Goal: Information Seeking & Learning: Check status

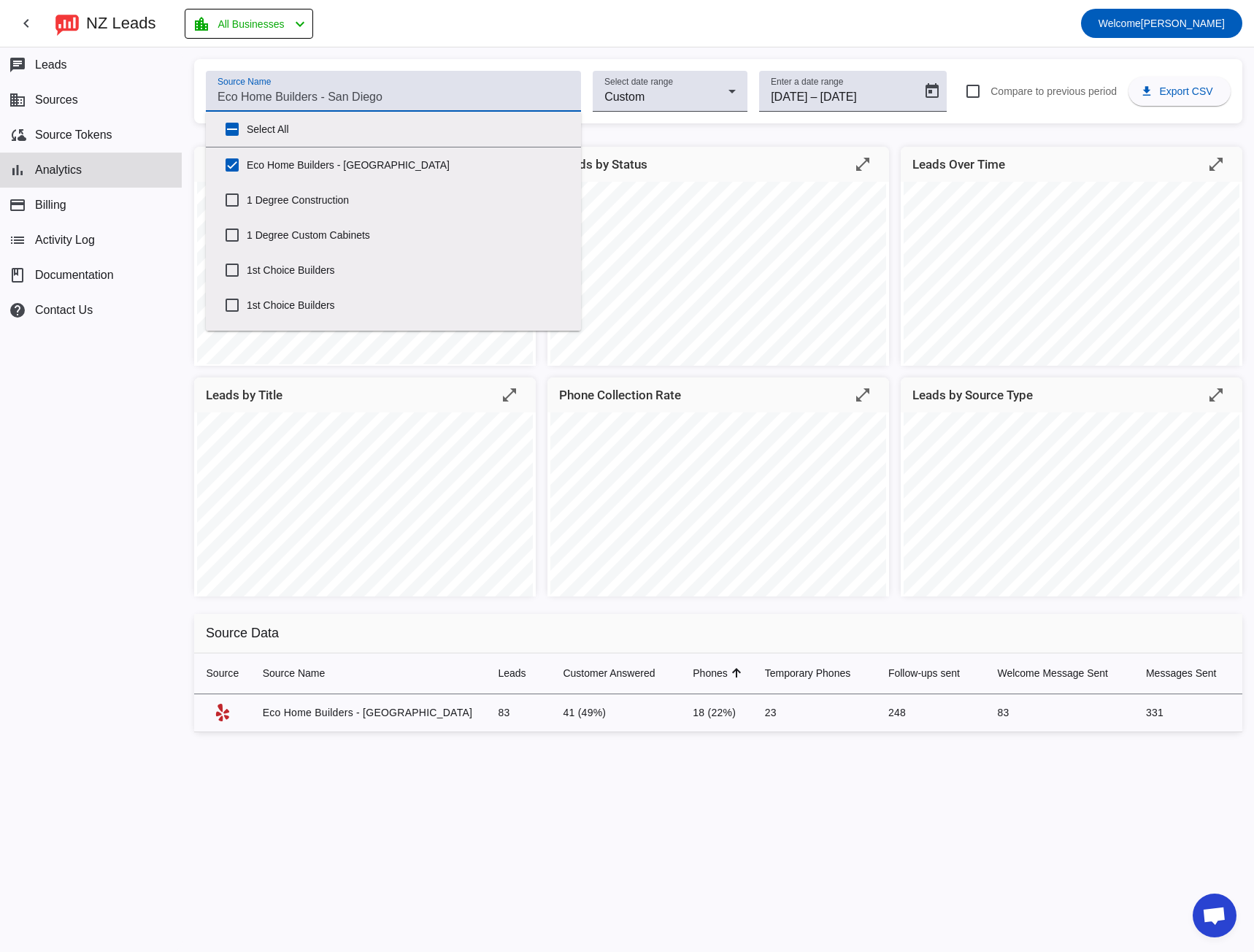
click at [358, 96] on input "Source Name" at bounding box center [393, 96] width 352 height 17
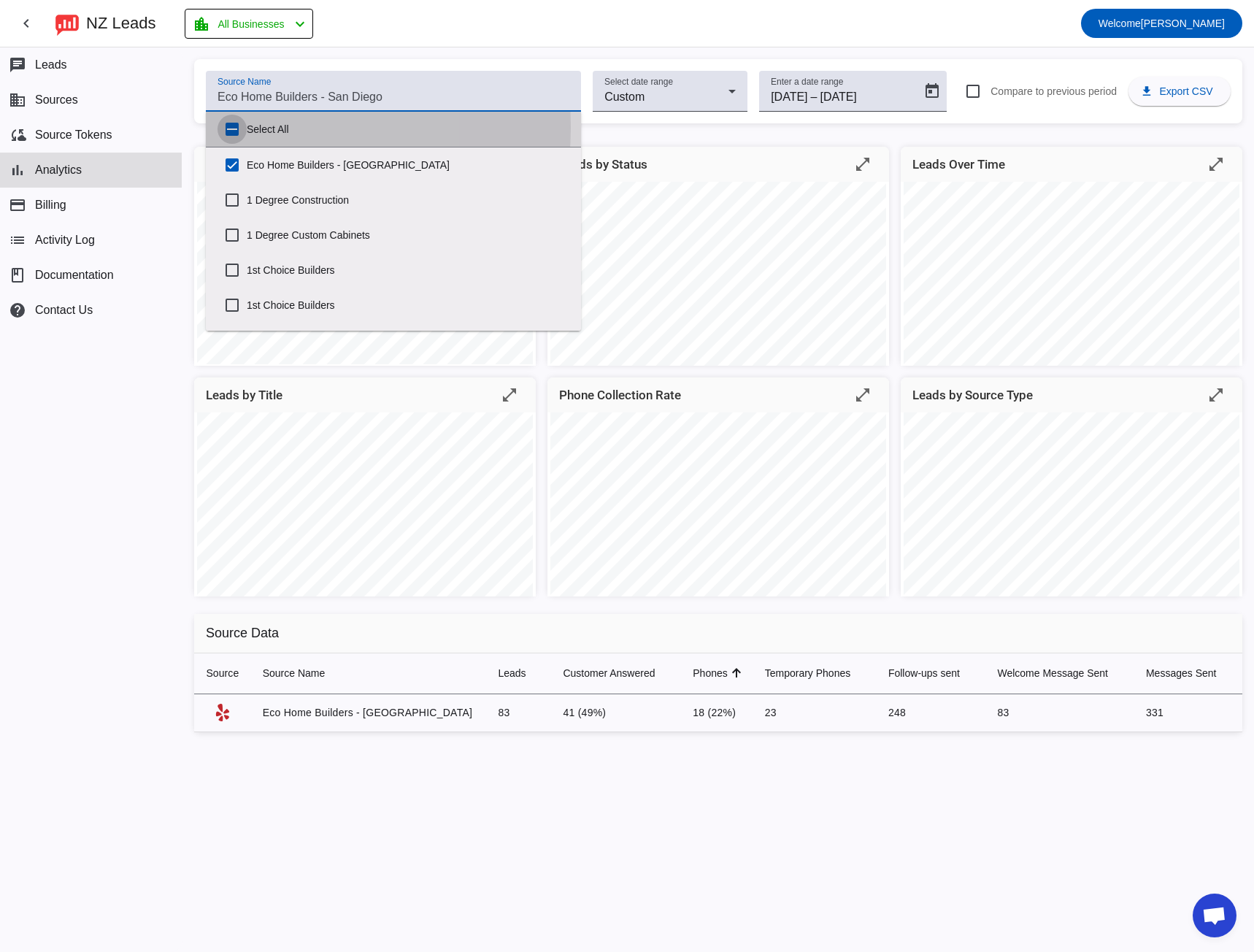
click at [237, 127] on input "Select All" at bounding box center [232, 129] width 29 height 29
checkbox input "true"
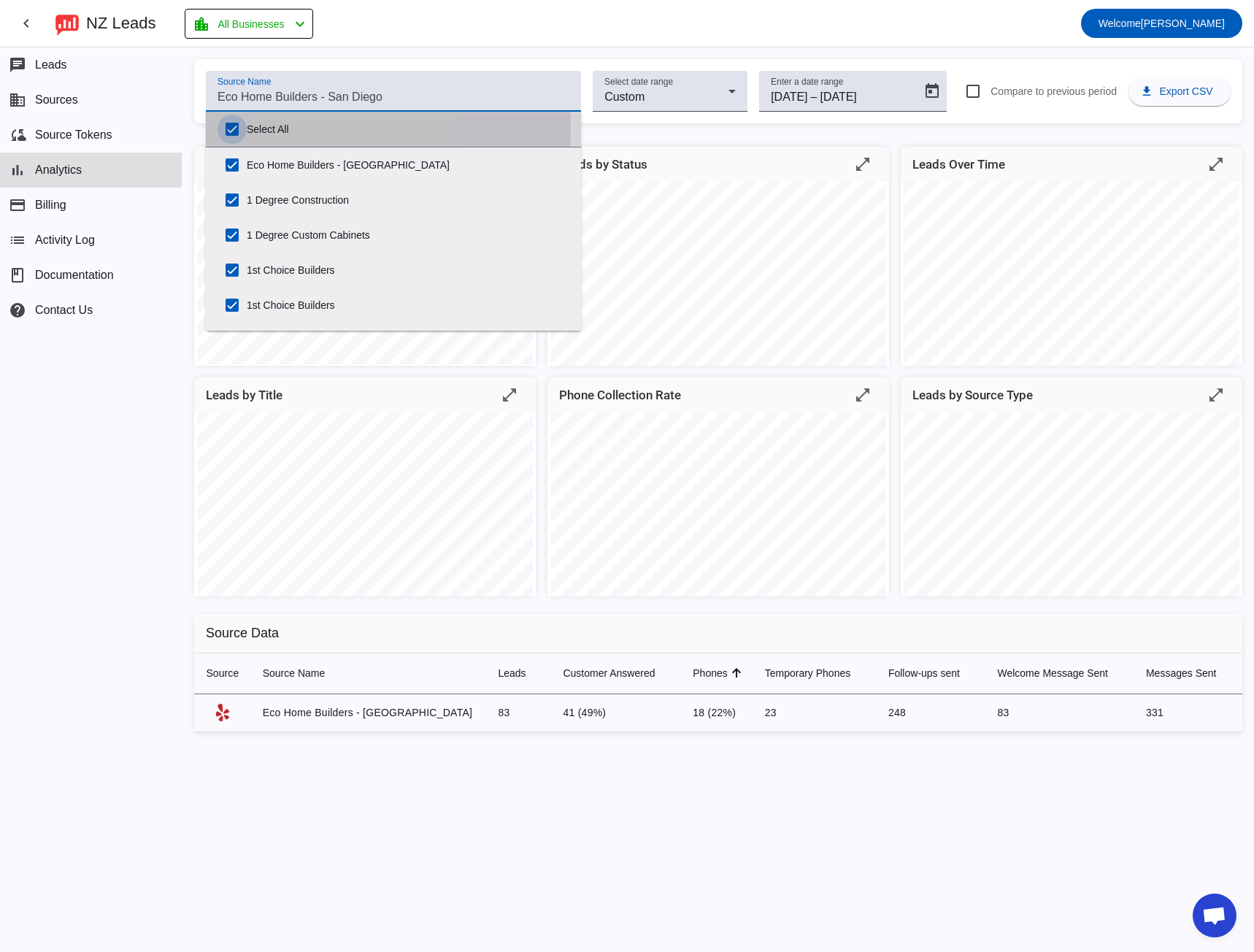
checkbox input "true"
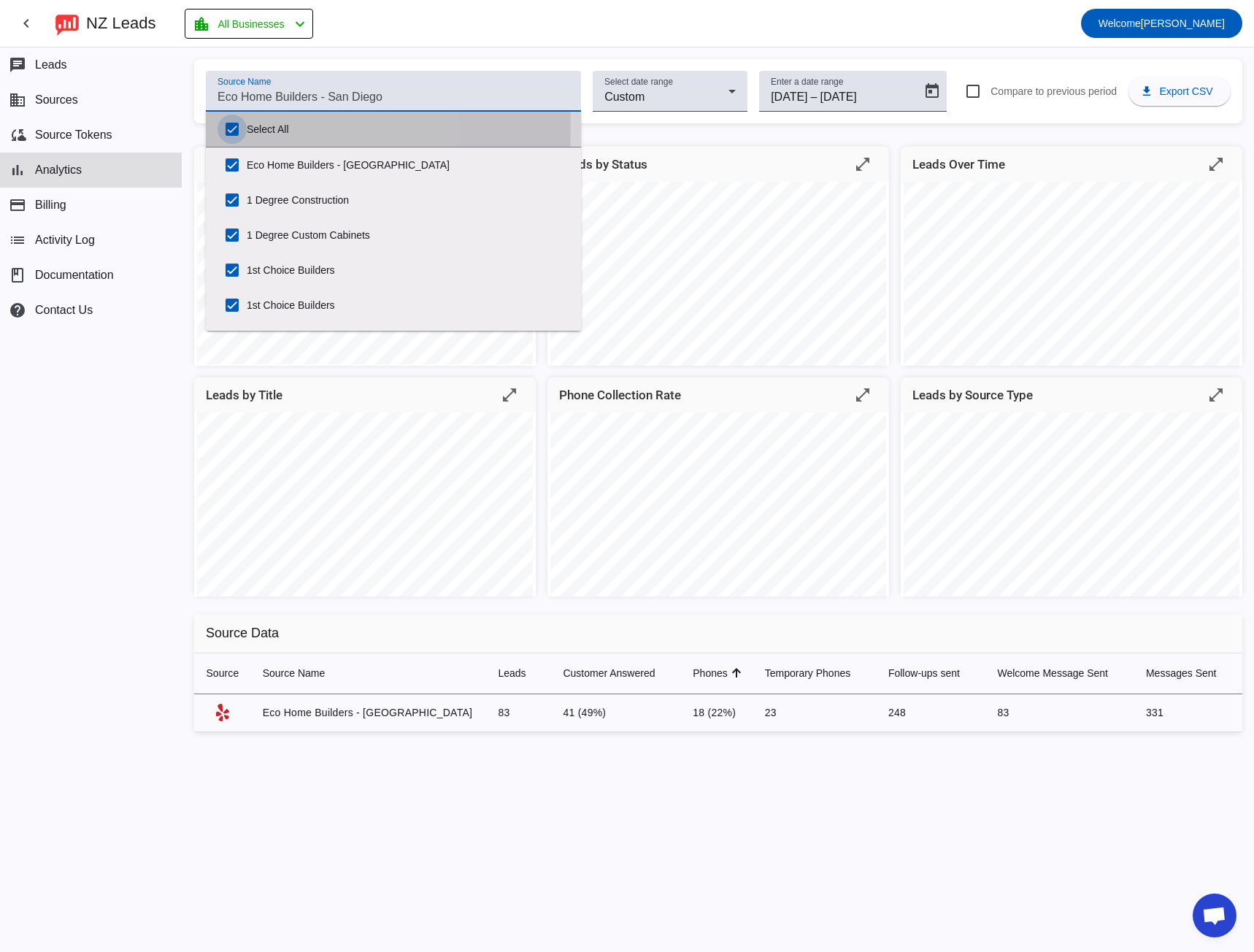
checkbox input "true"
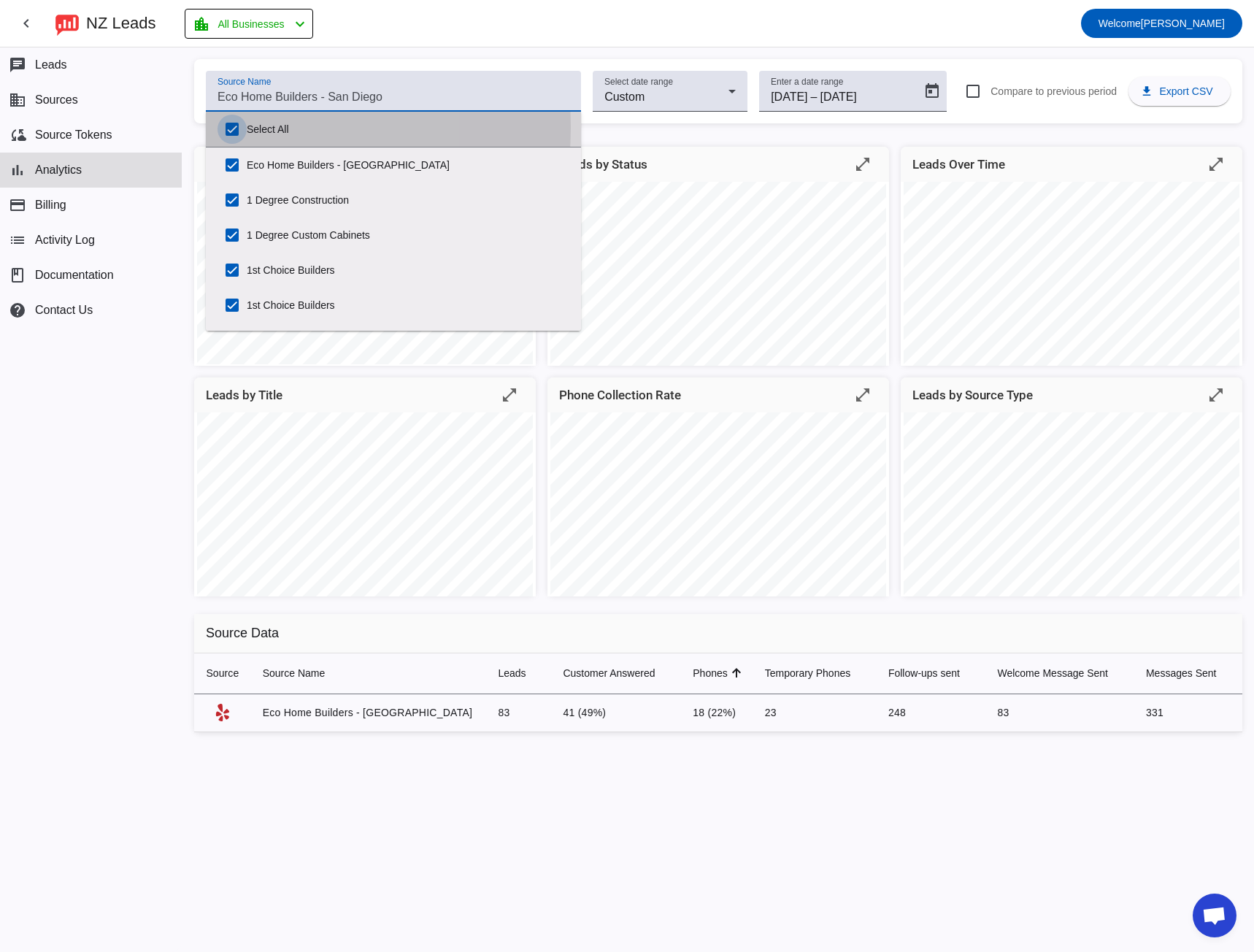
checkbox input "true"
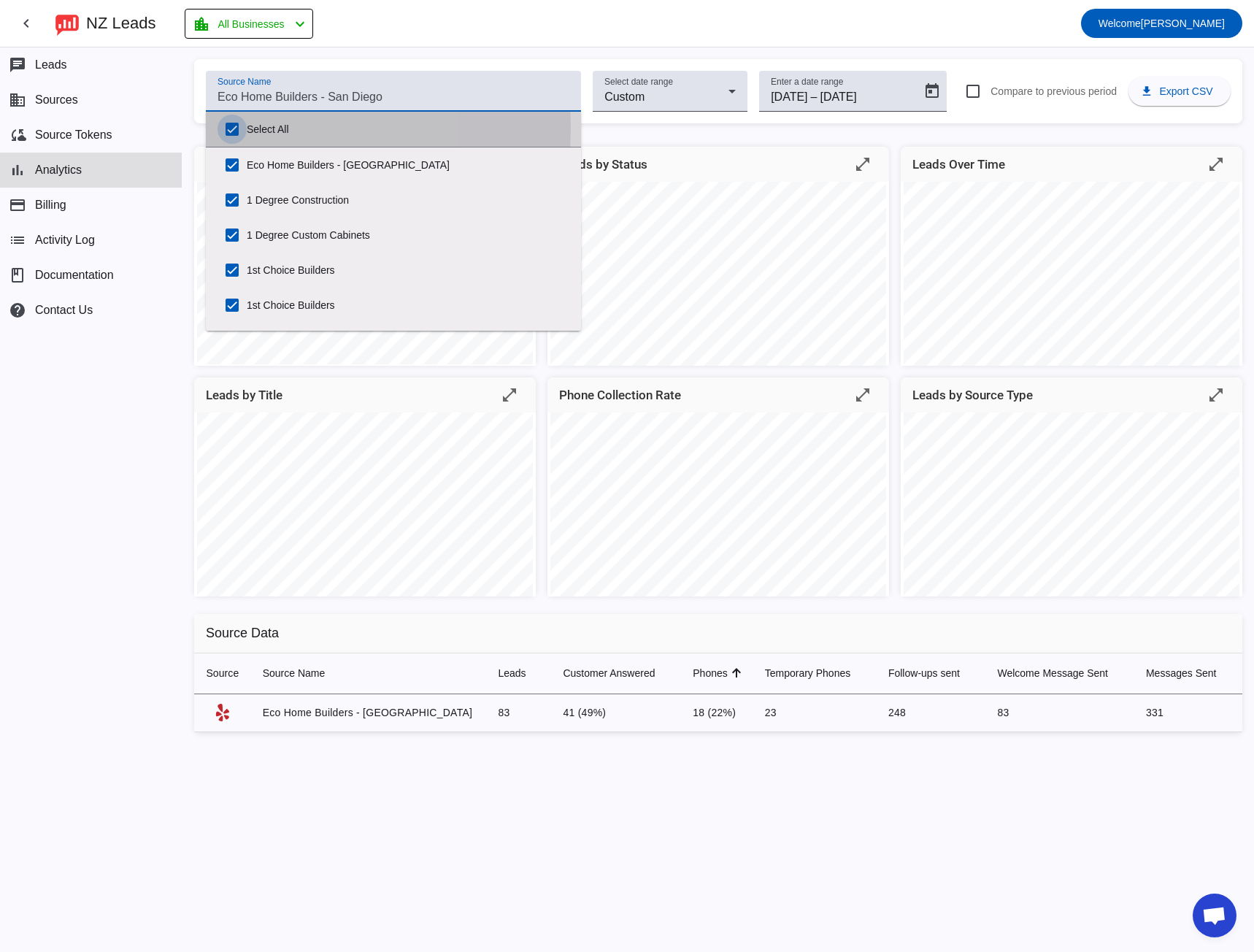
checkbox input "true"
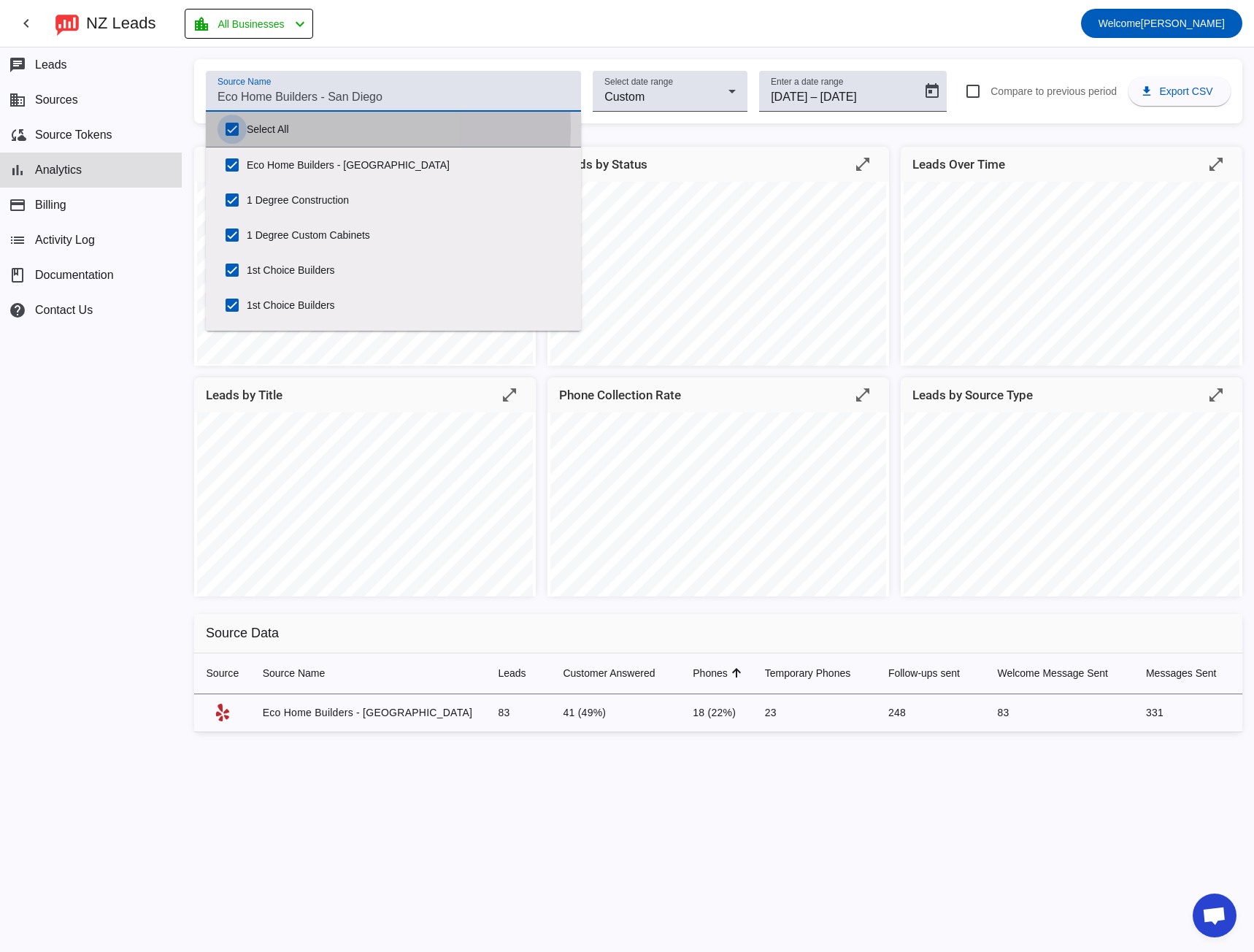
checkbox input "true"
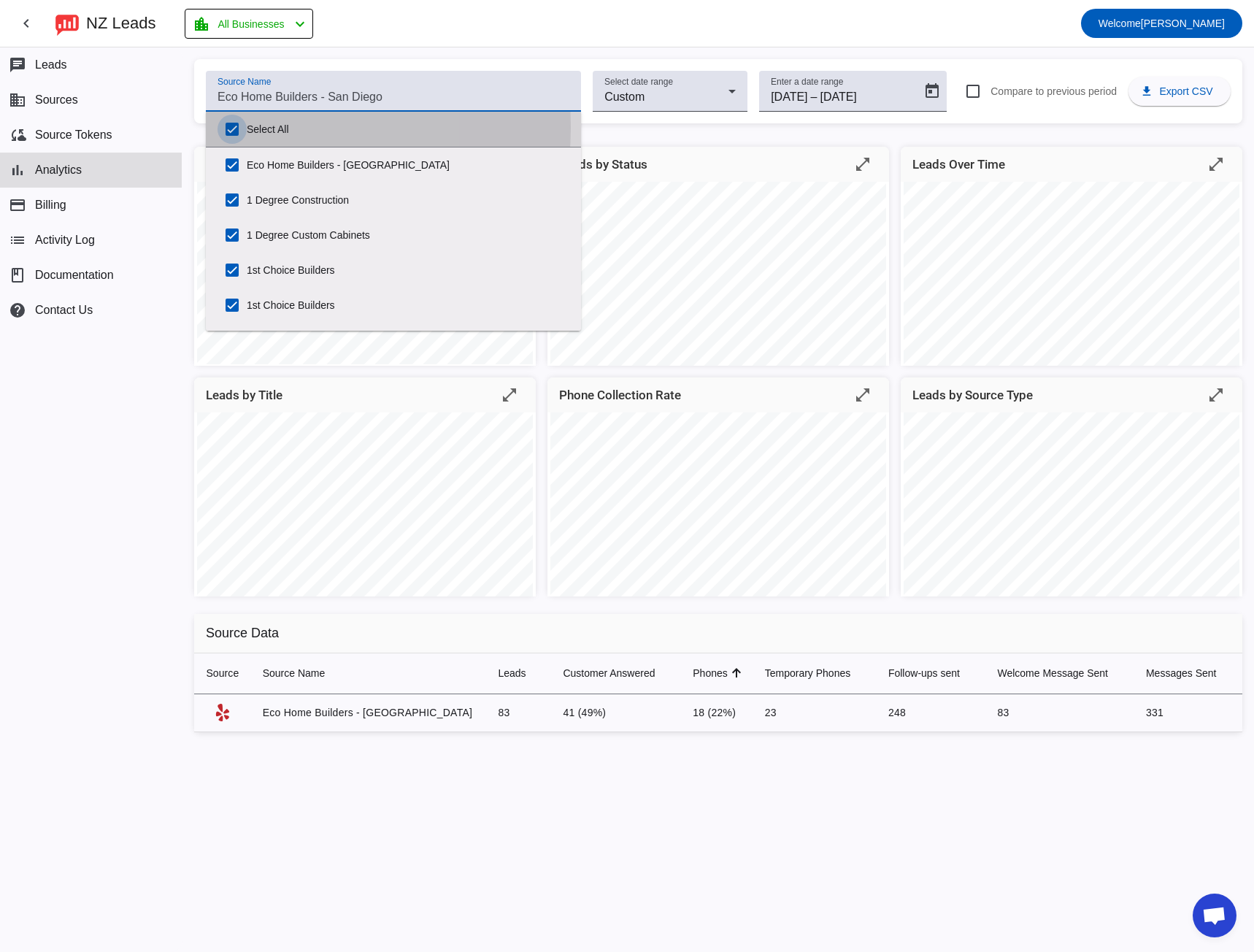
checkbox input "true"
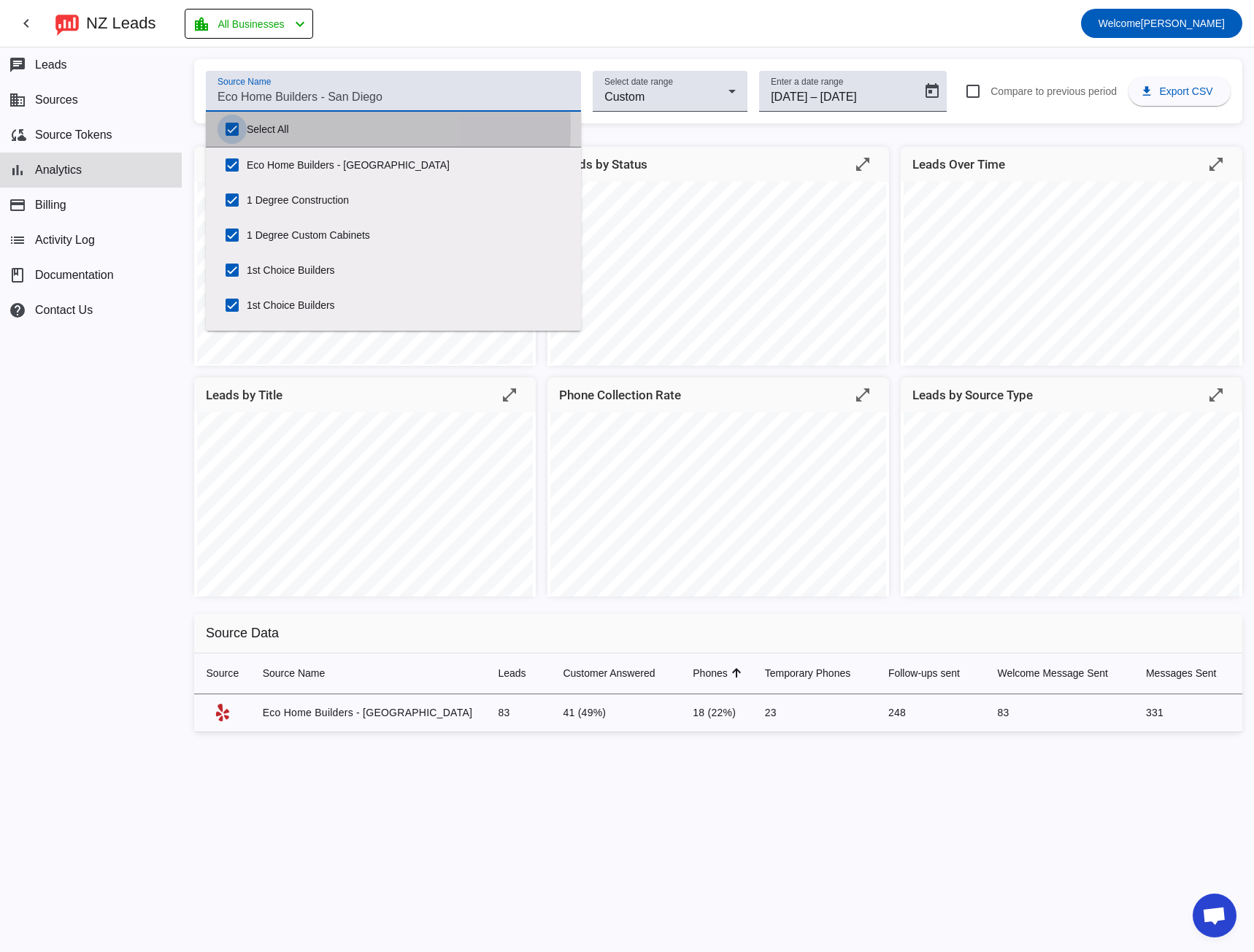
checkbox input "true"
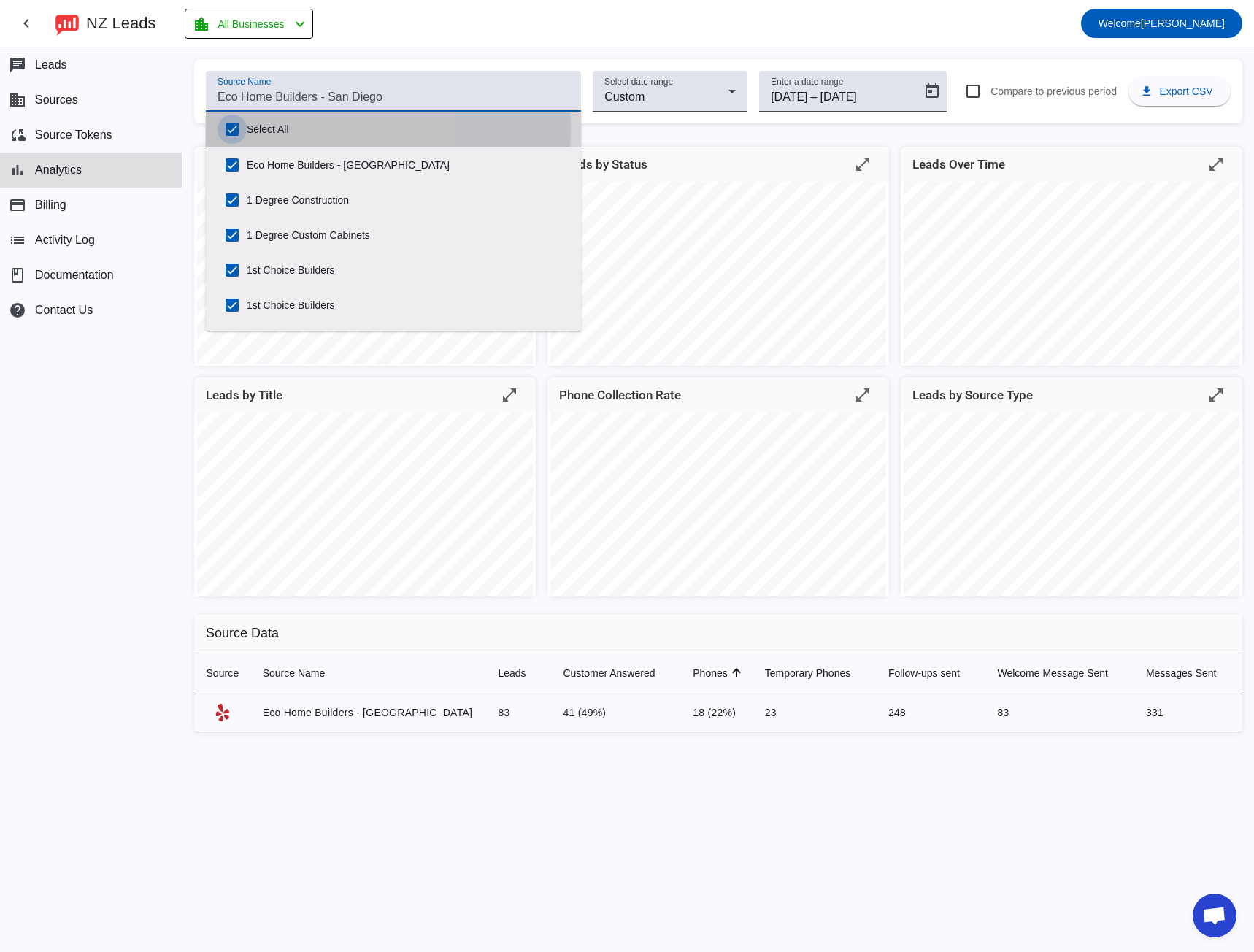
checkbox input "true"
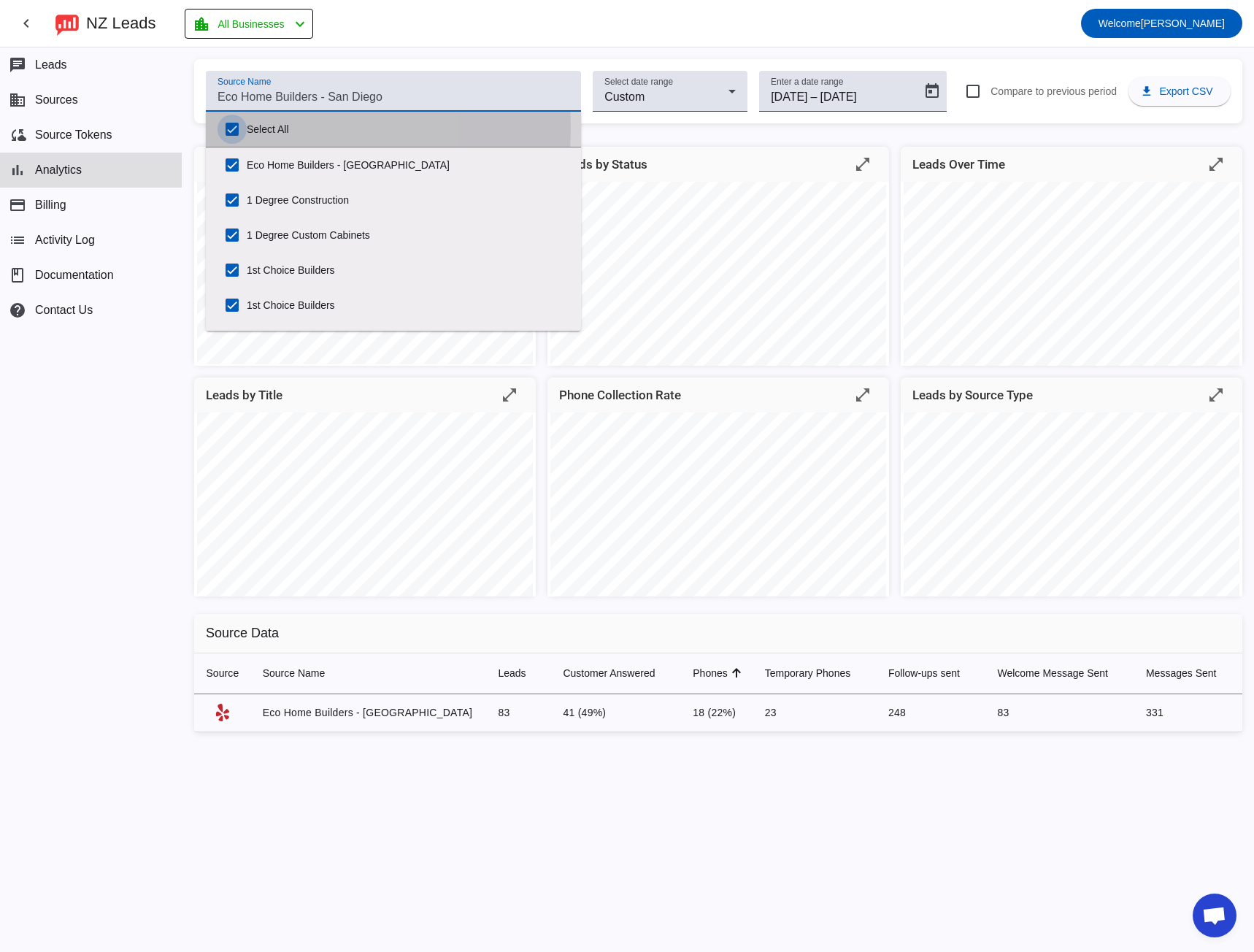
checkbox input "true"
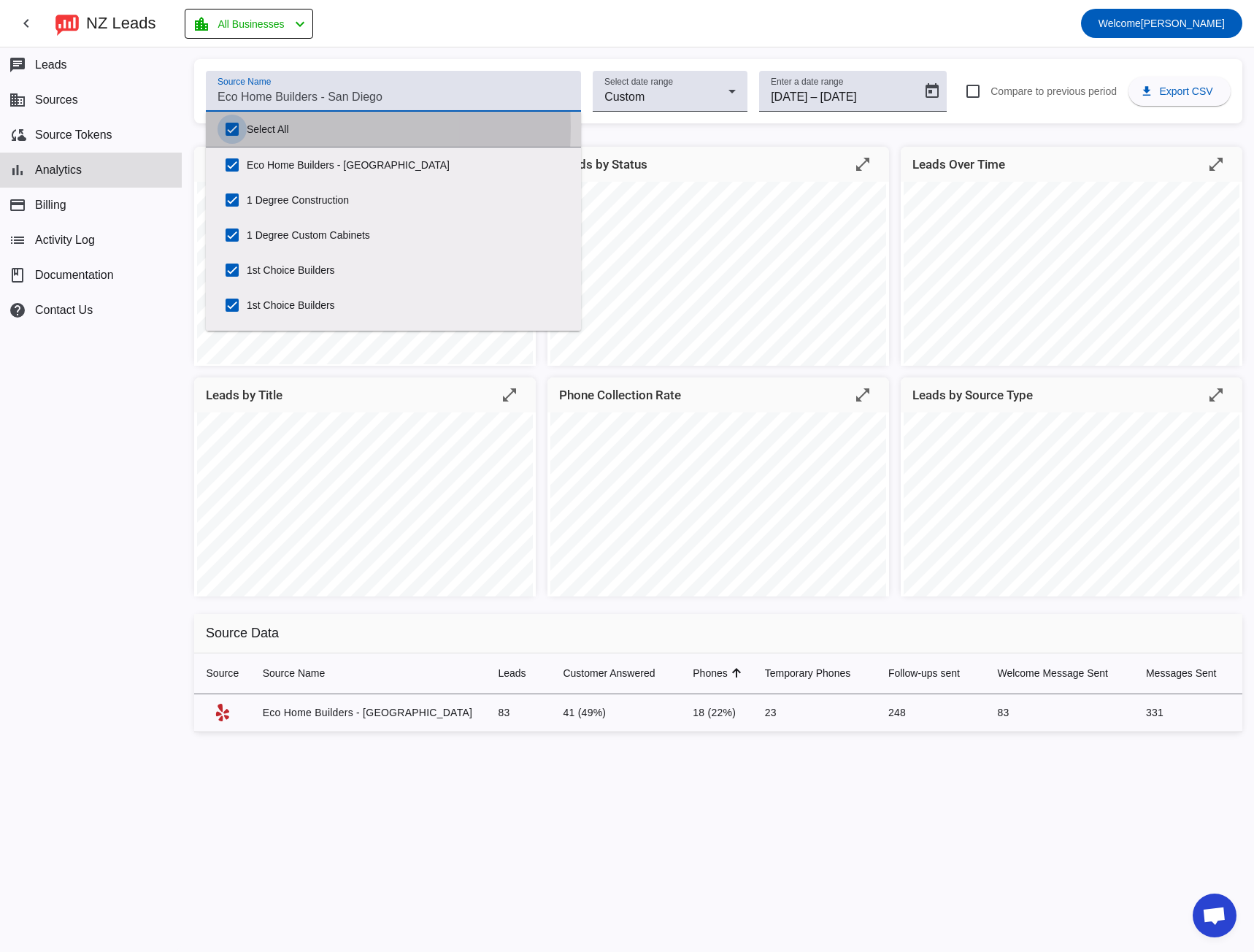
checkbox input "true"
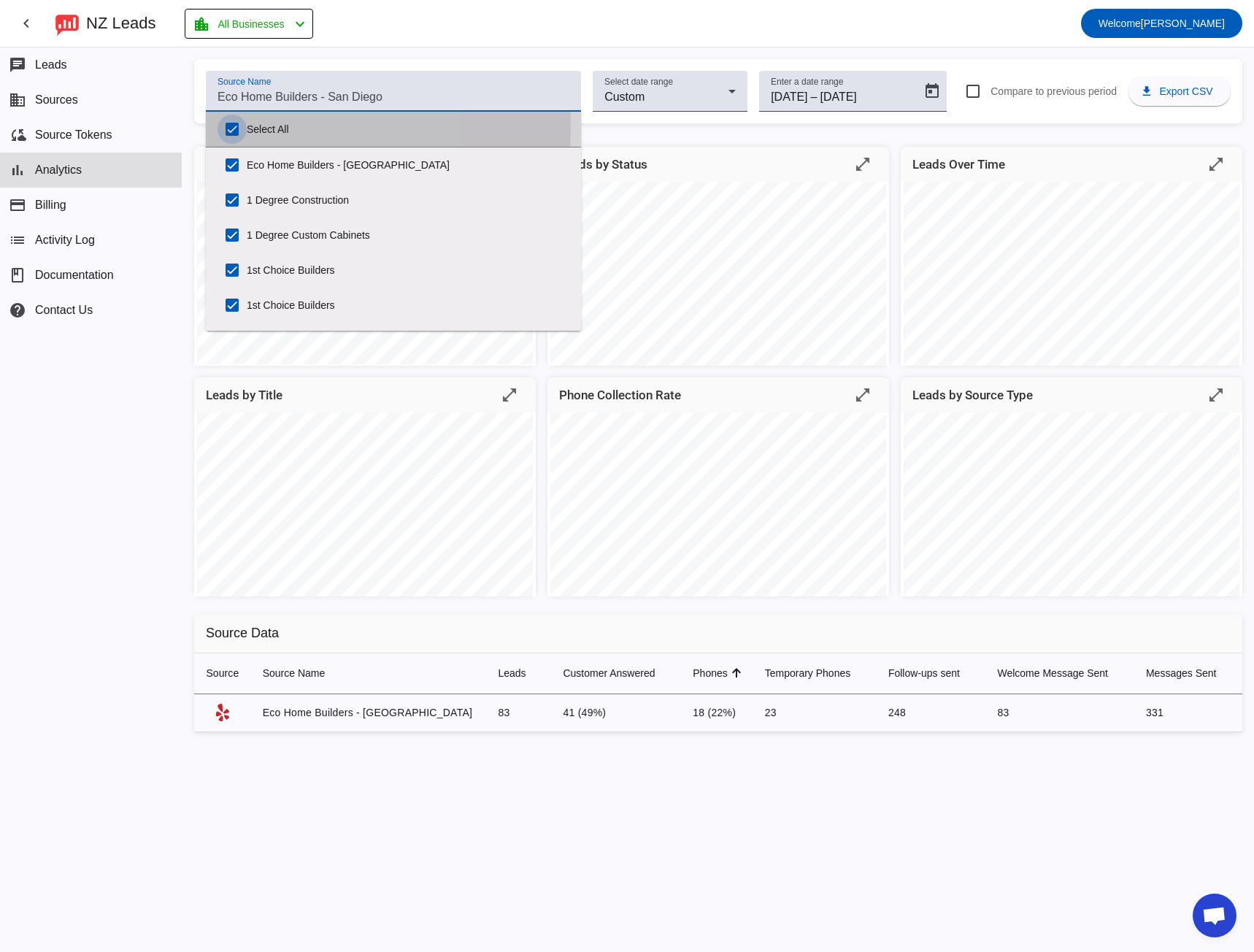
checkbox input "true"
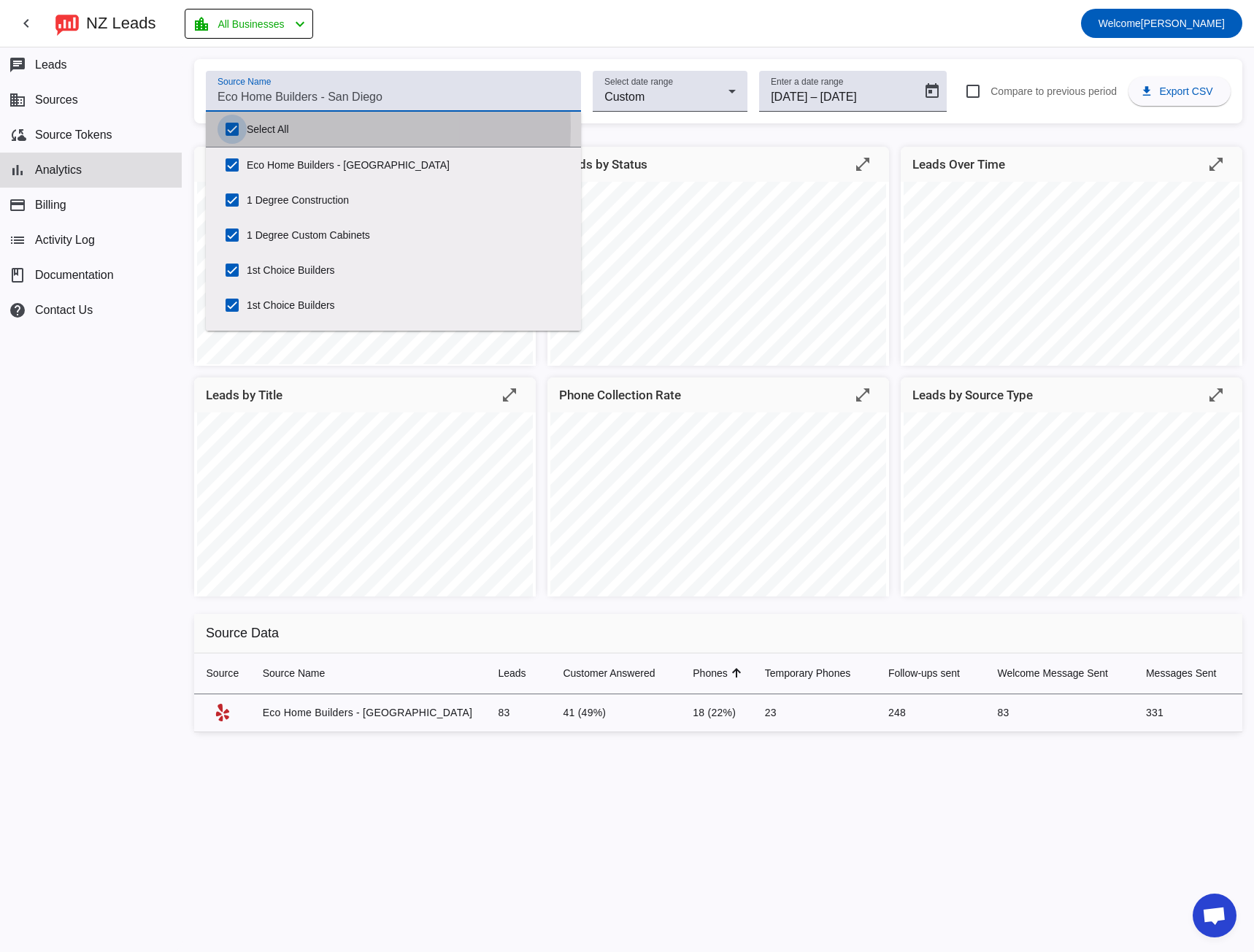
checkbox input "true"
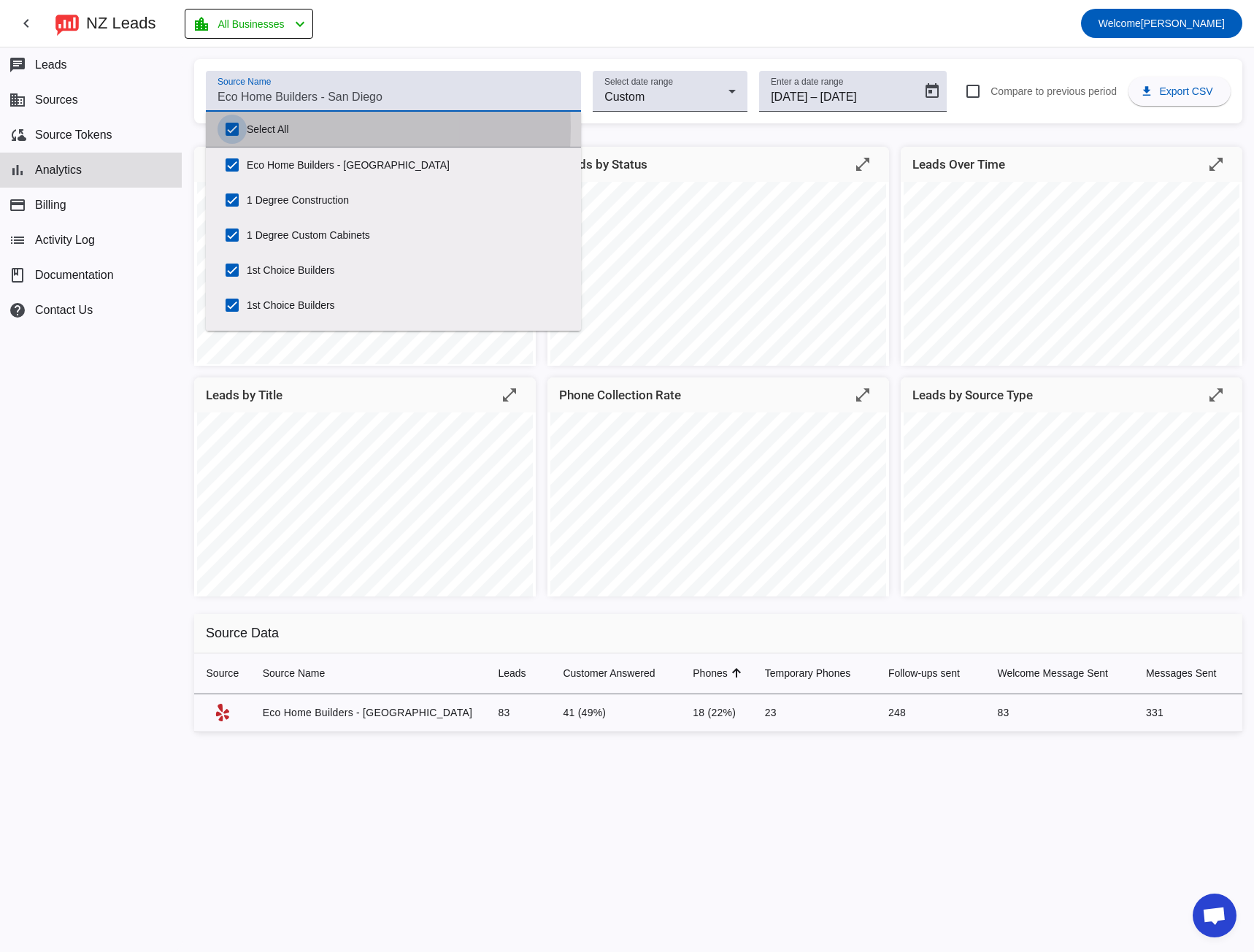
checkbox input "true"
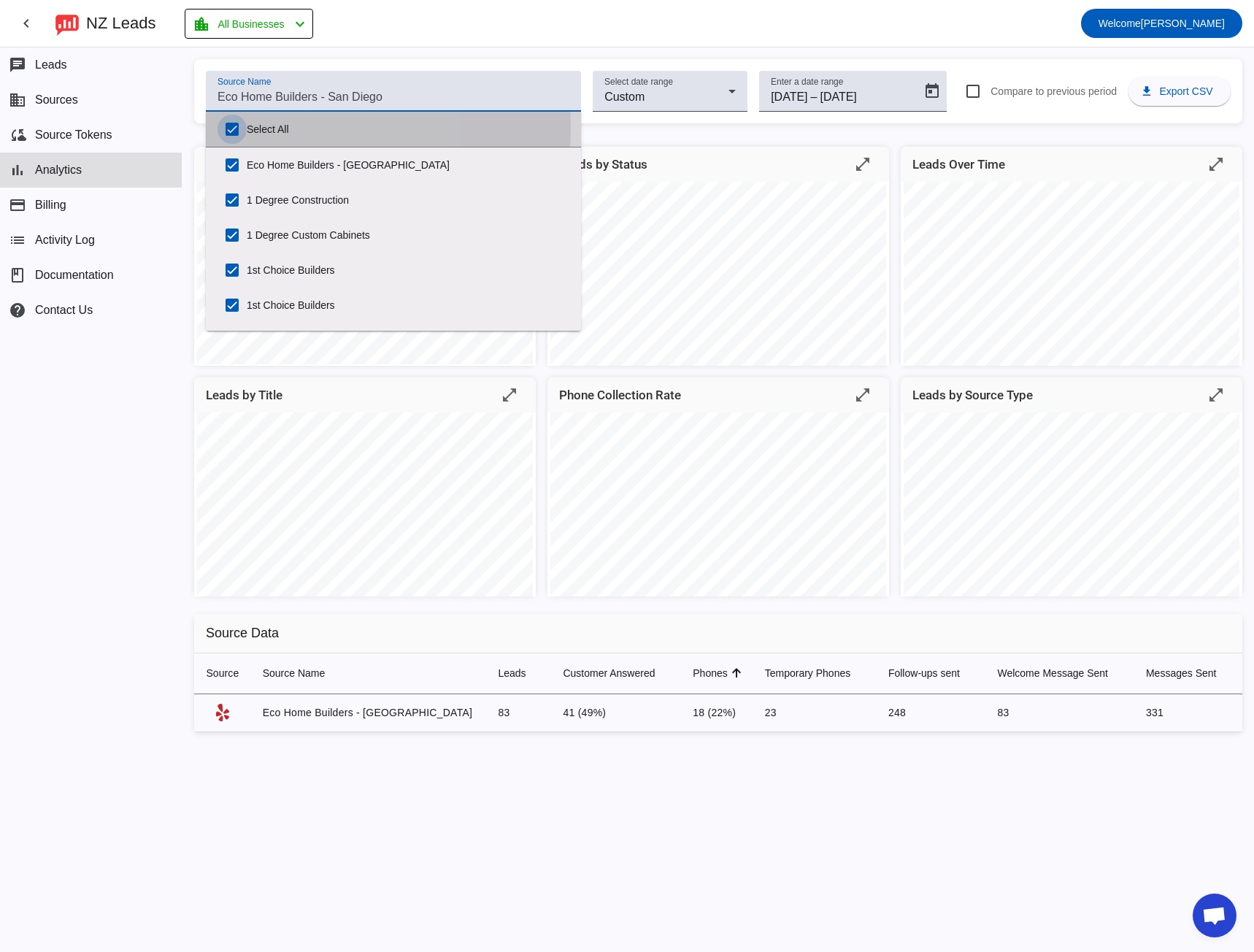
checkbox input "true"
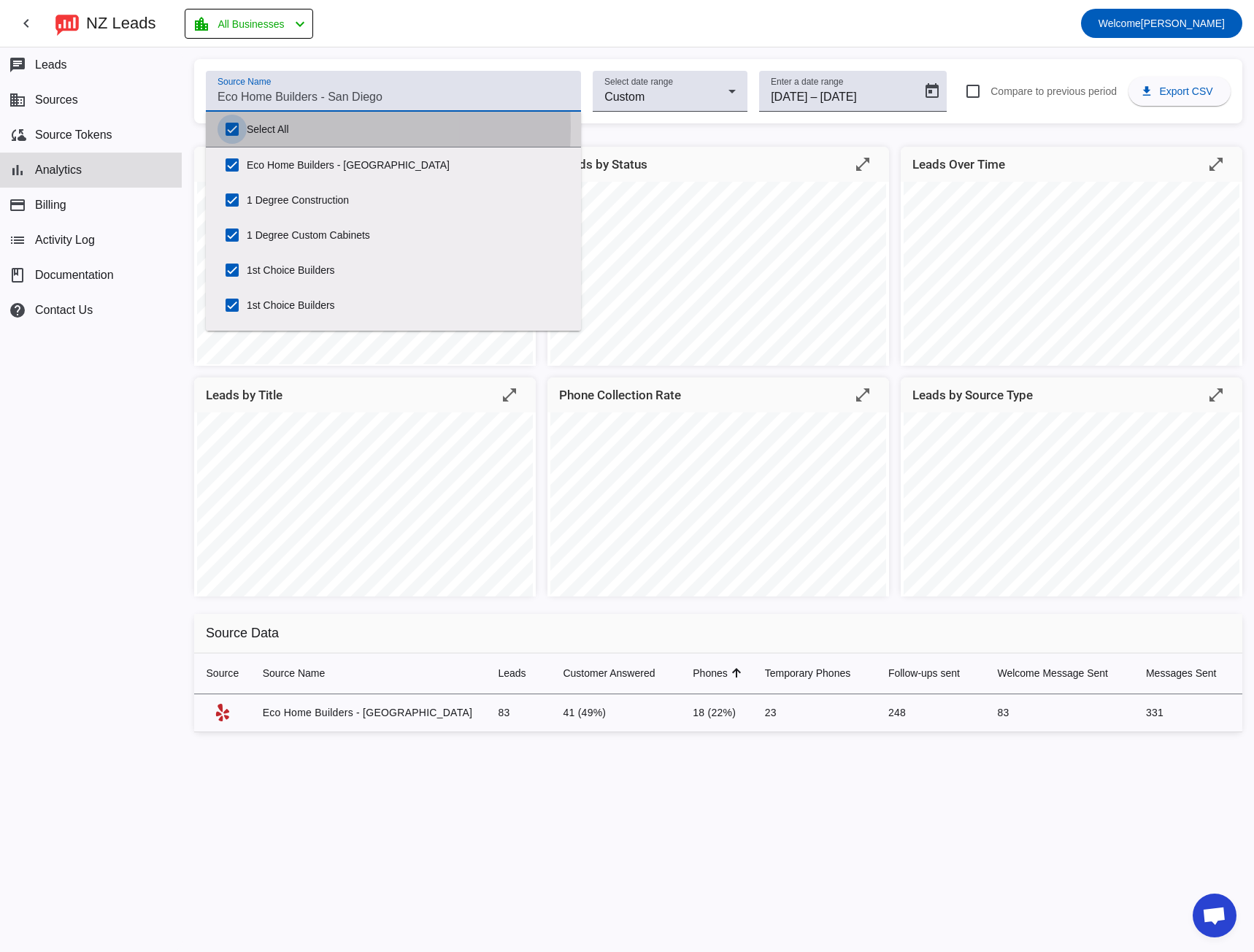
checkbox input "true"
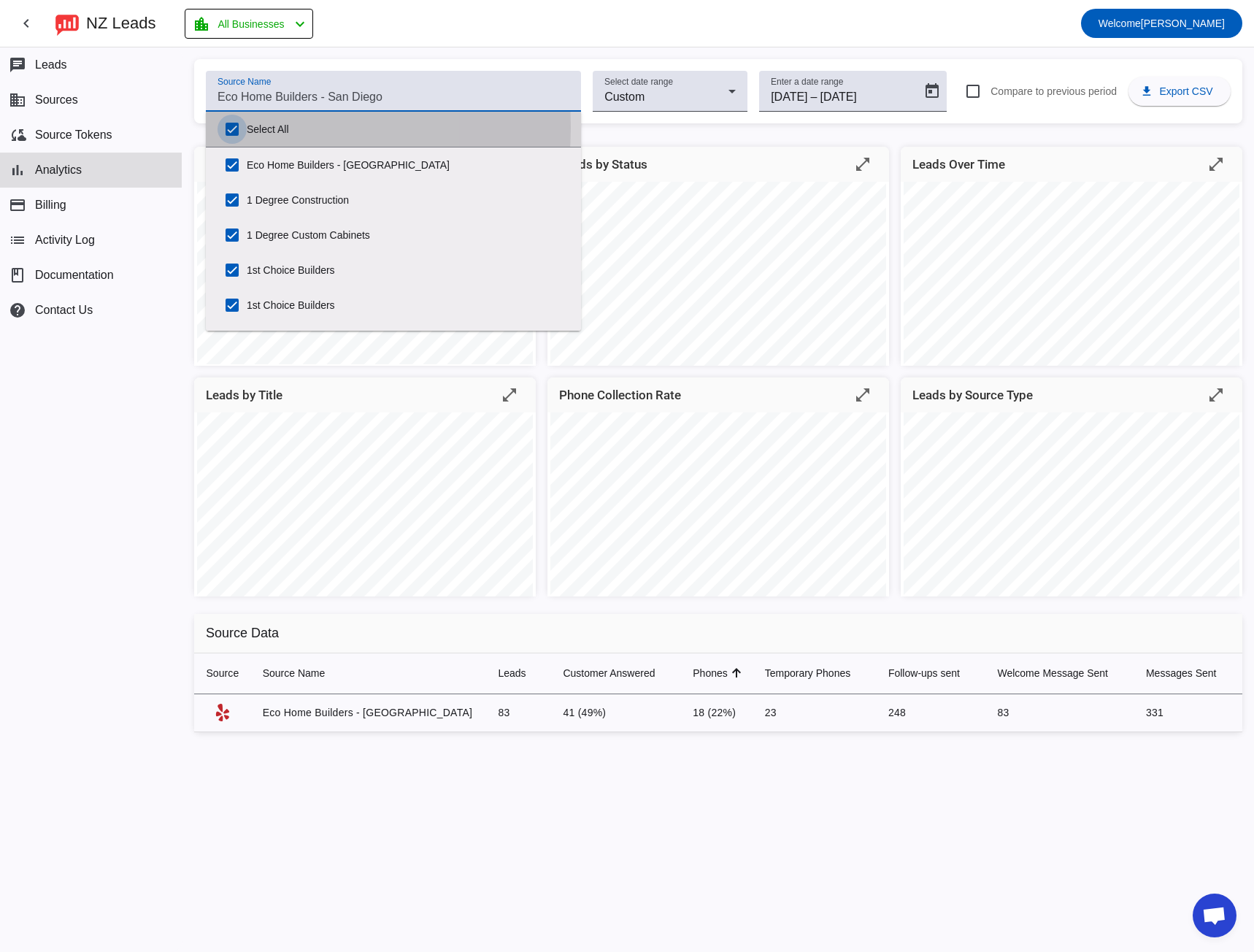
checkbox input "true"
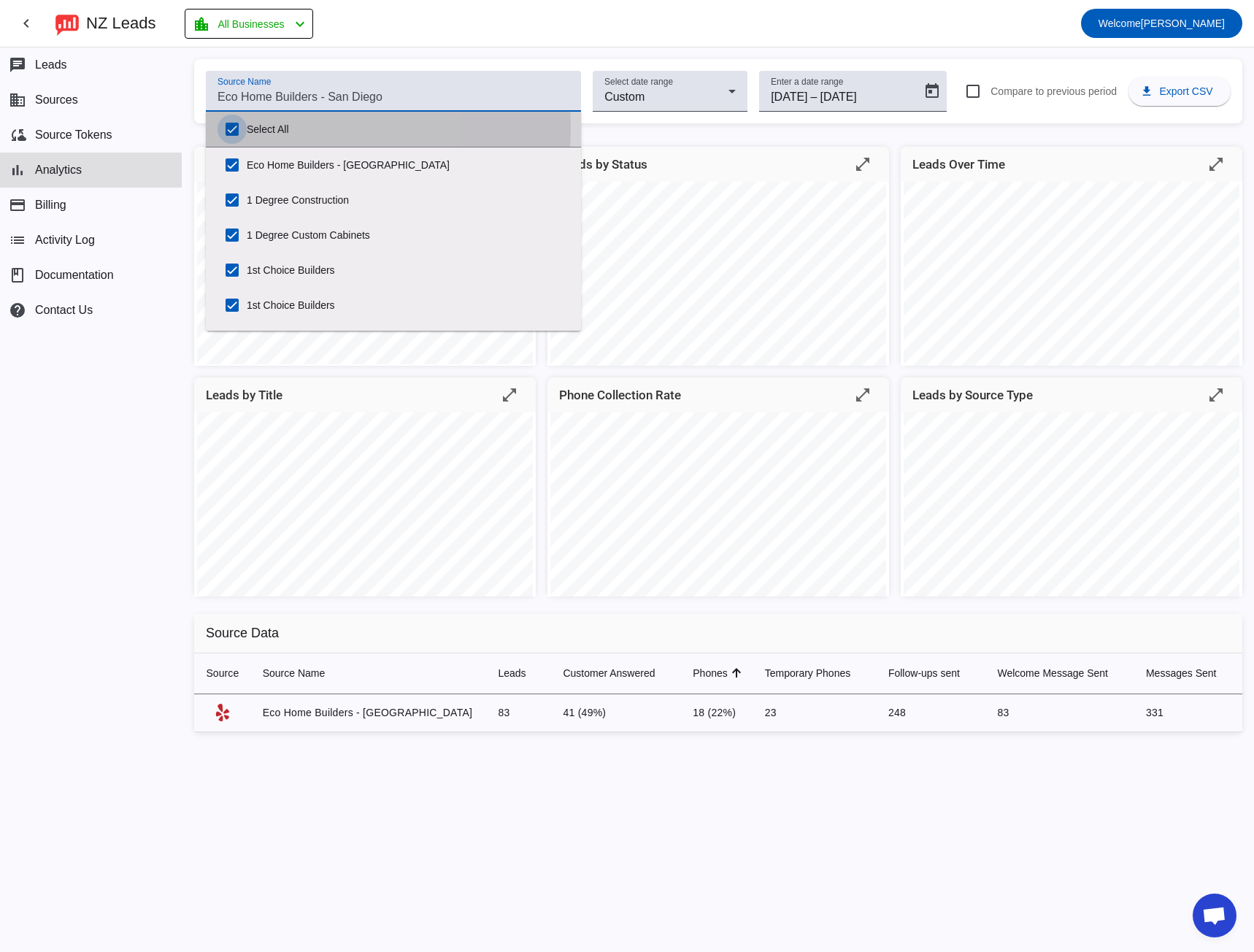
checkbox input "true"
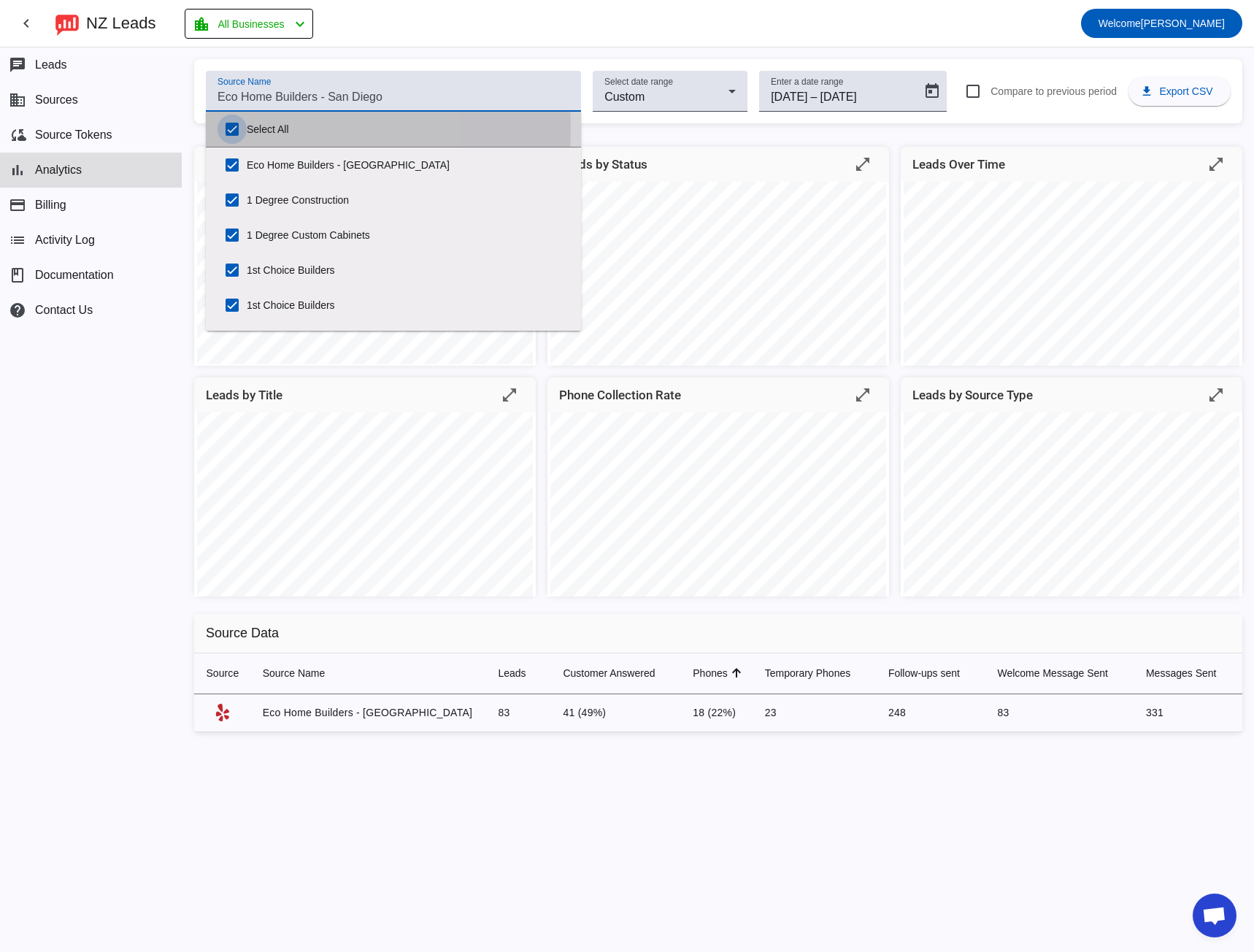
checkbox input "true"
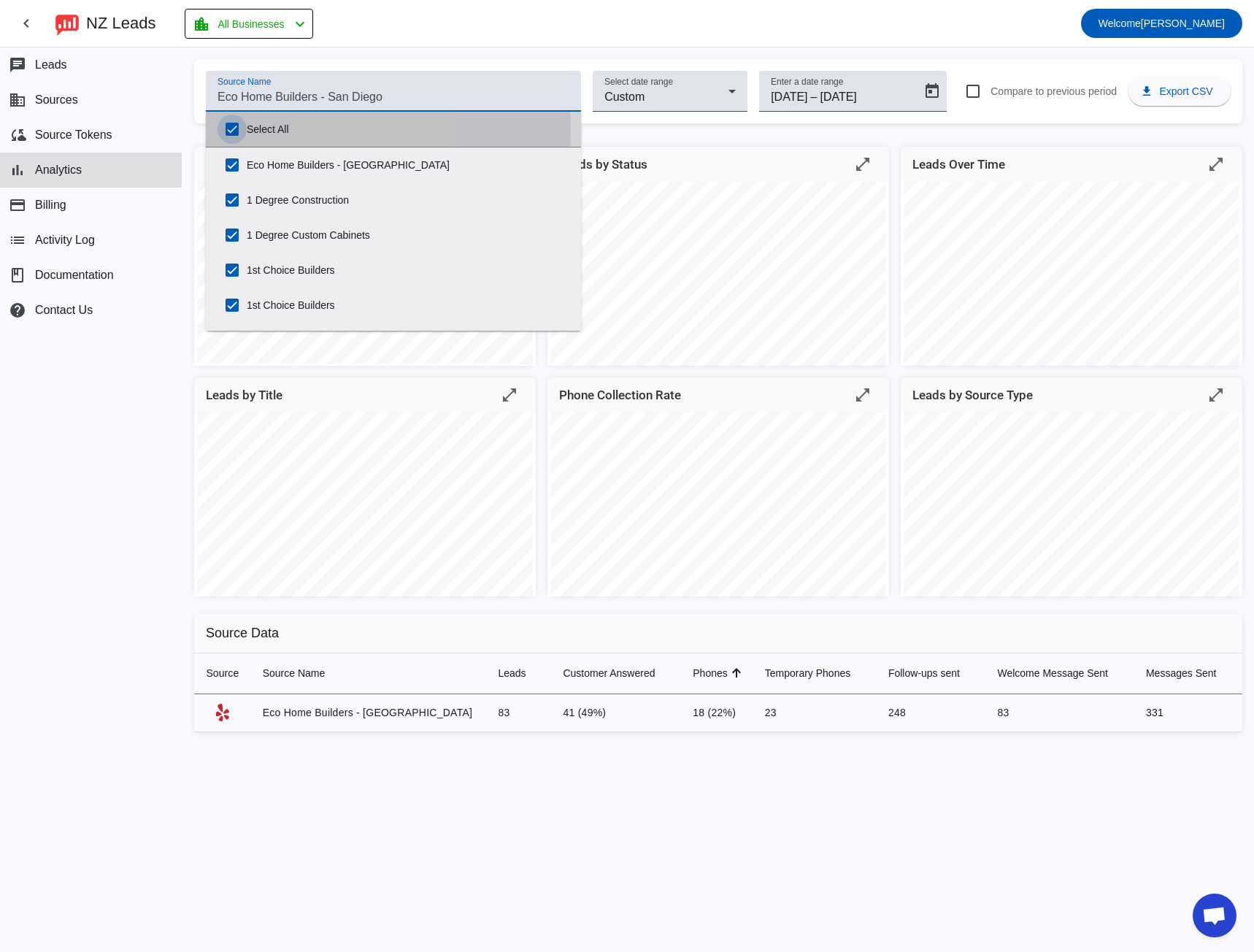
checkbox input "true"
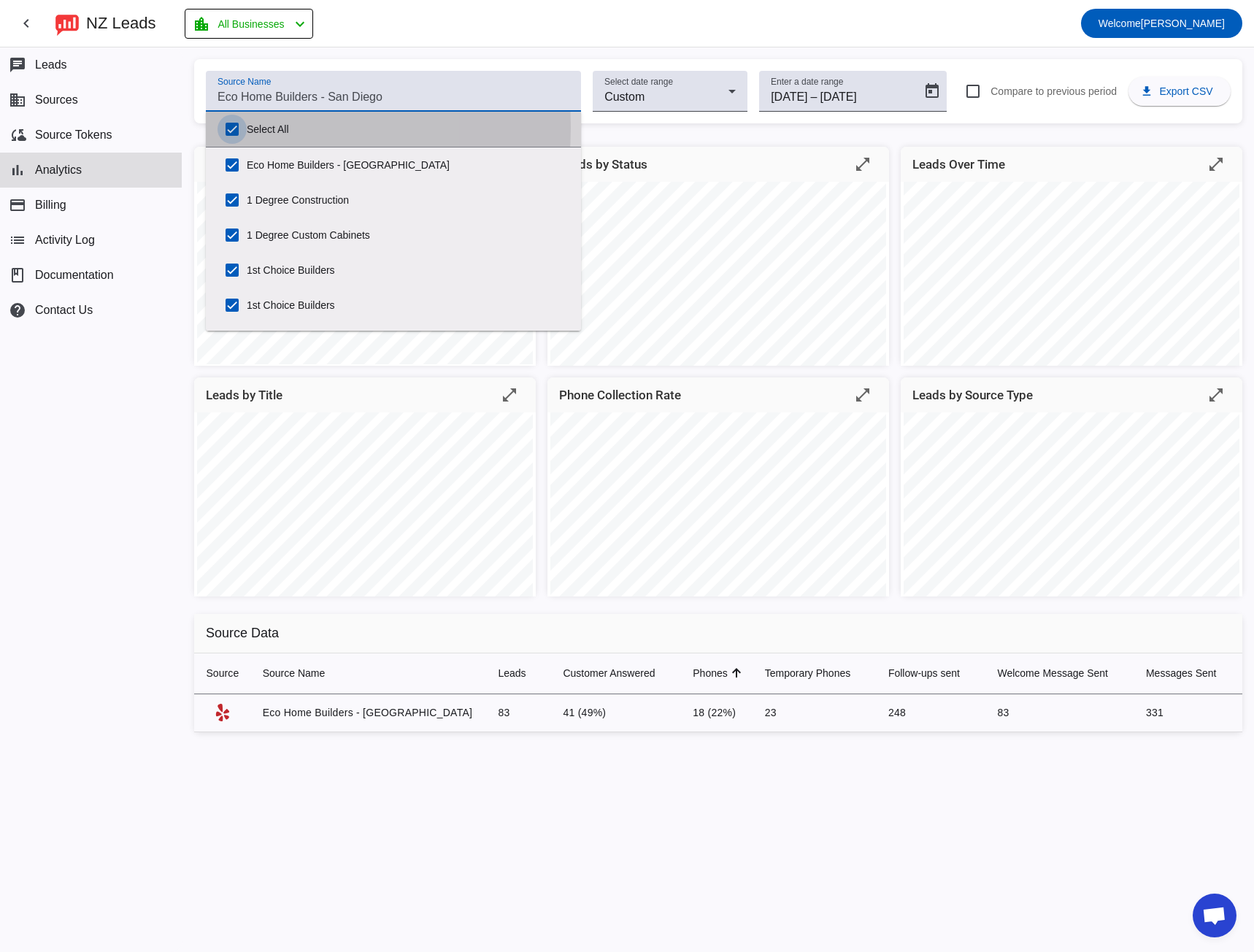
checkbox input "true"
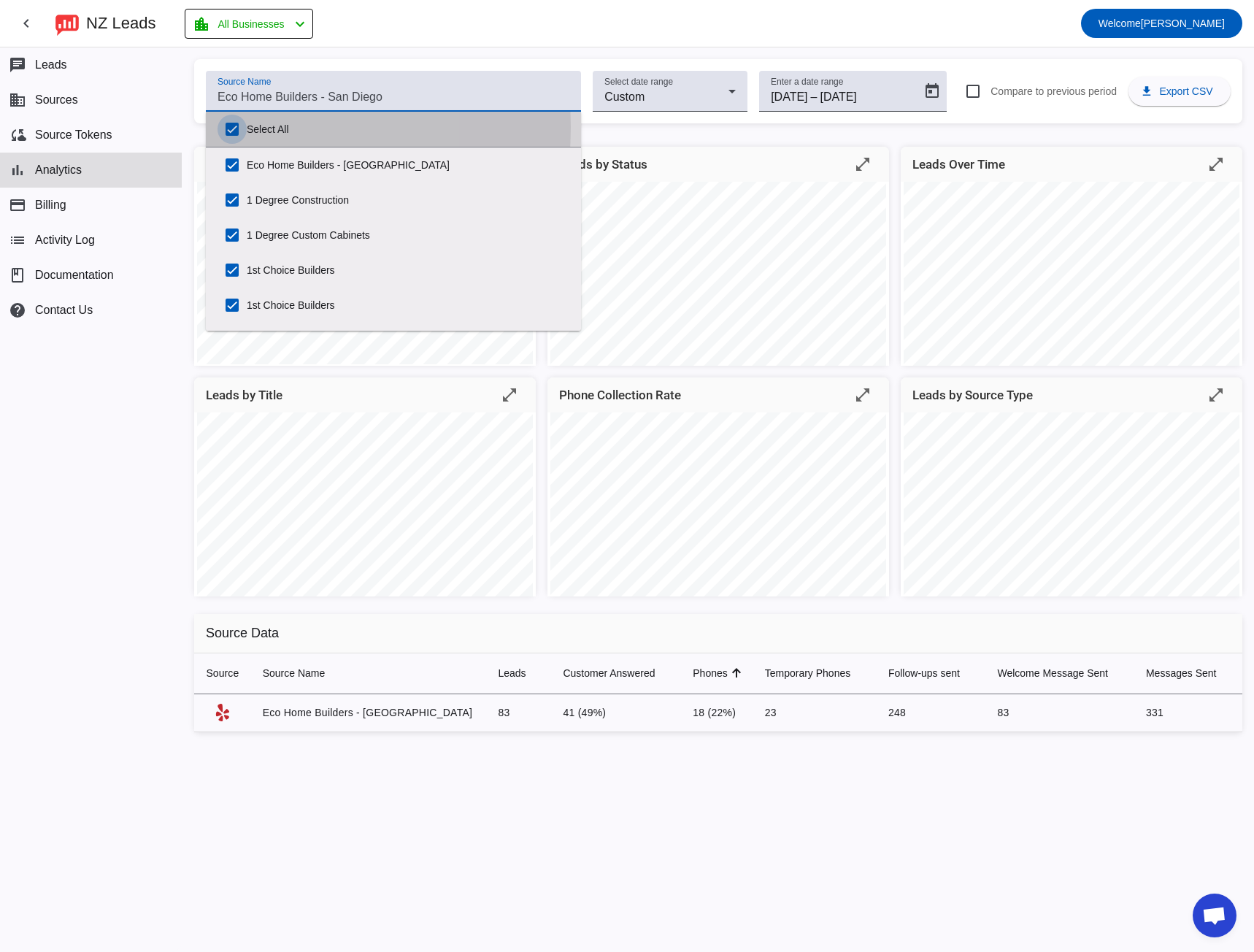
checkbox input "true"
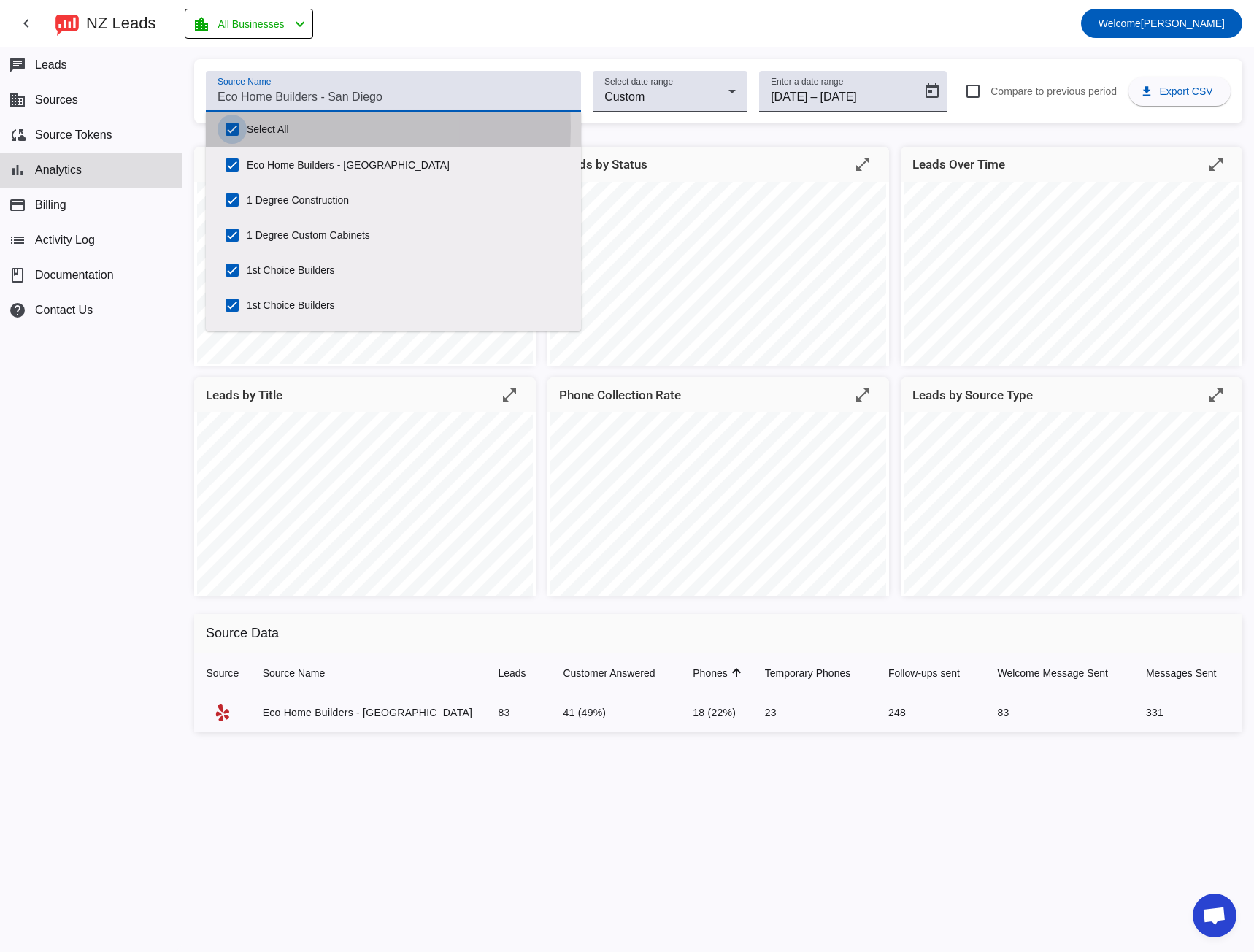
checkbox input "true"
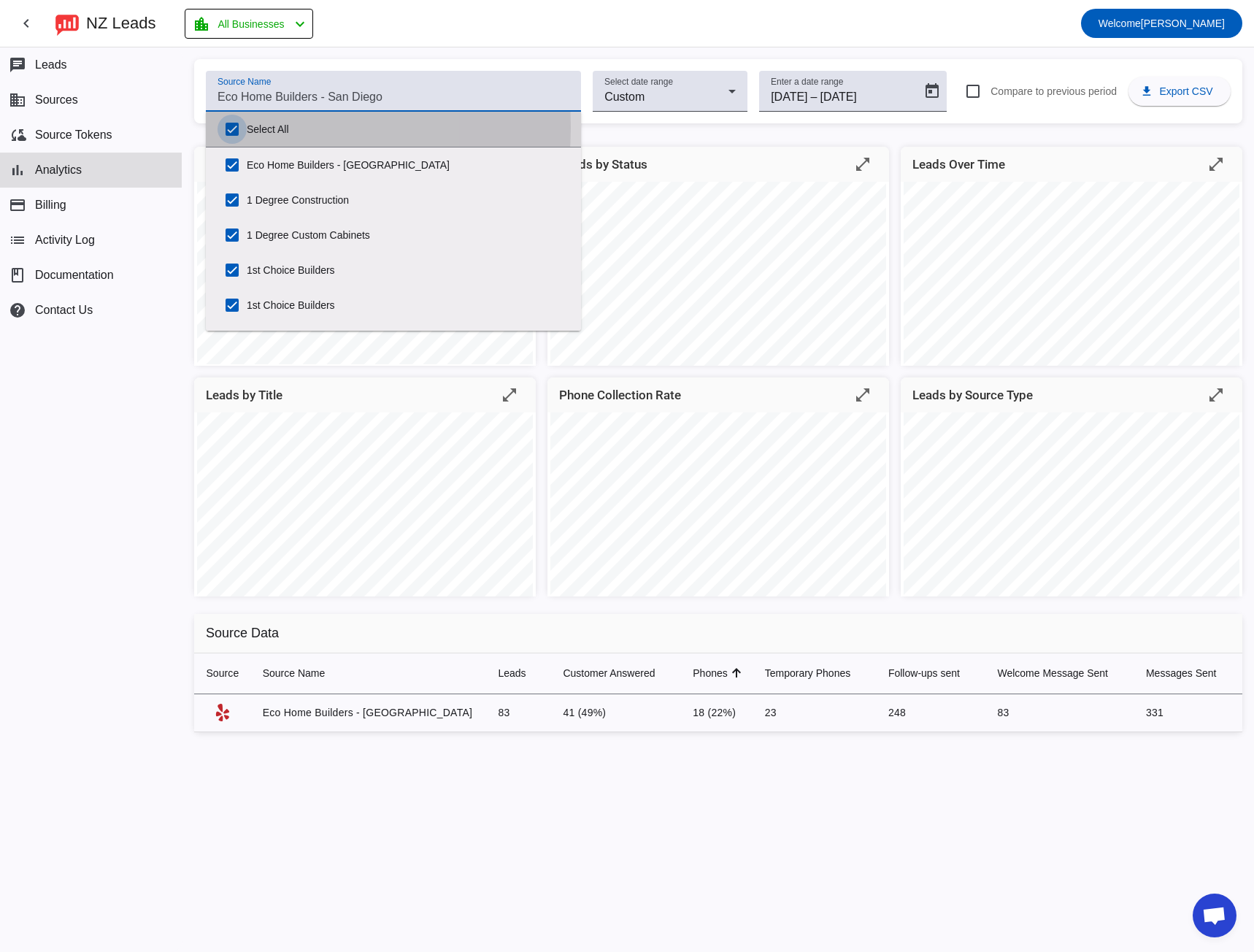
checkbox input "true"
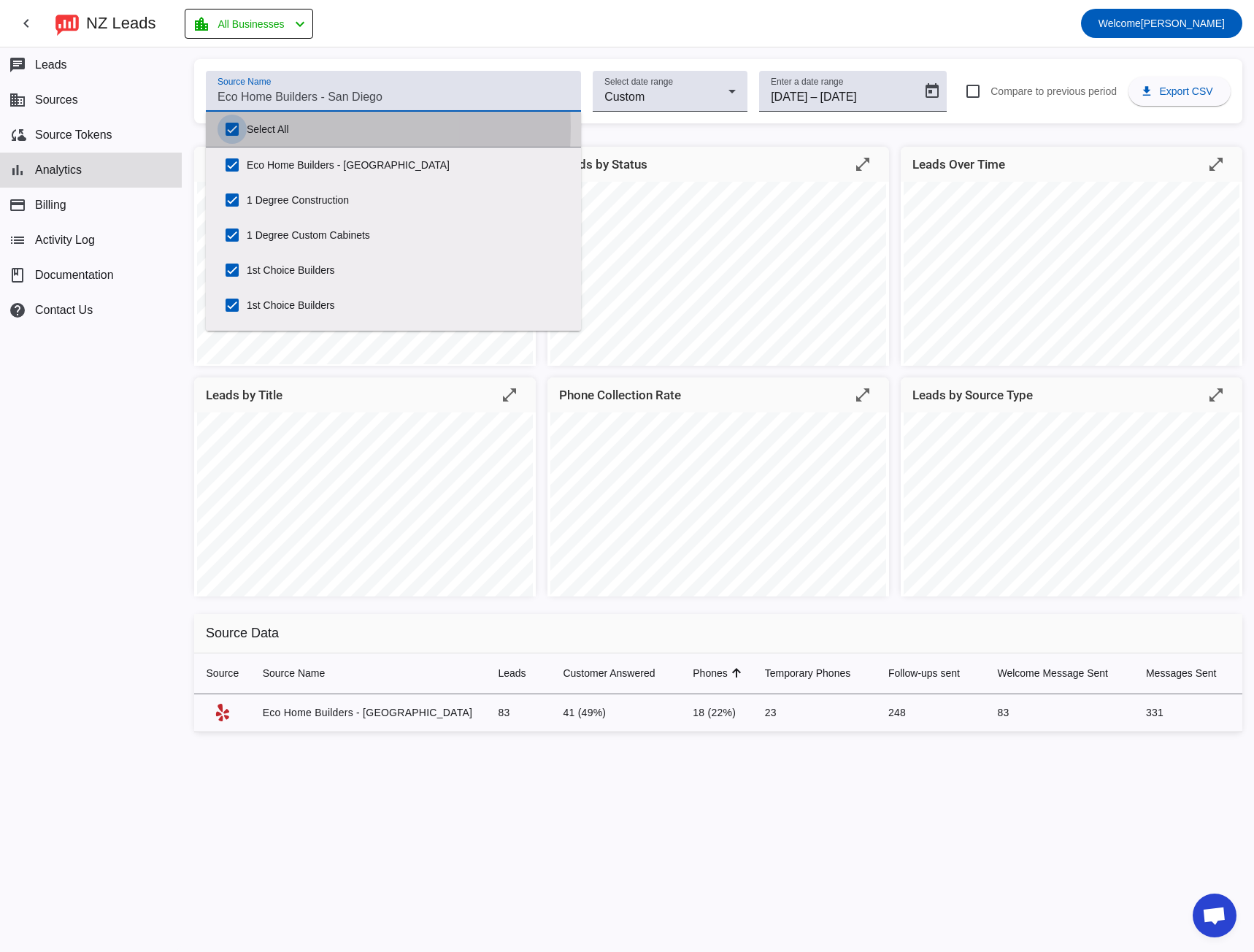
checkbox input "true"
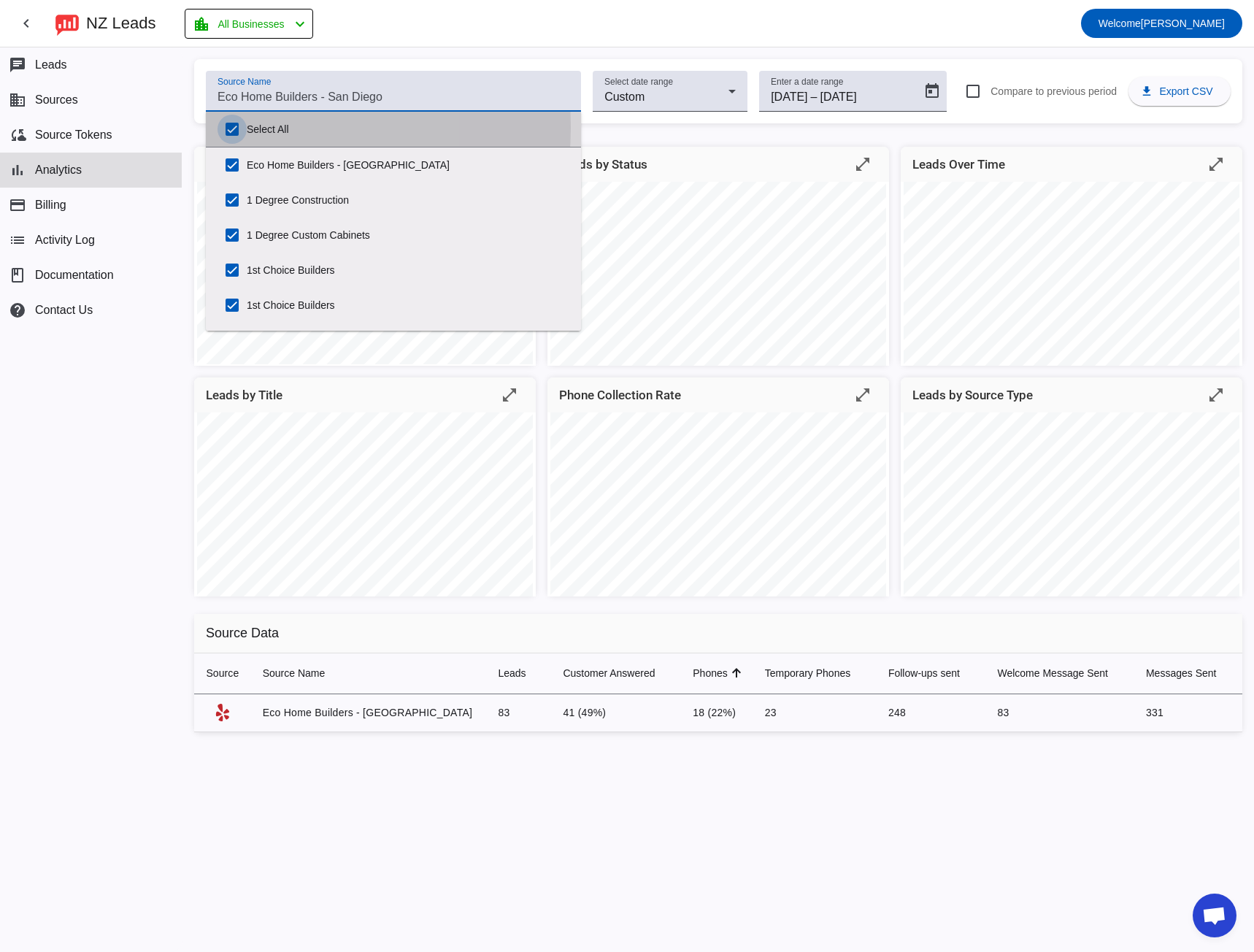
checkbox input "true"
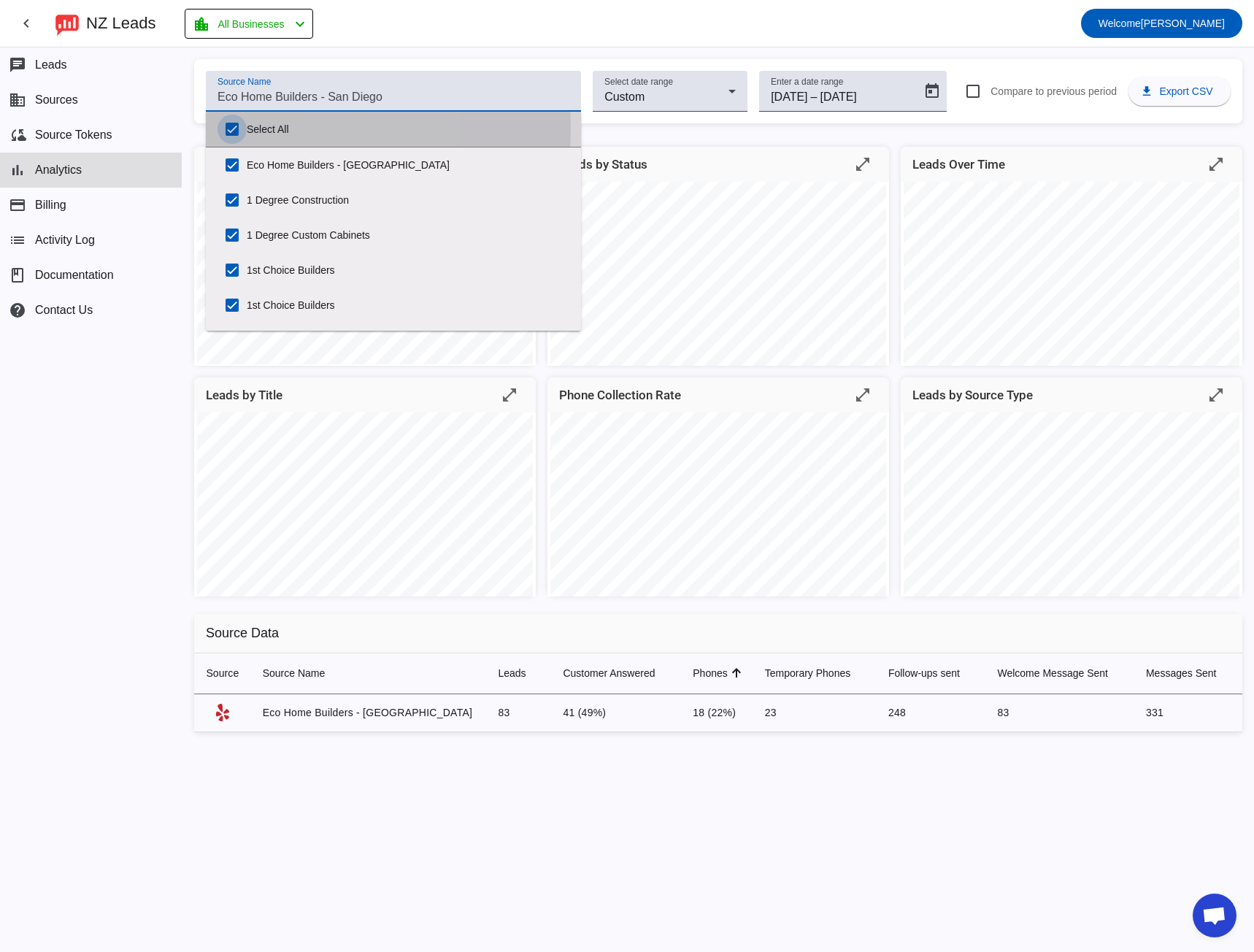
checkbox input "true"
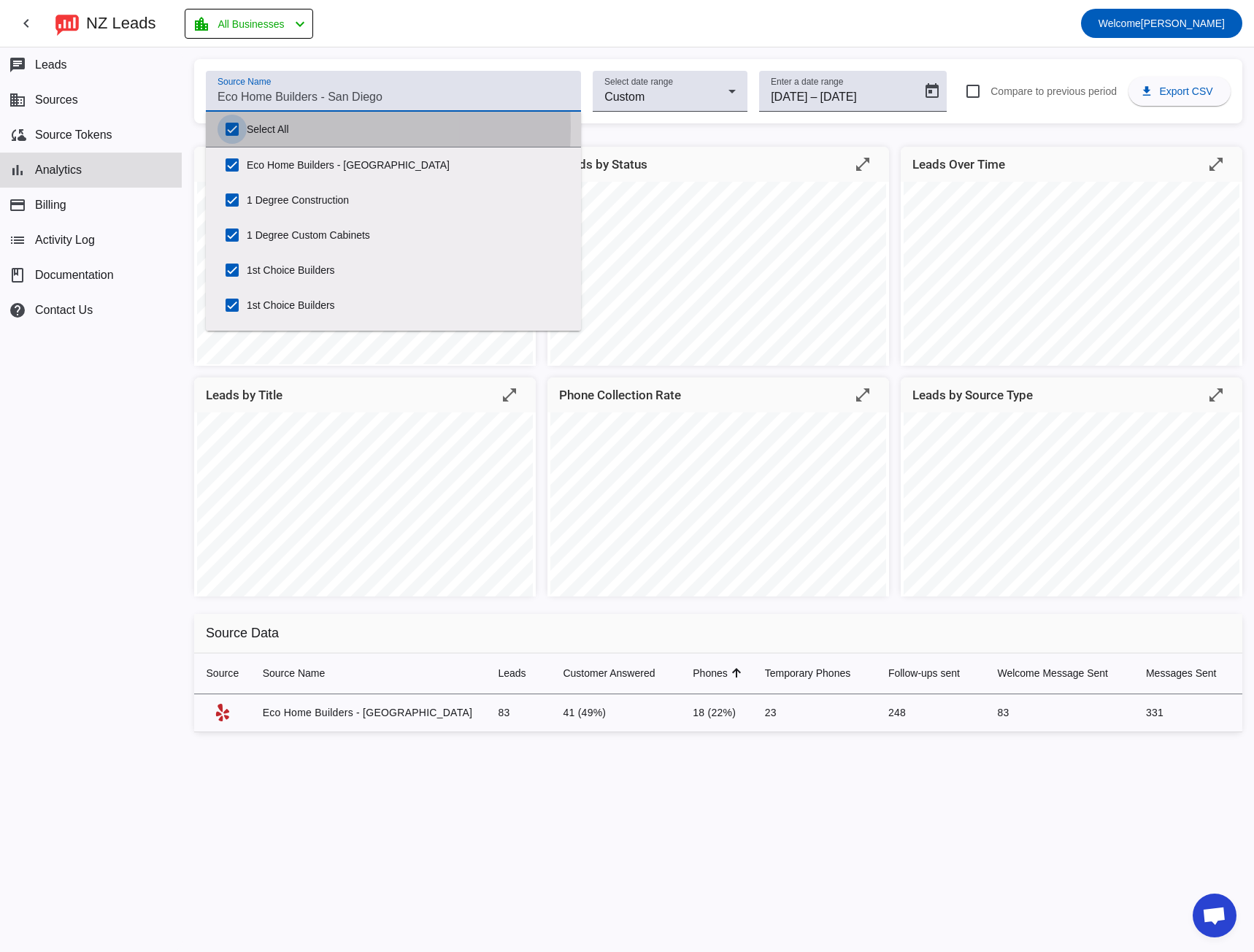
checkbox input "true"
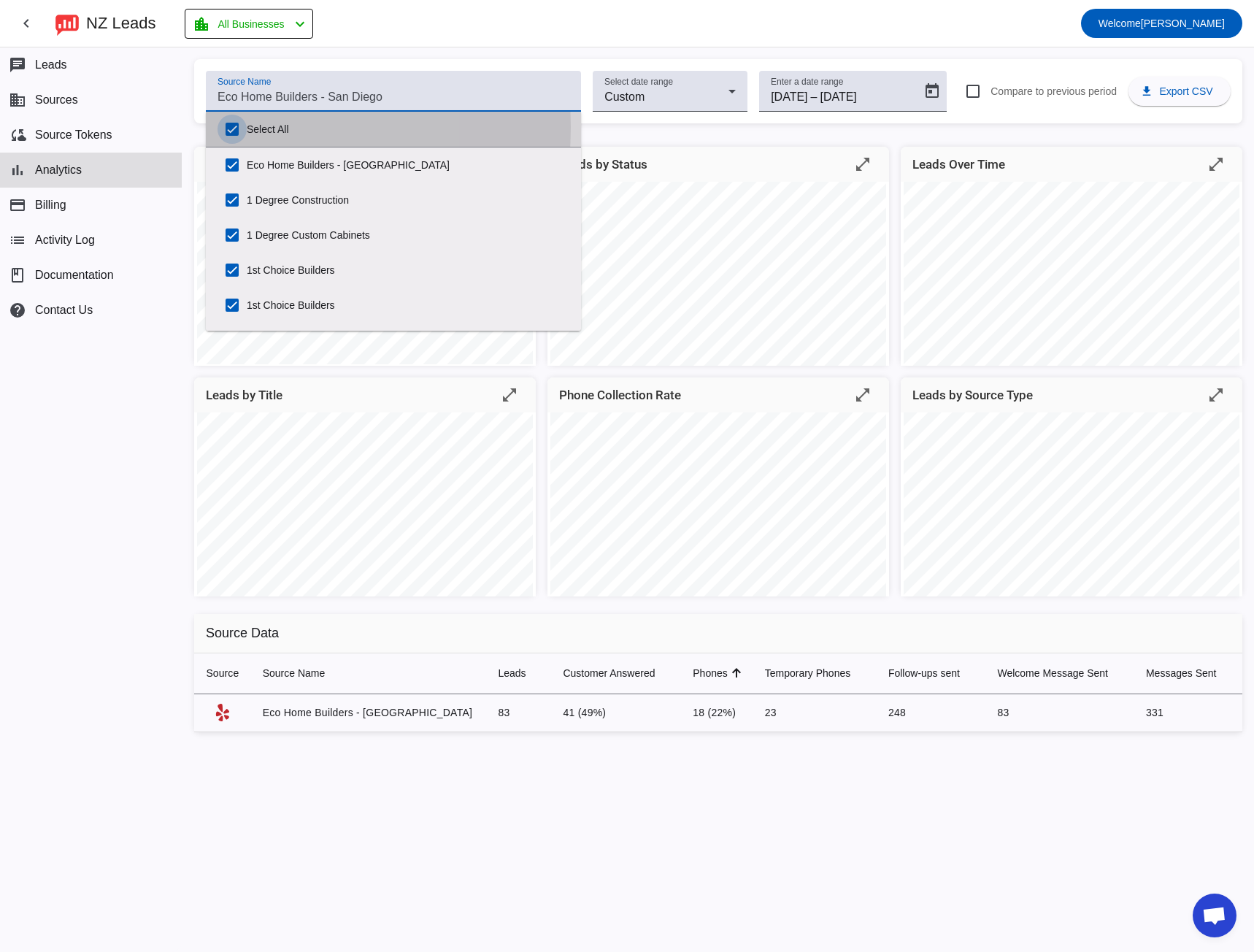
checkbox input "true"
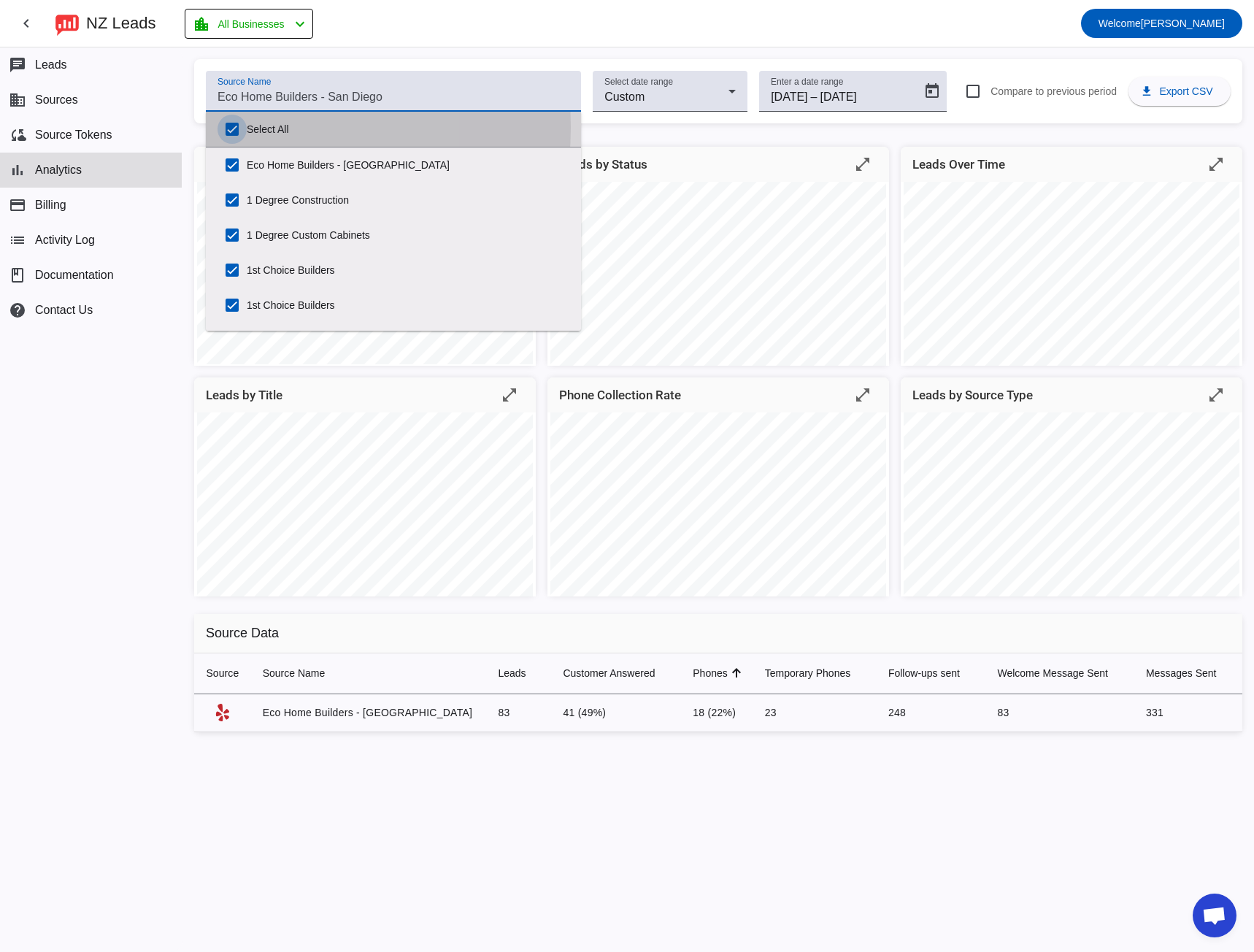
checkbox input "true"
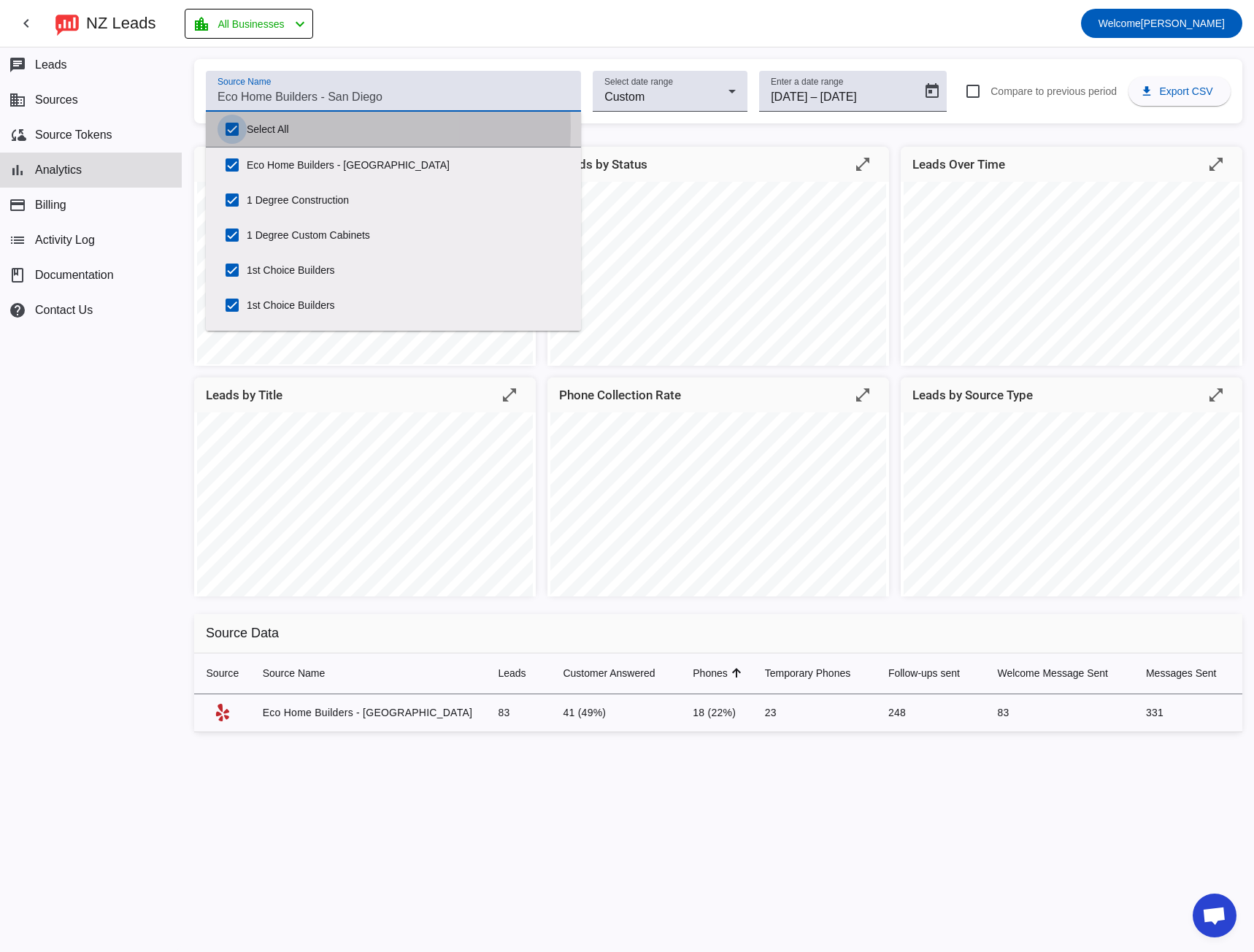
checkbox input "true"
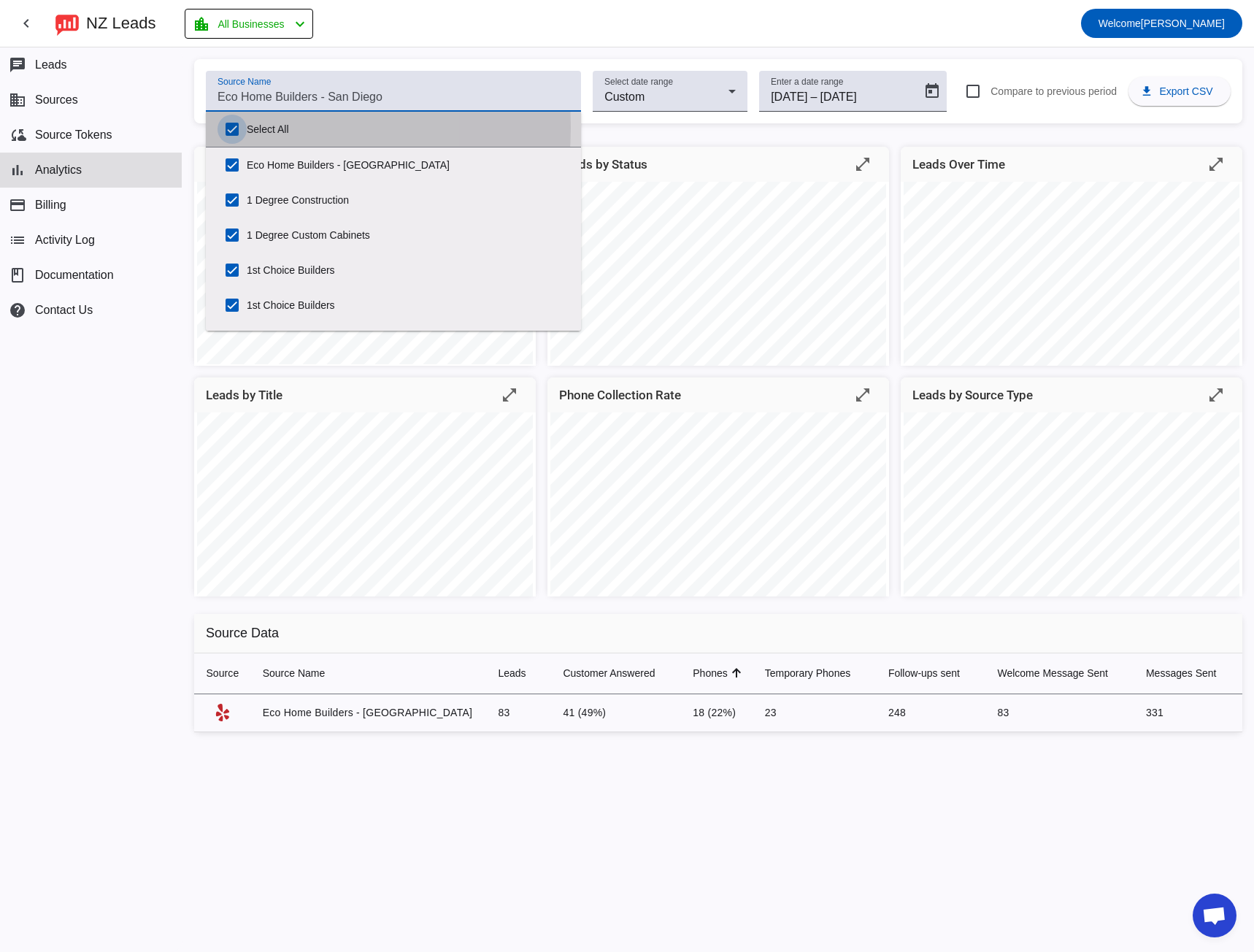
checkbox input "true"
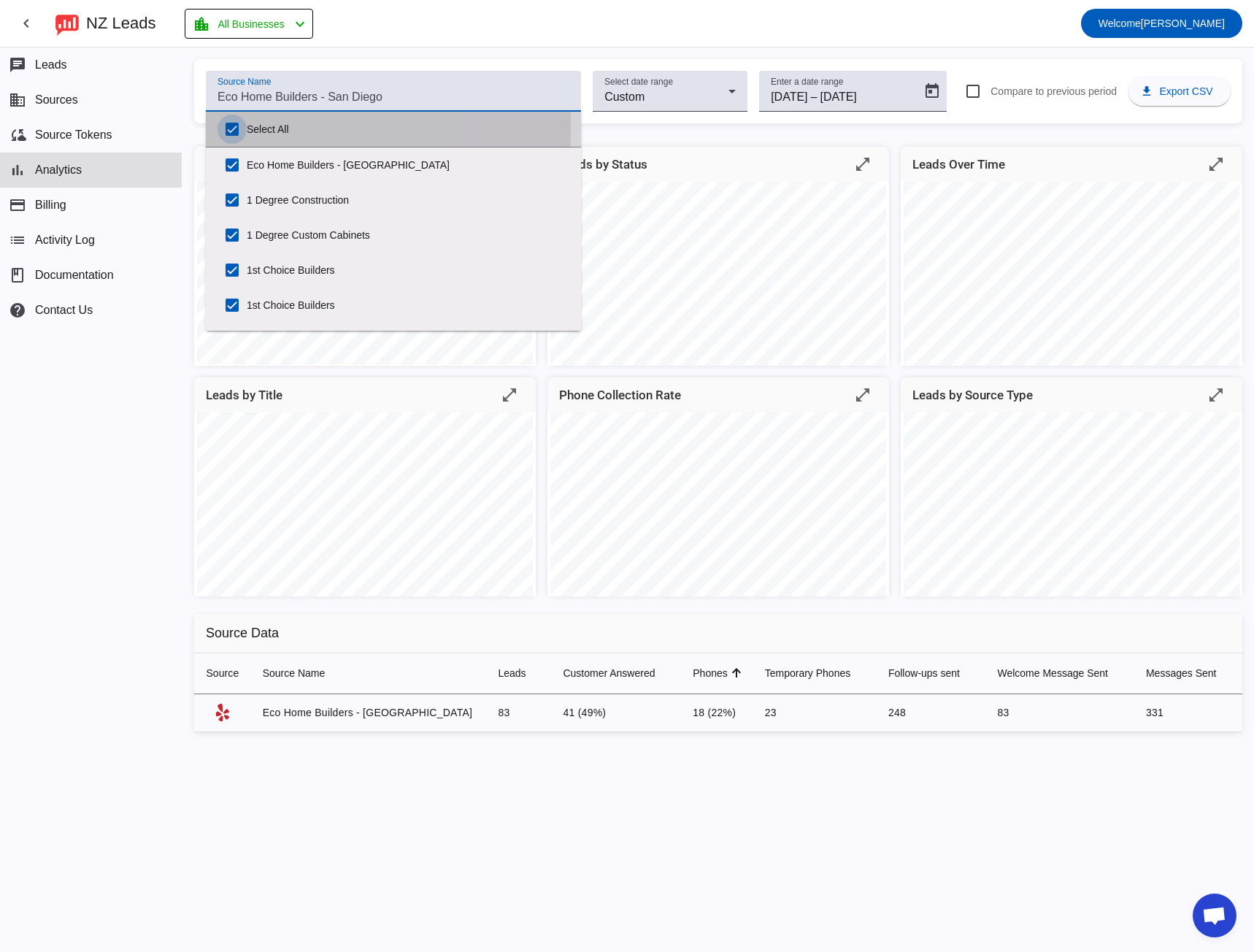
checkbox input "true"
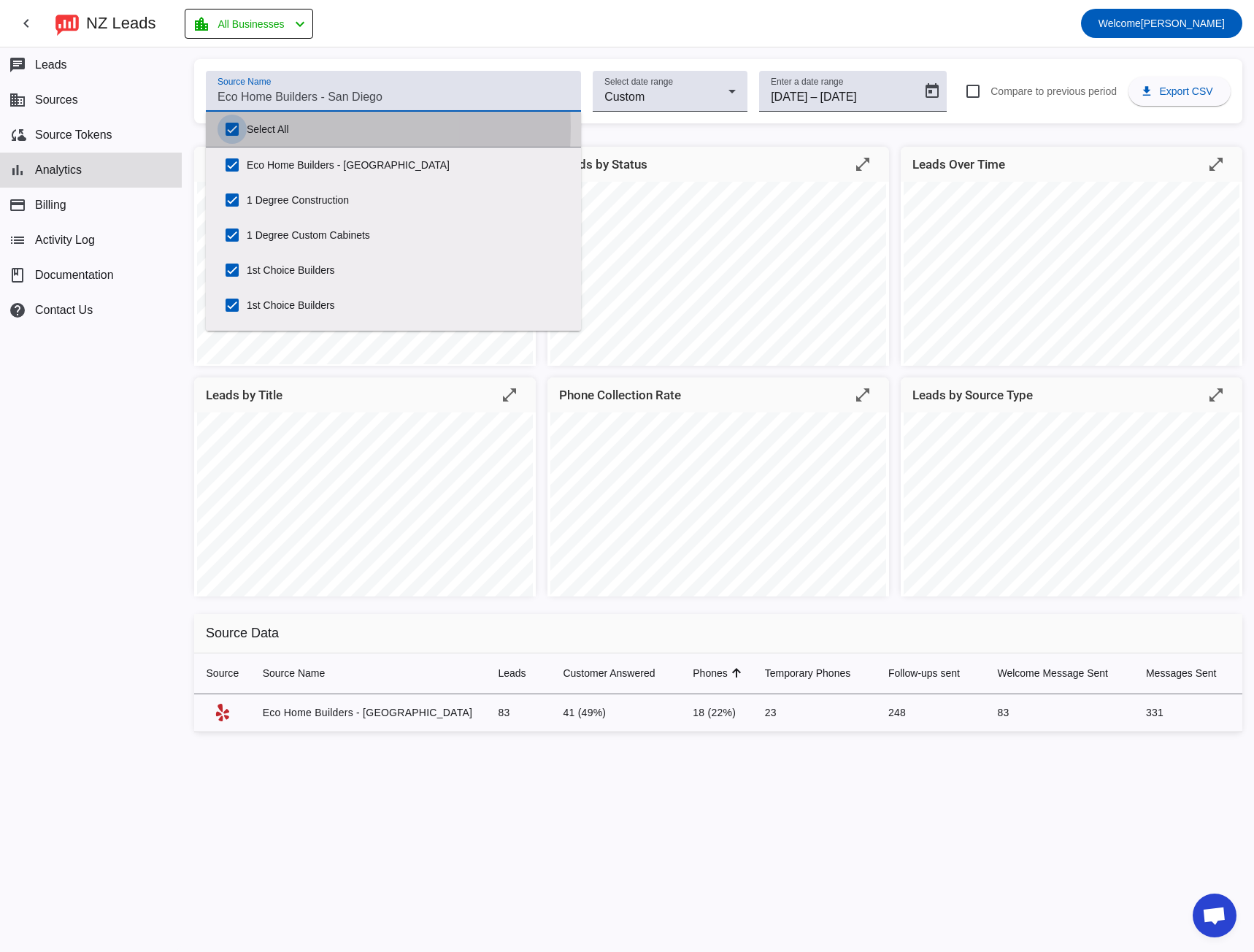
checkbox input "true"
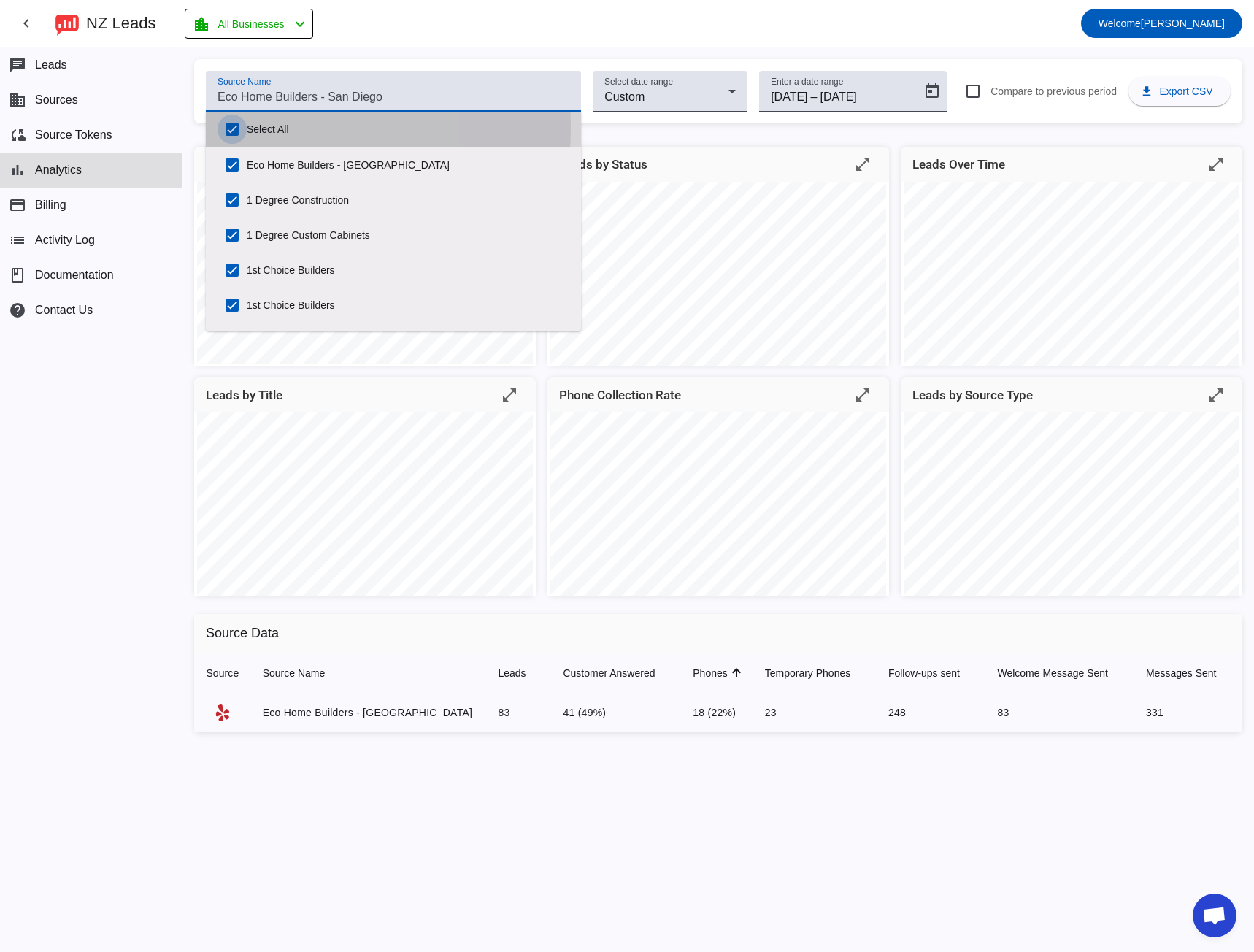
checkbox input "true"
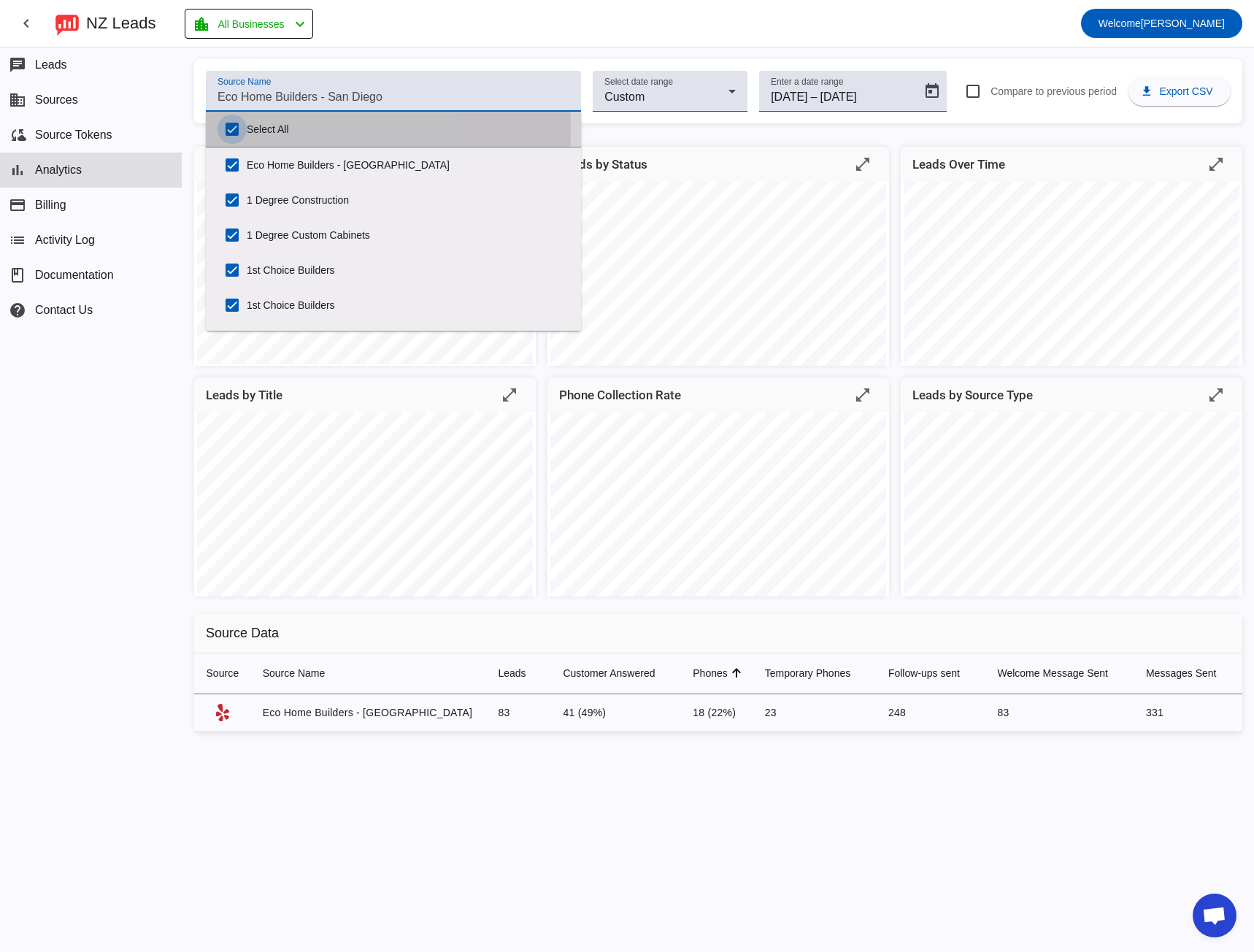
checkbox input "true"
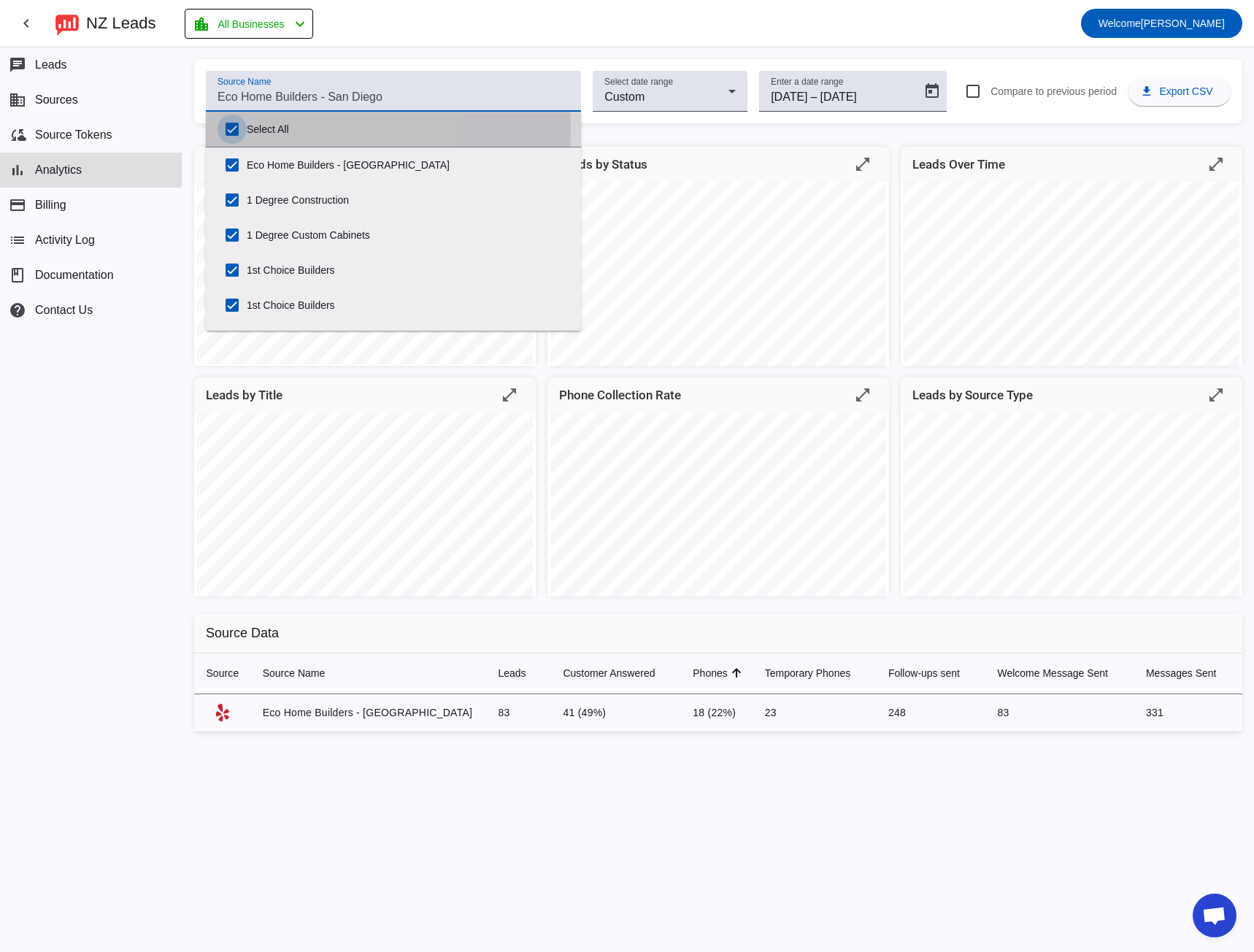
checkbox input "true"
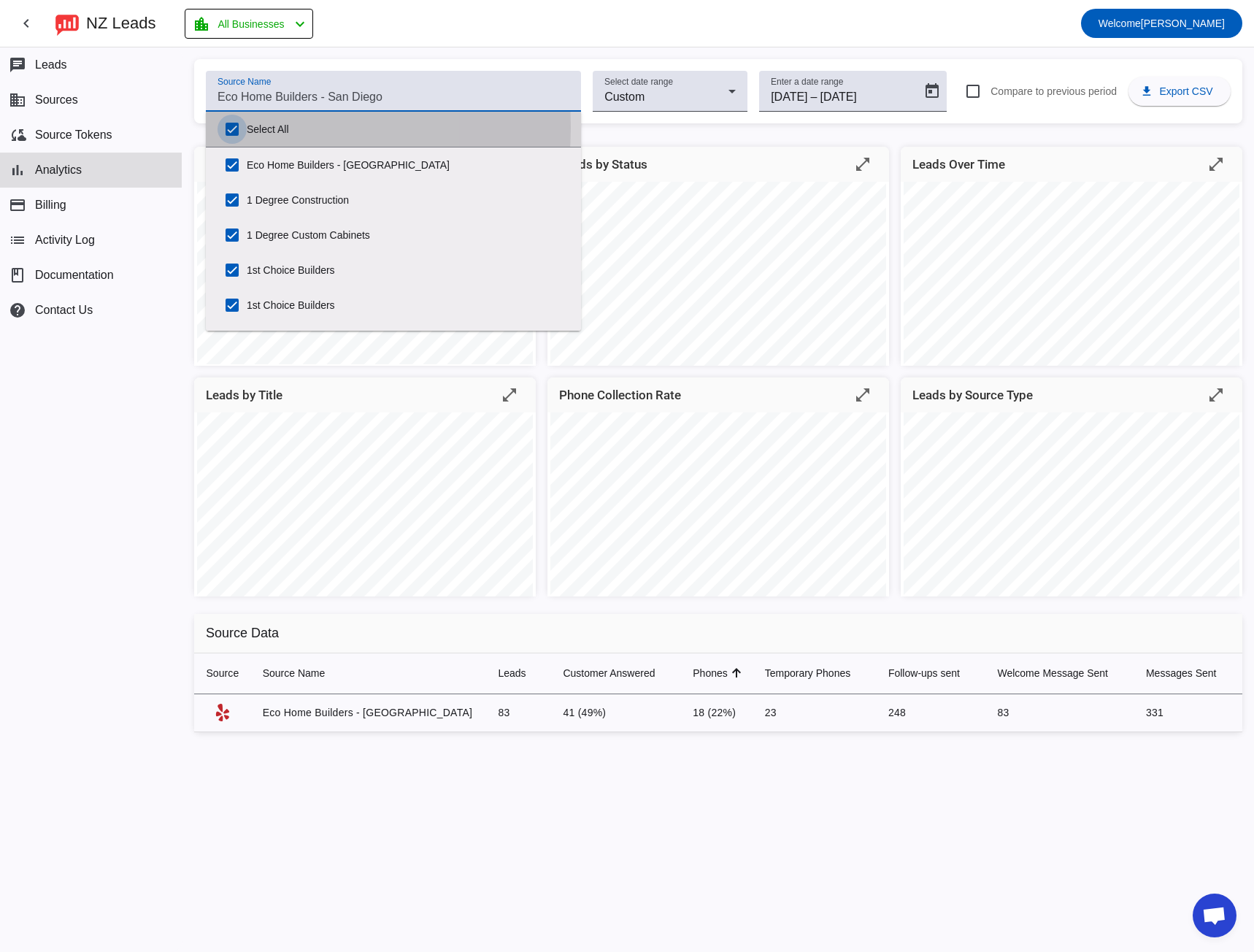
checkbox input "true"
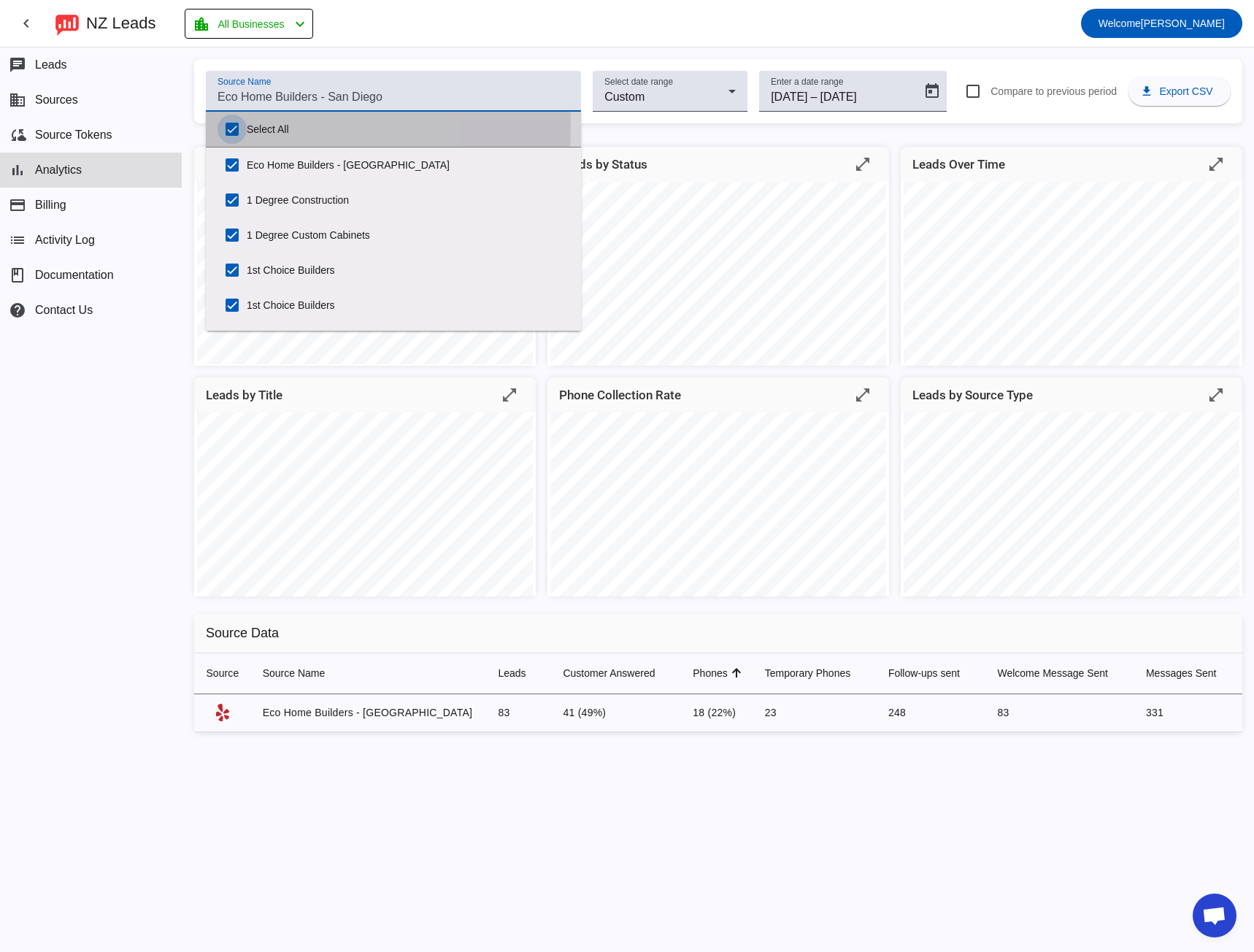
checkbox input "true"
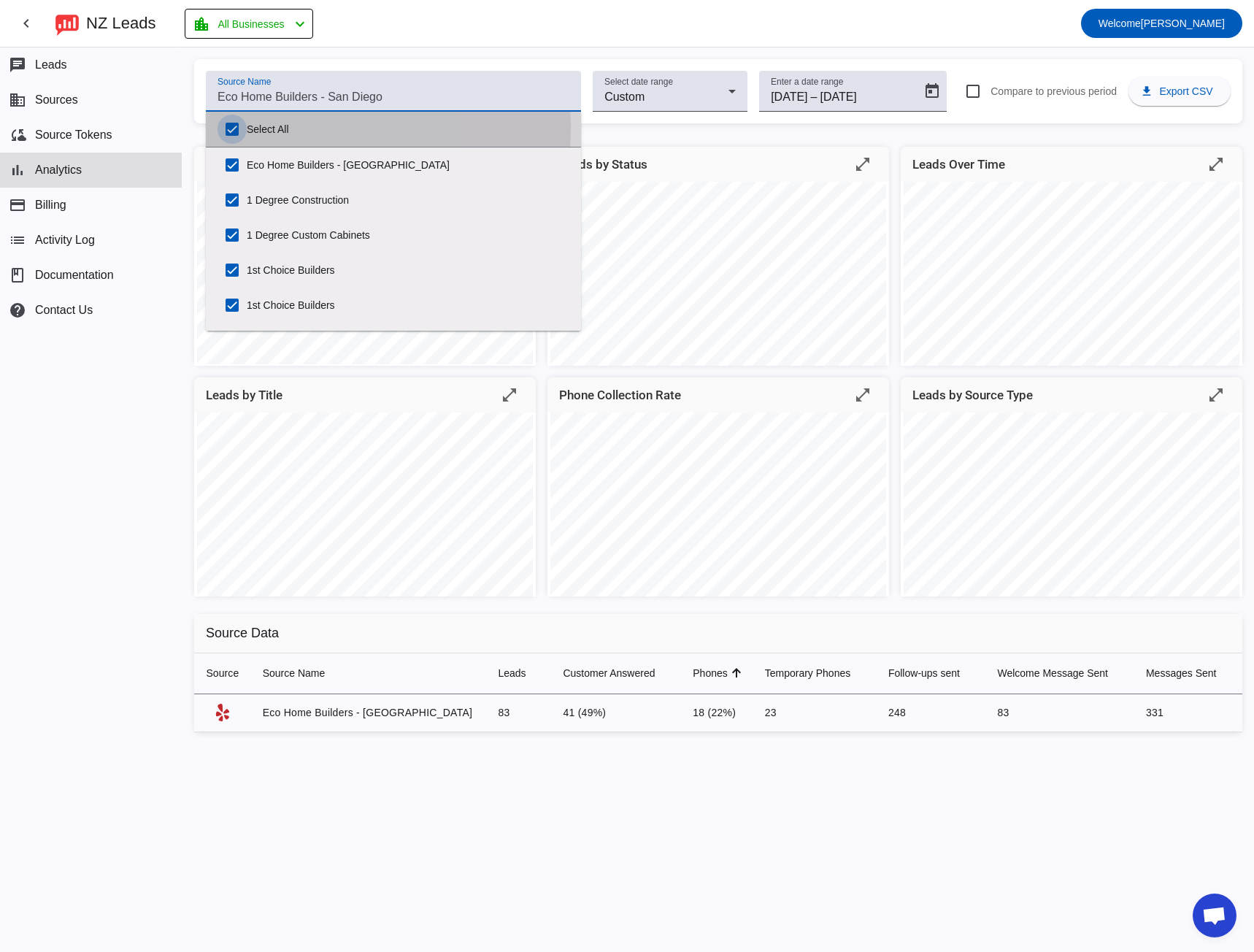
checkbox input "true"
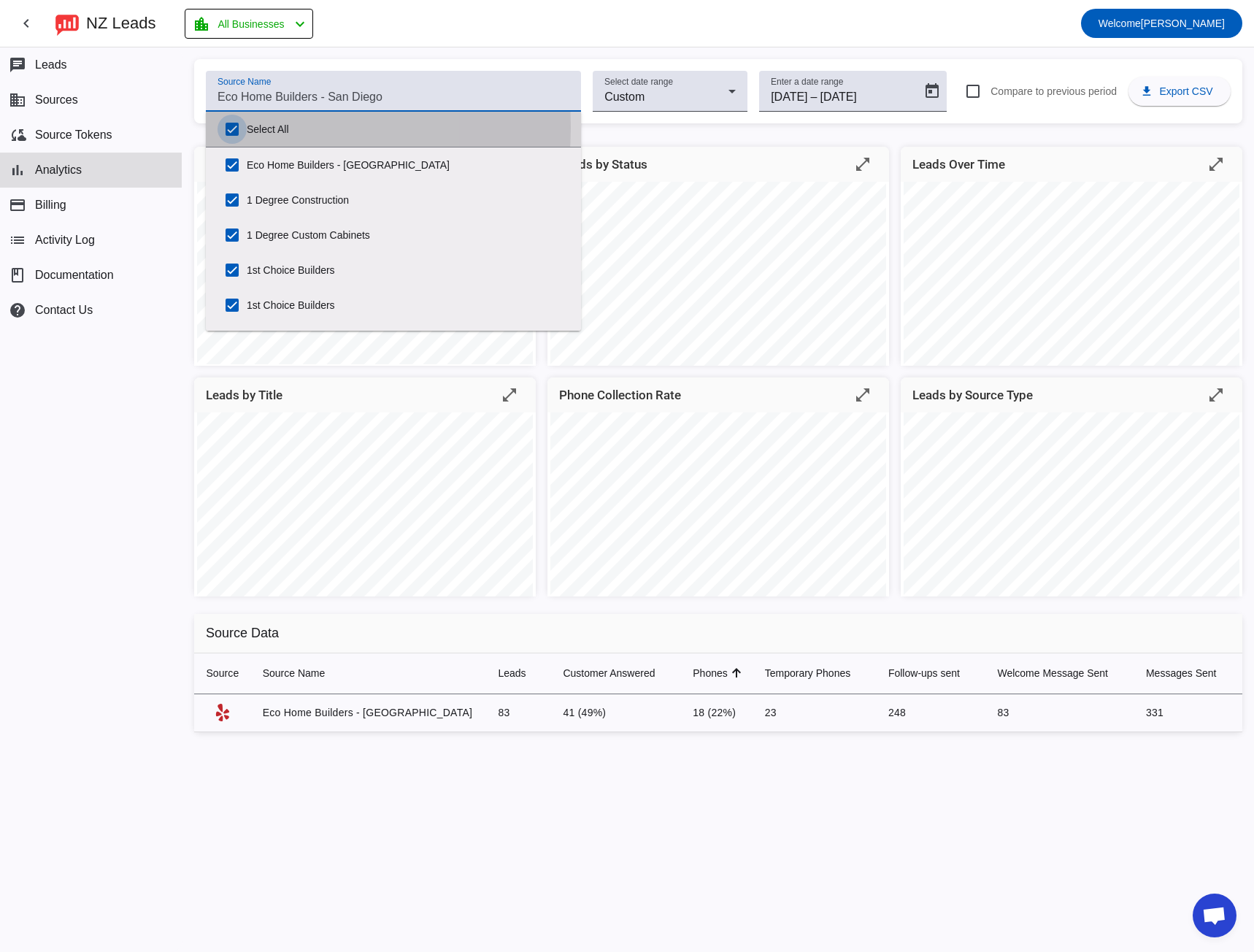
checkbox input "true"
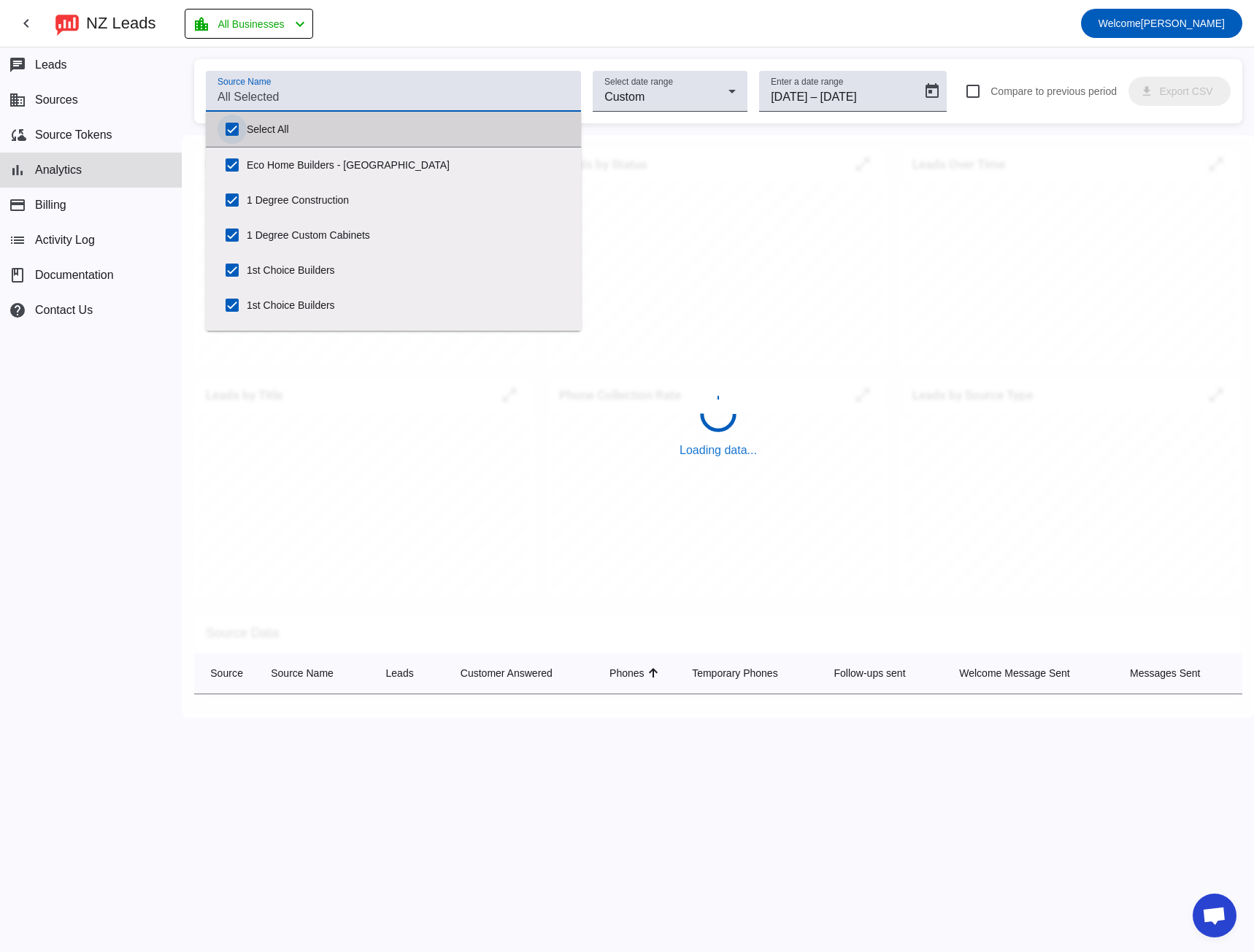
click at [234, 127] on input "Select All" at bounding box center [232, 129] width 29 height 29
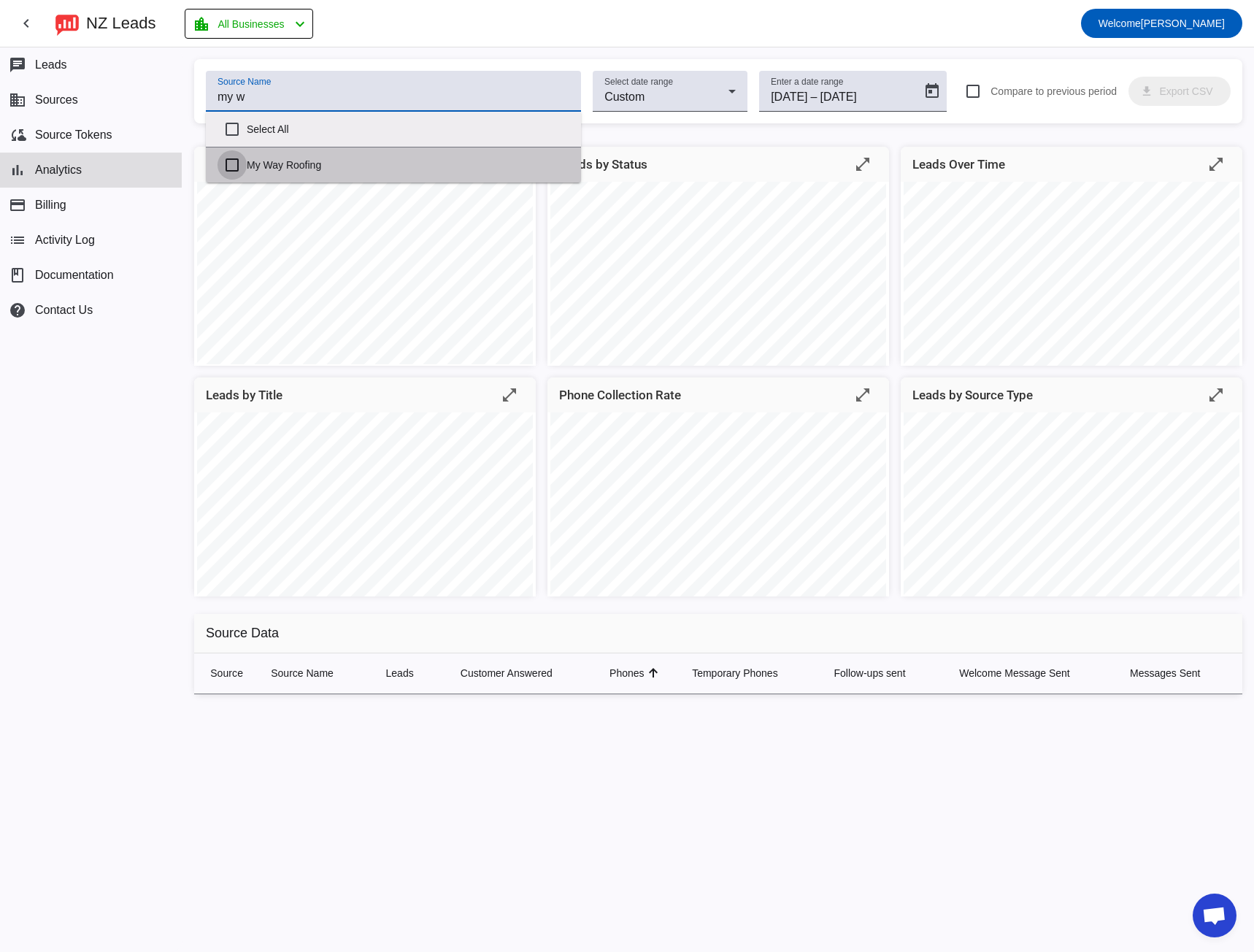
click at [232, 162] on input "My Way Roofing" at bounding box center [232, 165] width 29 height 29
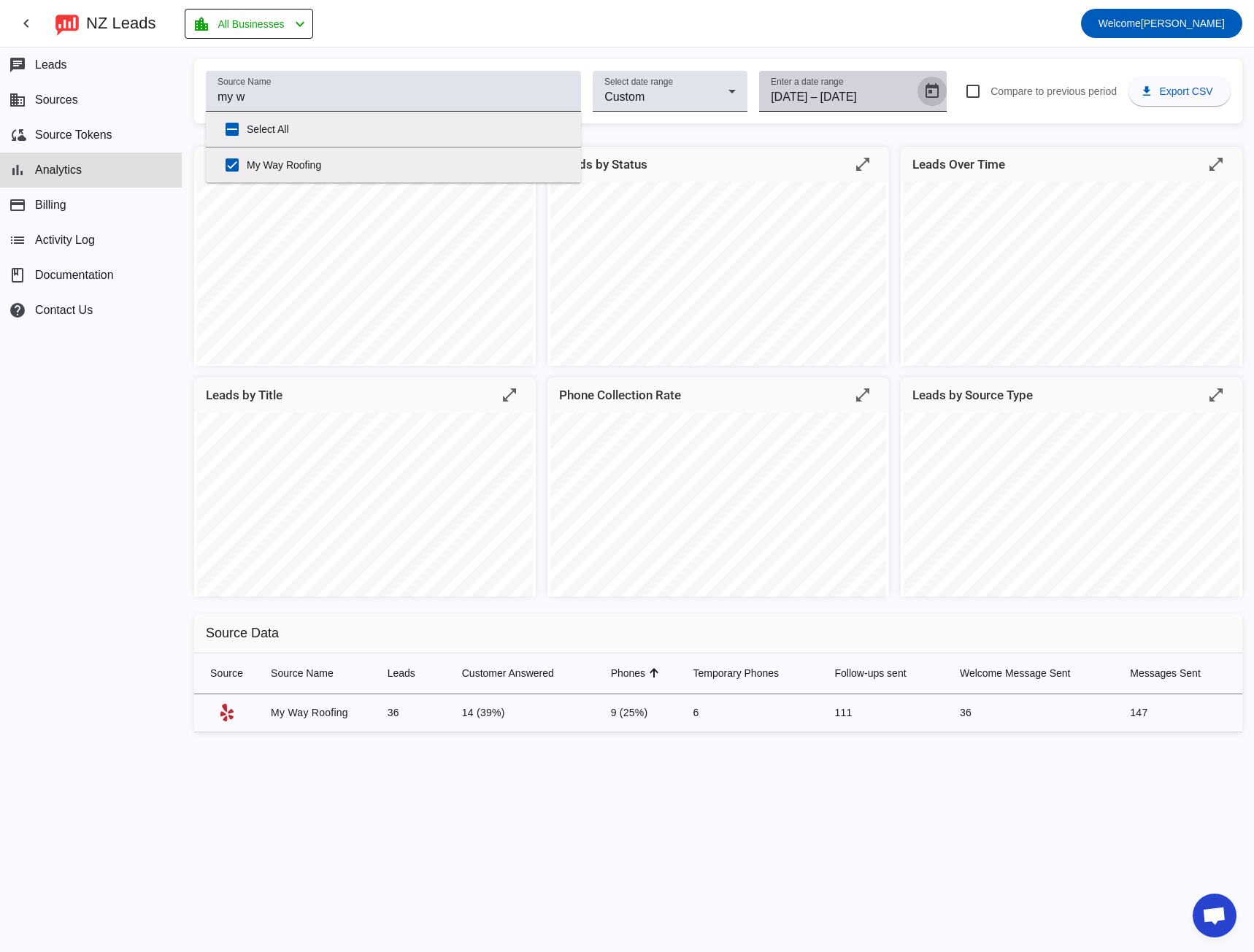
click at [928, 103] on span "Open calendar" at bounding box center [932, 91] width 35 height 35
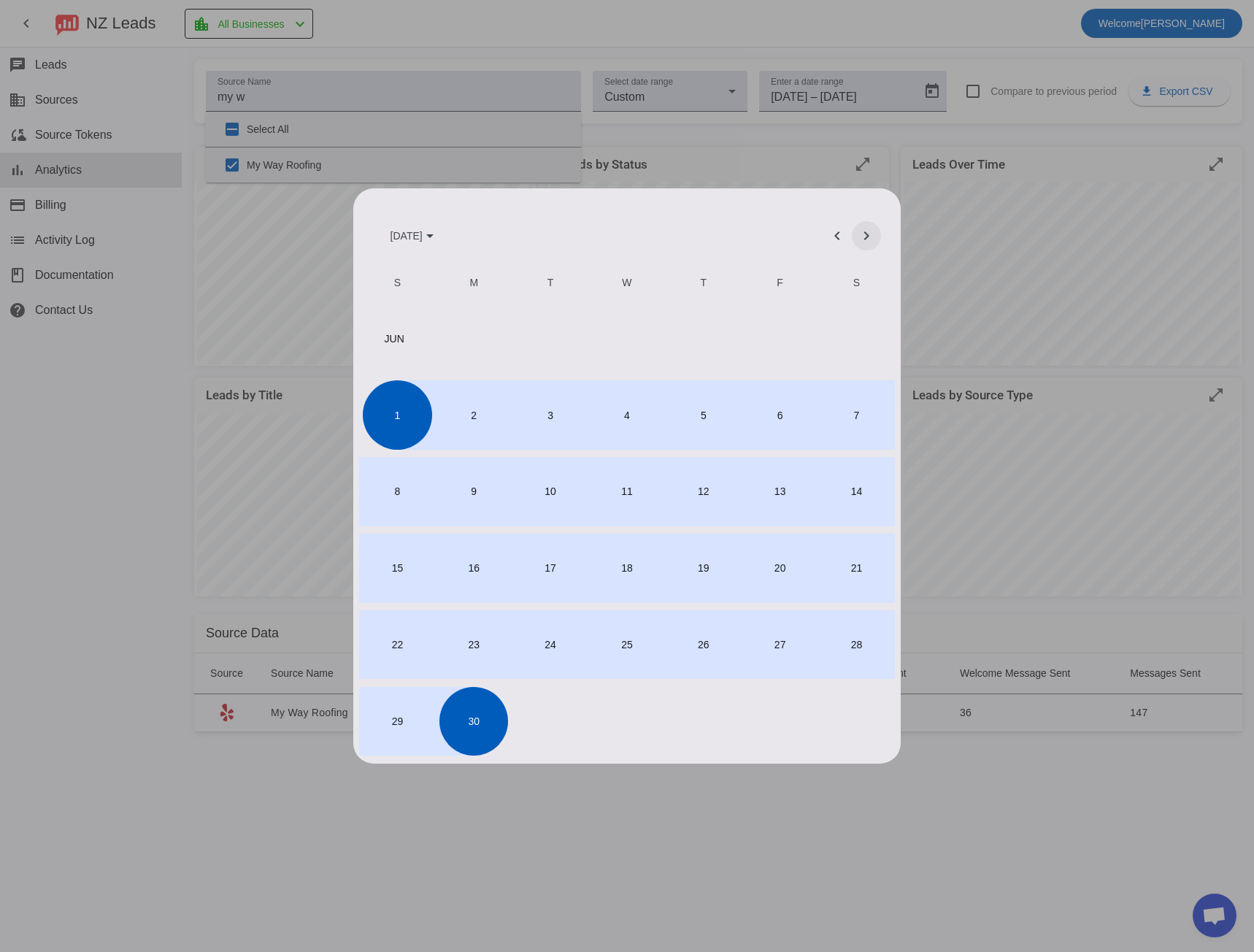
click at [860, 238] on span "Next month" at bounding box center [866, 235] width 35 height 35
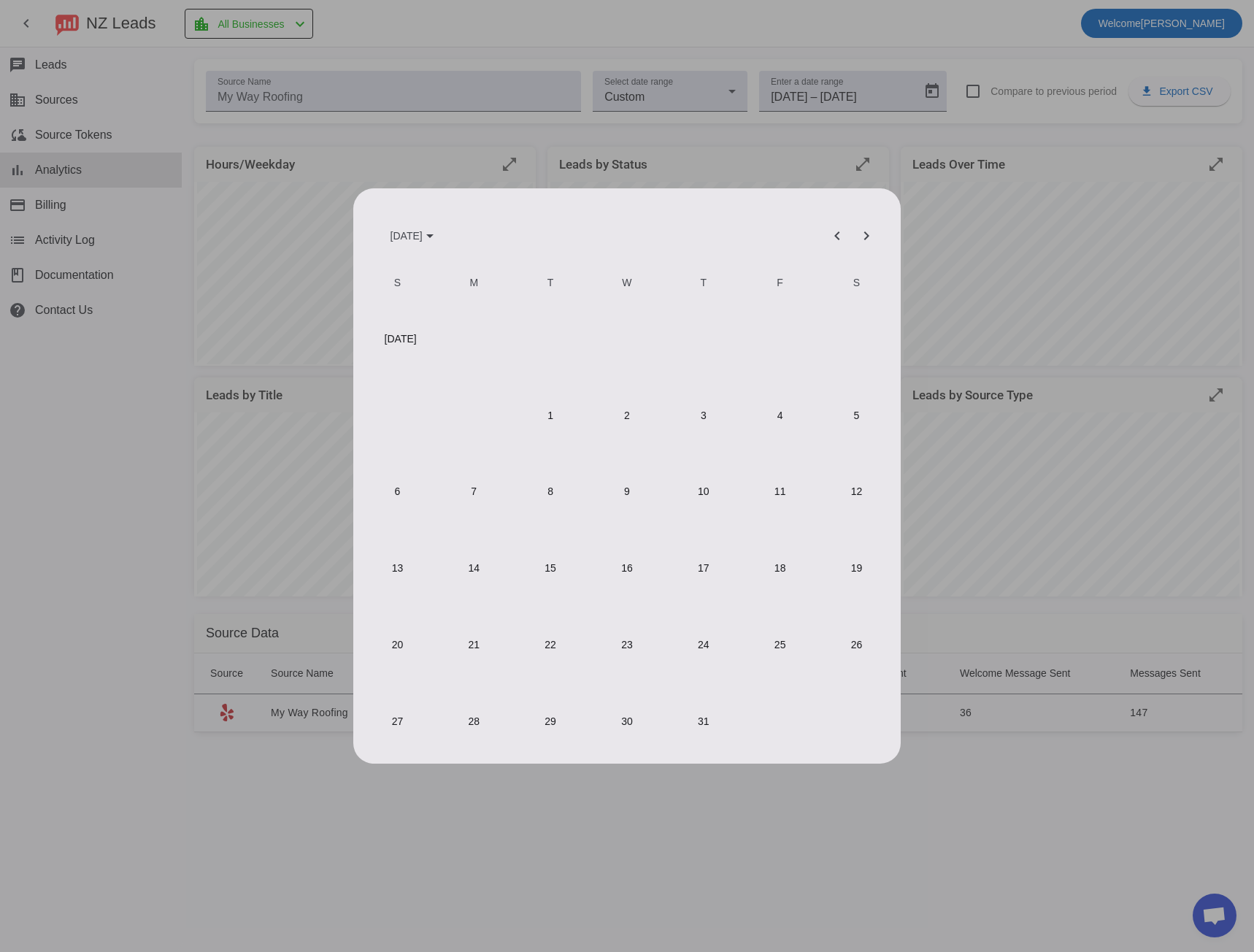
click at [547, 424] on span "1" at bounding box center [550, 415] width 69 height 69
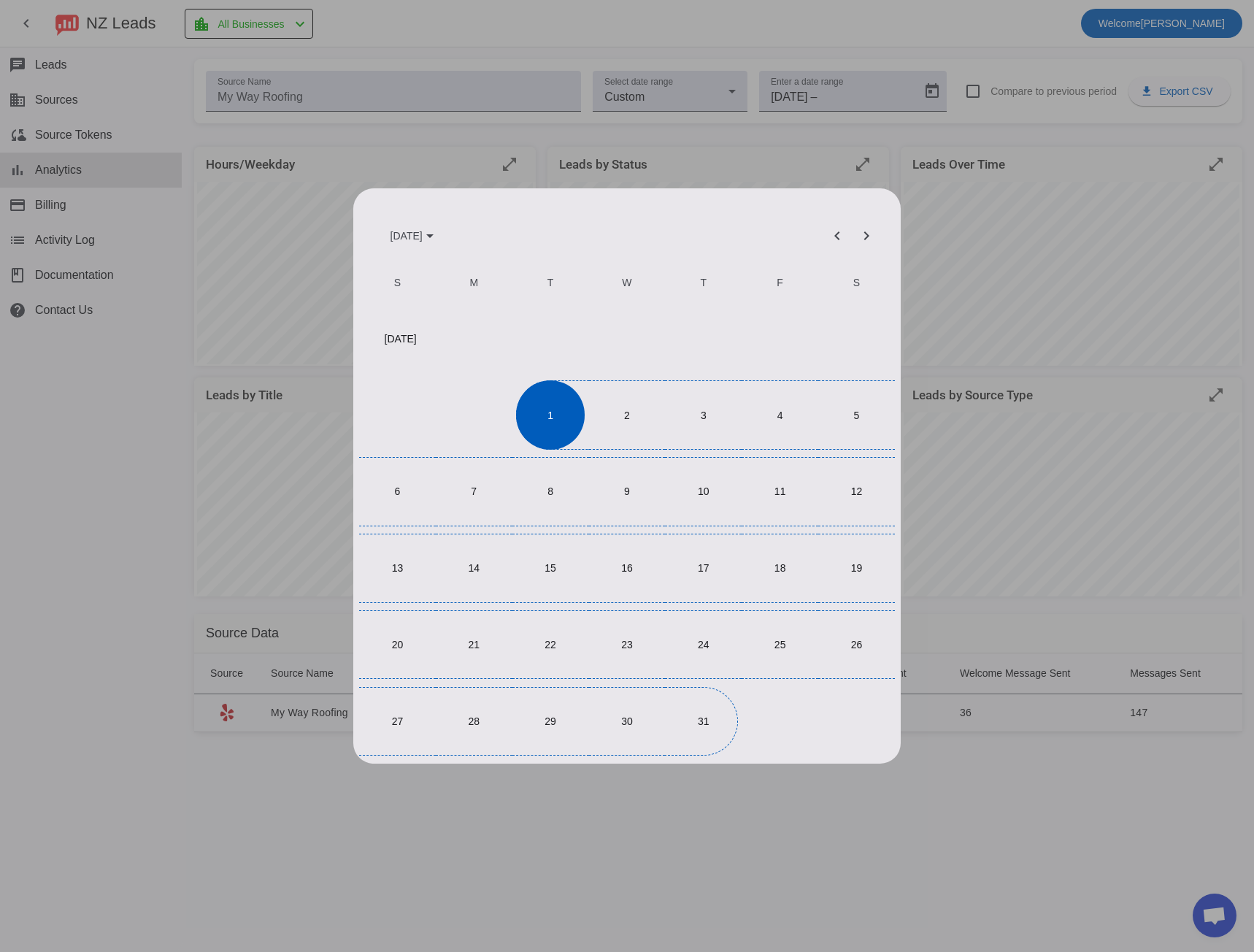
click at [701, 701] on span "31" at bounding box center [704, 721] width 69 height 69
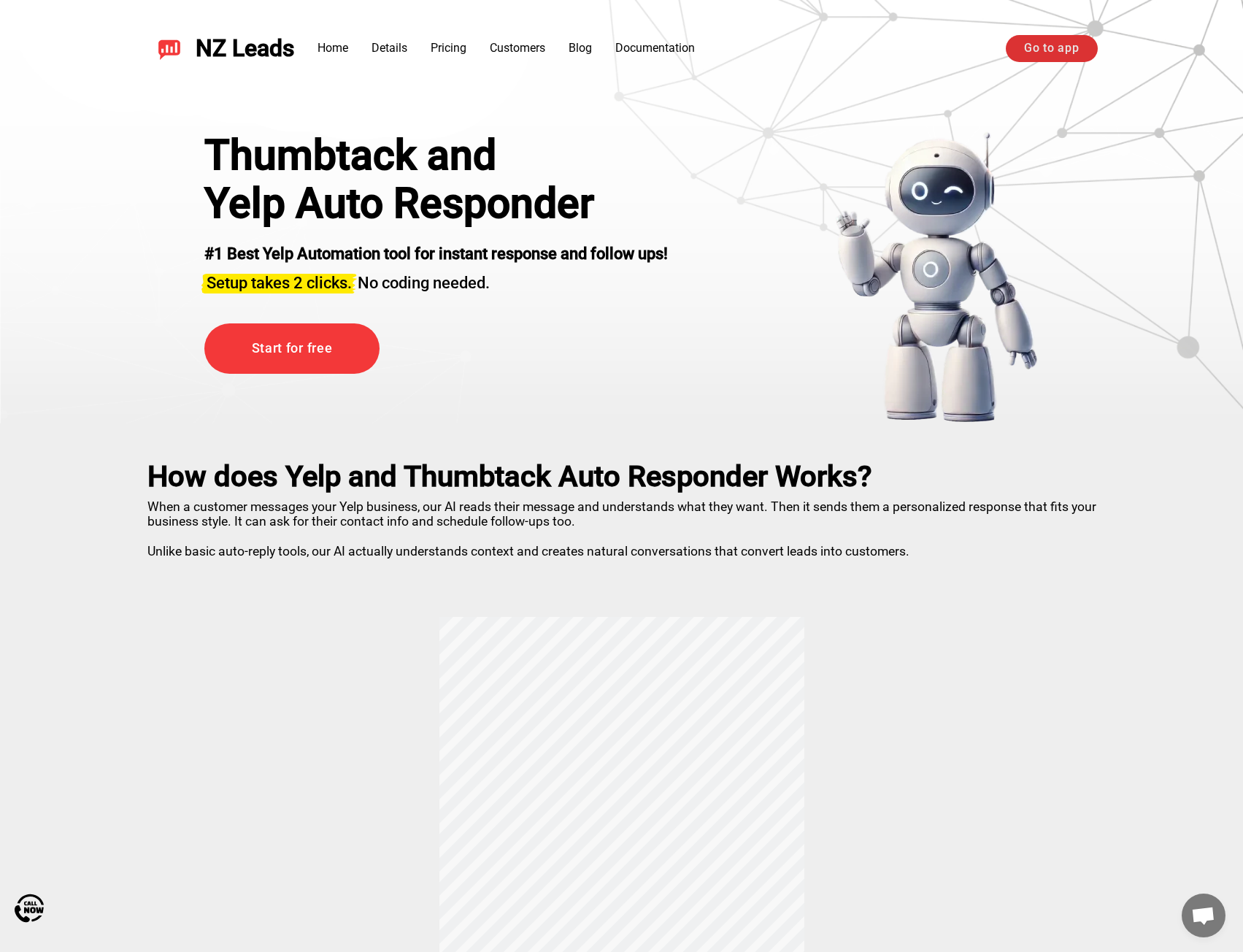
click at [1049, 51] on link "Go to app" at bounding box center [1052, 48] width 91 height 26
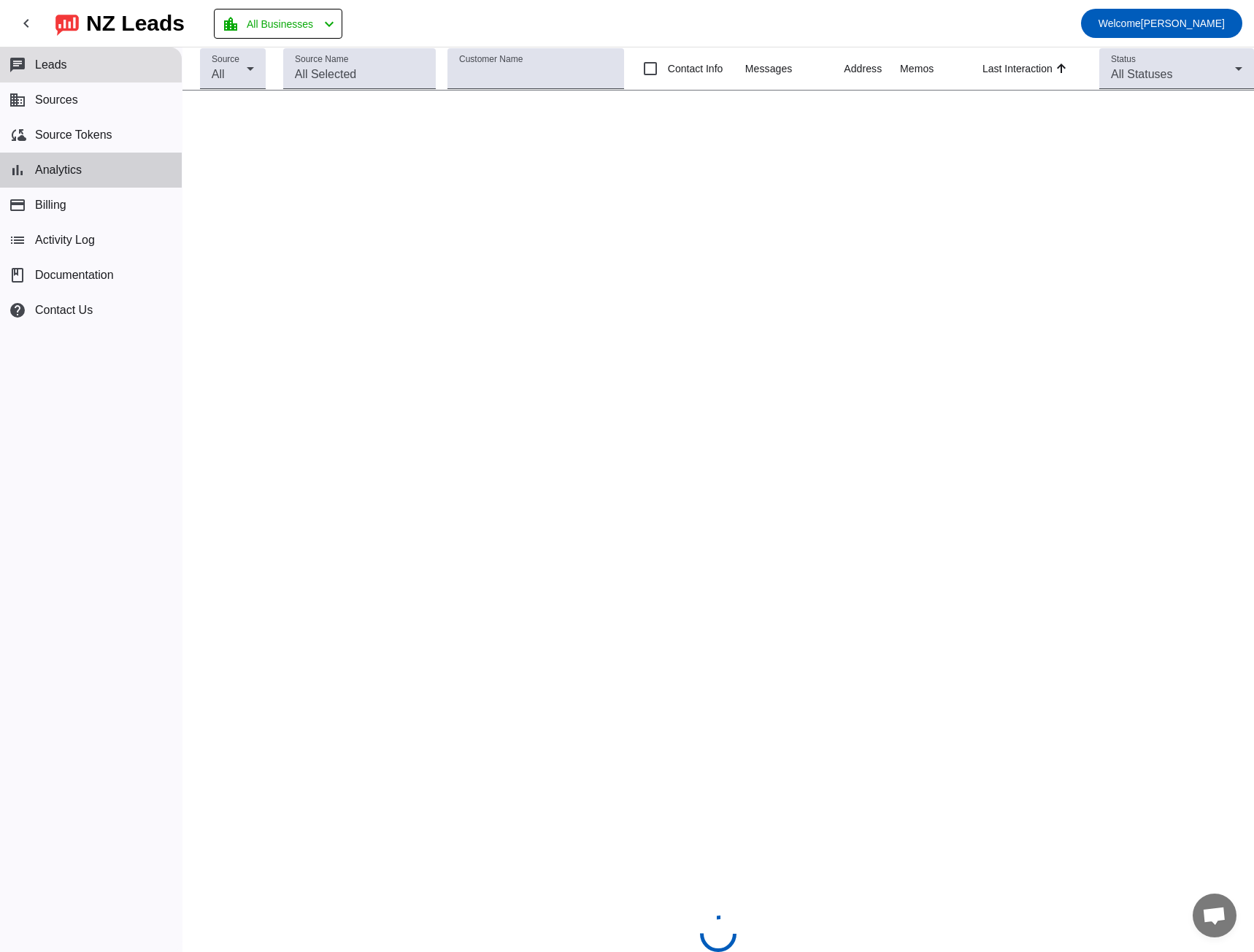
click at [51, 169] on span "Analytics" at bounding box center [58, 170] width 47 height 13
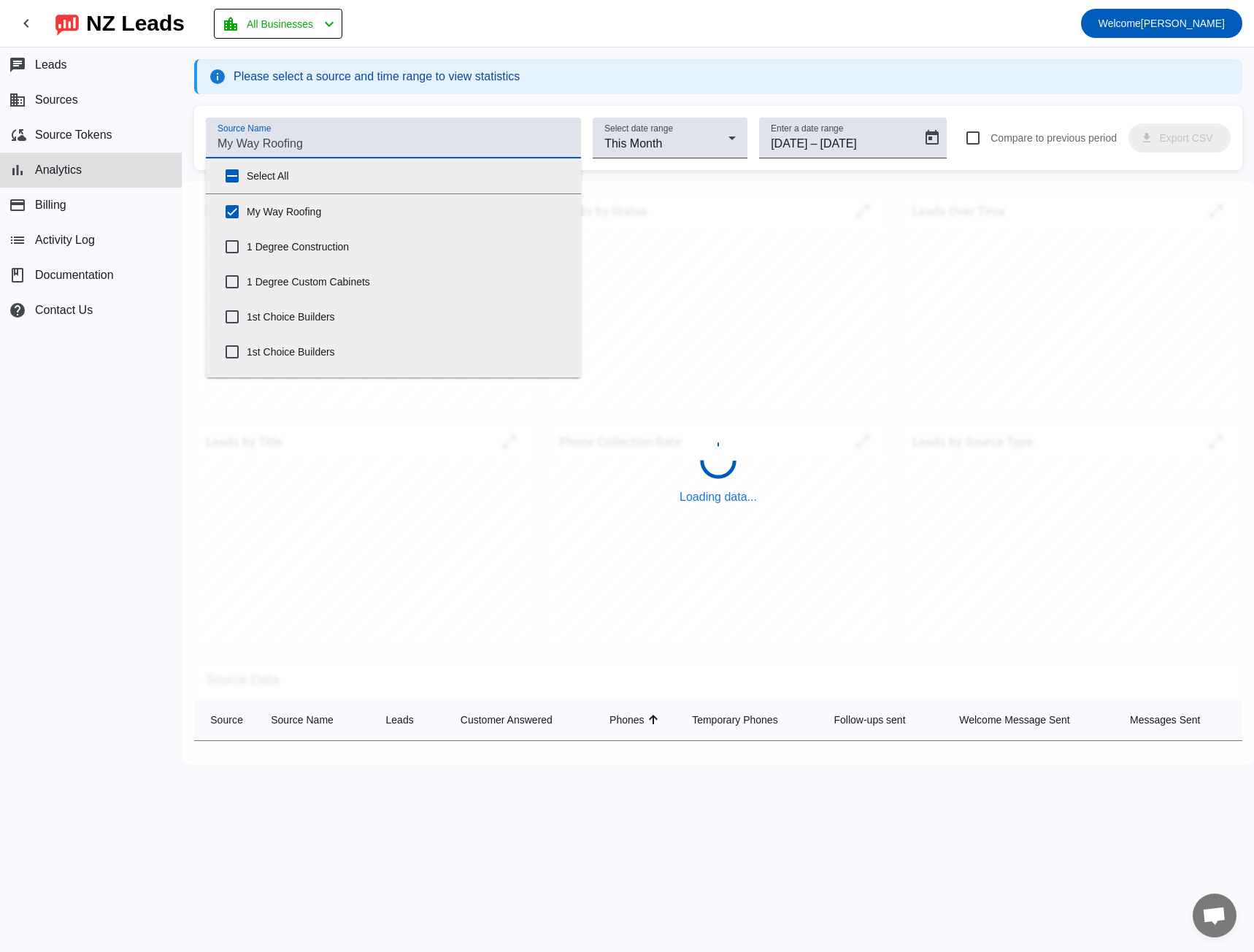
click at [282, 140] on input "Source Name" at bounding box center [393, 143] width 352 height 17
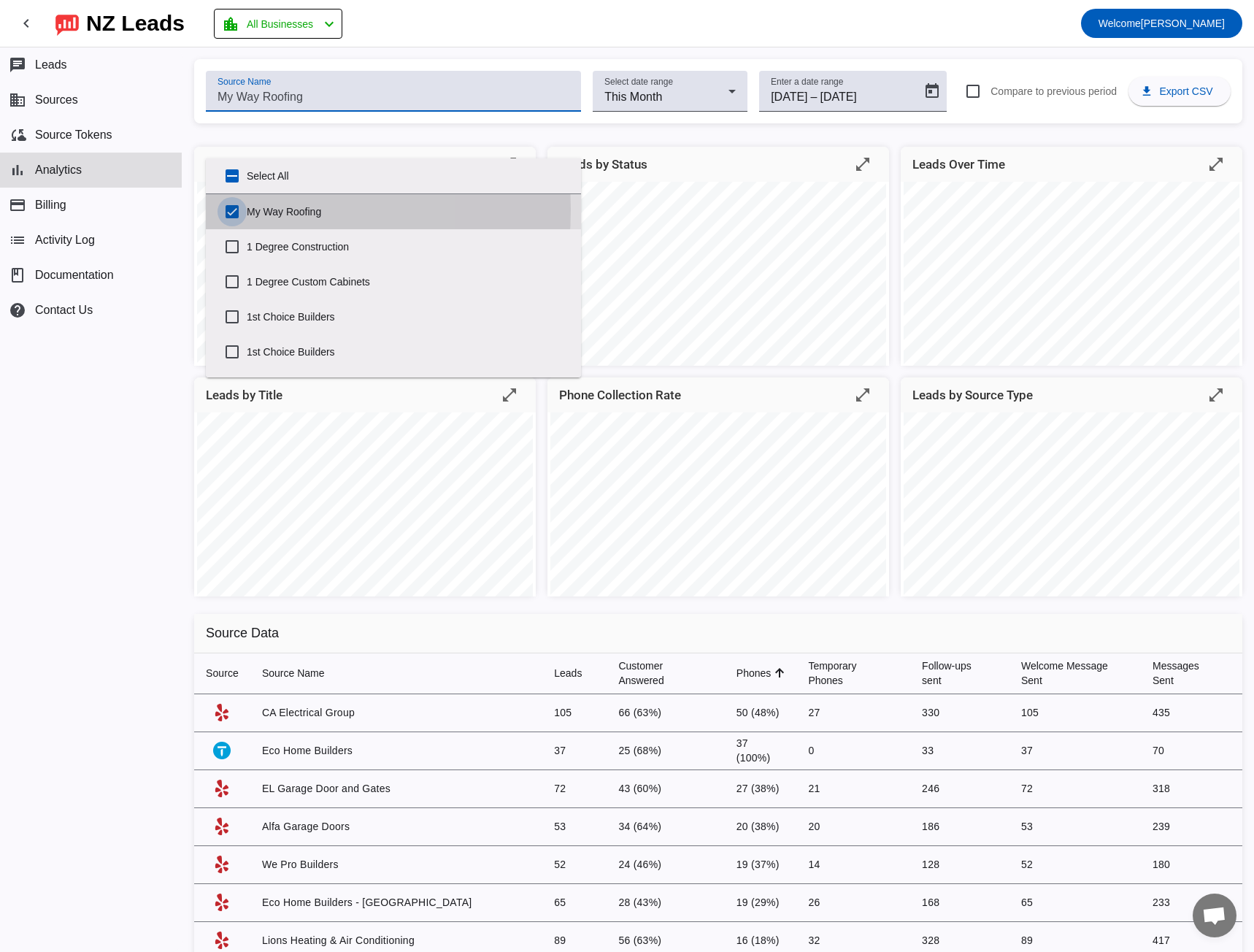
click at [234, 210] on input "My Way Roofing" at bounding box center [232, 211] width 29 height 29
checkbox input "false"
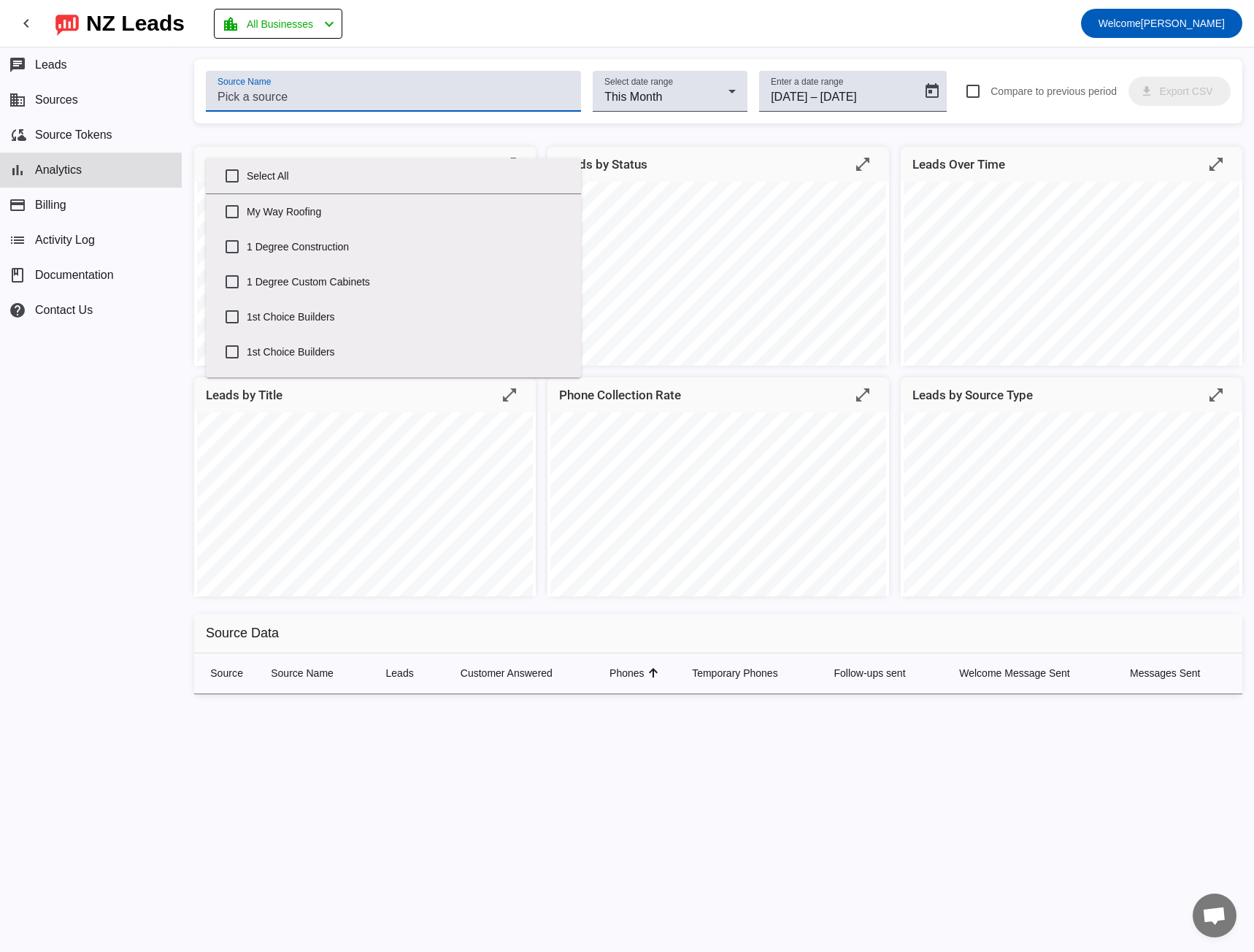
click at [273, 100] on input "Source Name" at bounding box center [393, 96] width 352 height 17
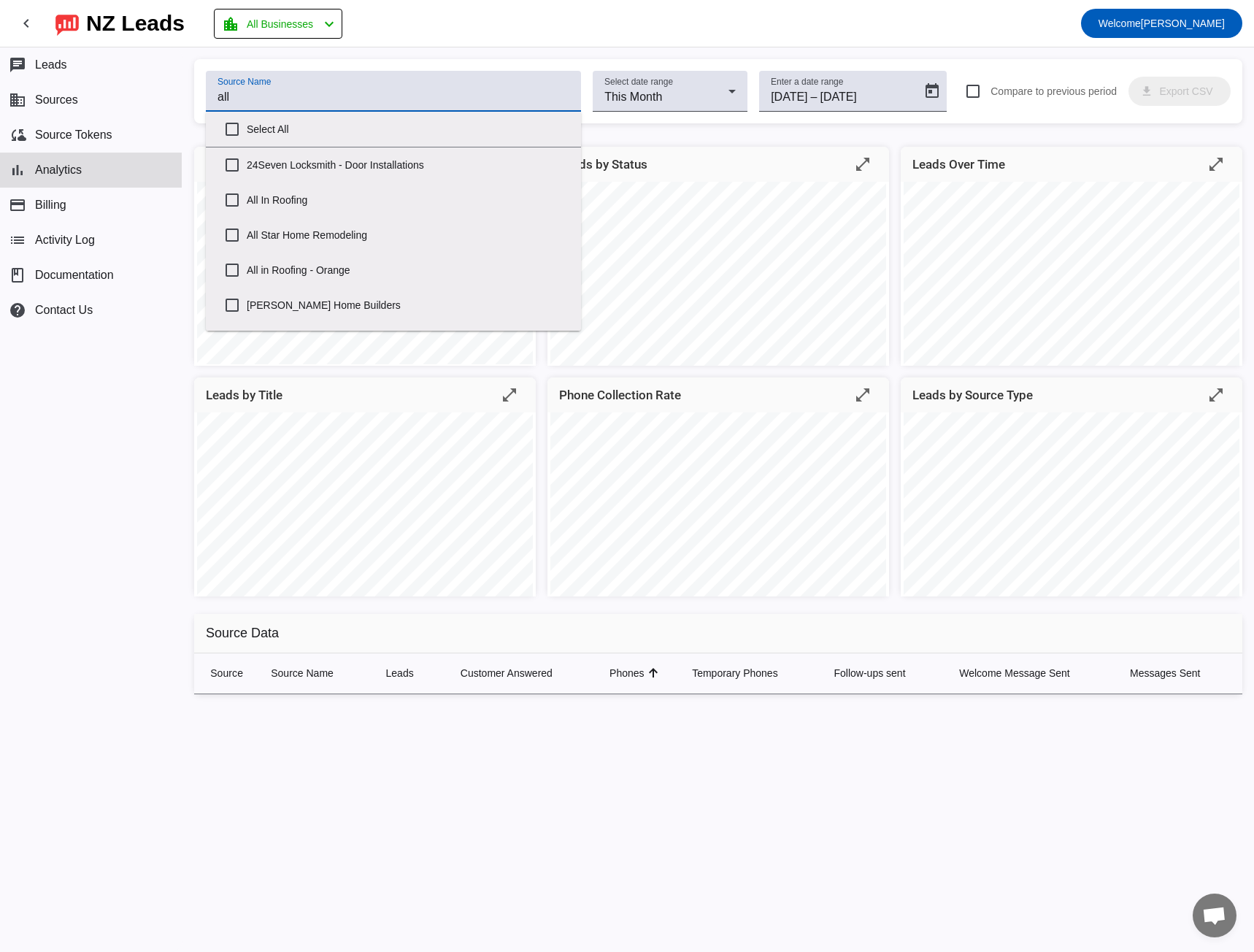
type input "all"
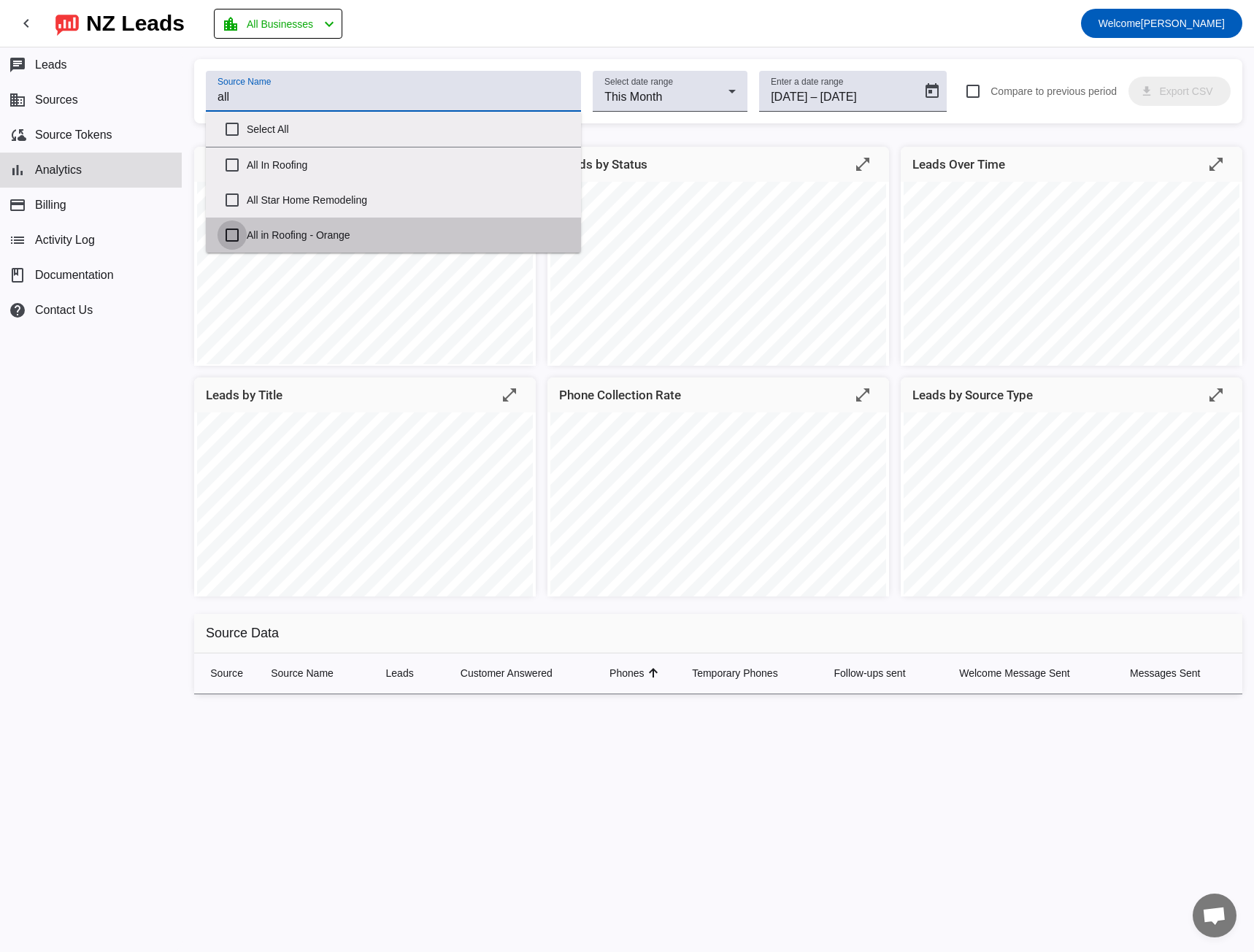
click at [229, 239] on input "All in Roofing - Orange" at bounding box center [232, 235] width 29 height 29
checkbox input "true"
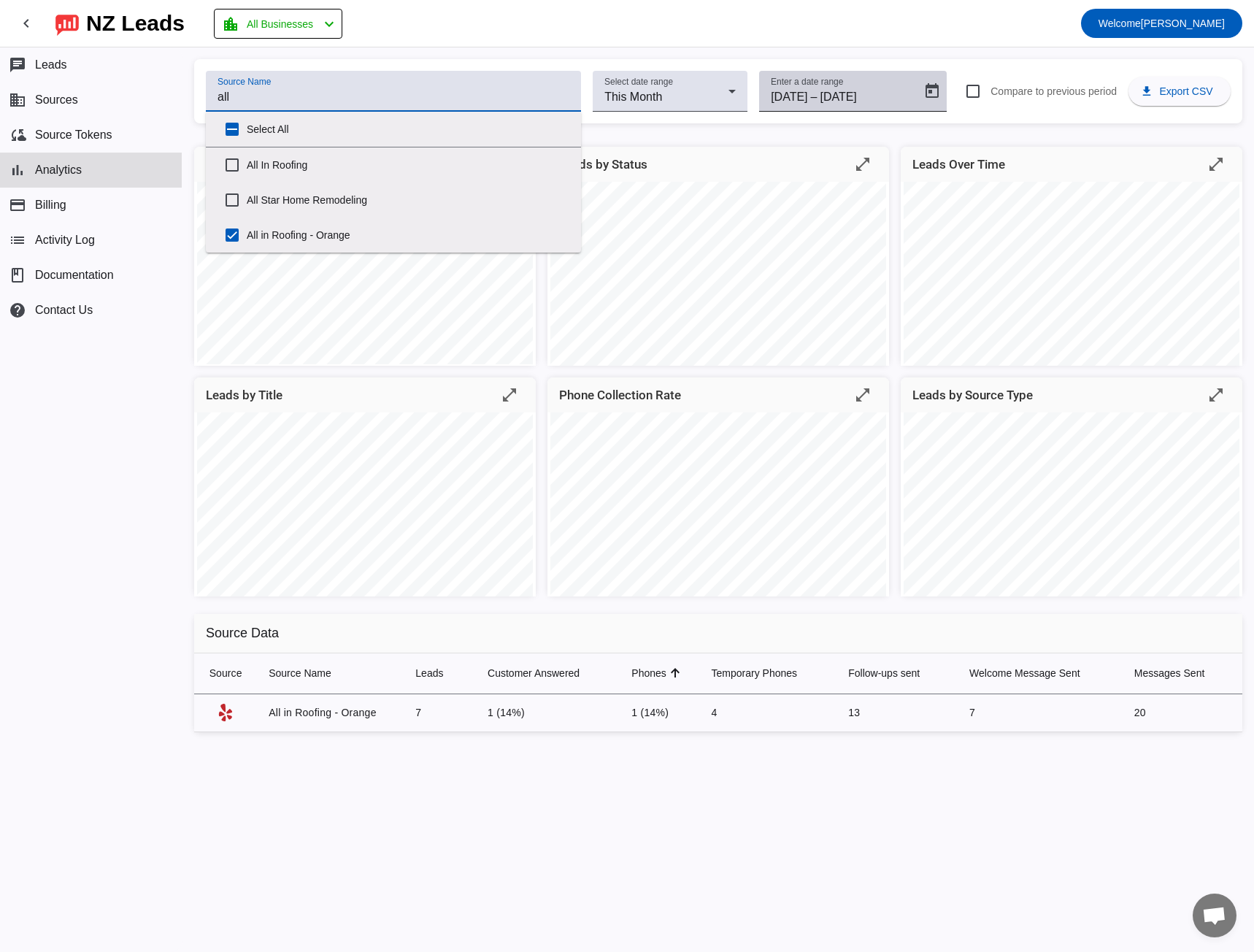
type input "all"
click at [849, 107] on div "Enter a date range 8/1/2025 8/1/2025 – 8/31/2025 8/31/2025" at bounding box center [843, 91] width 144 height 41
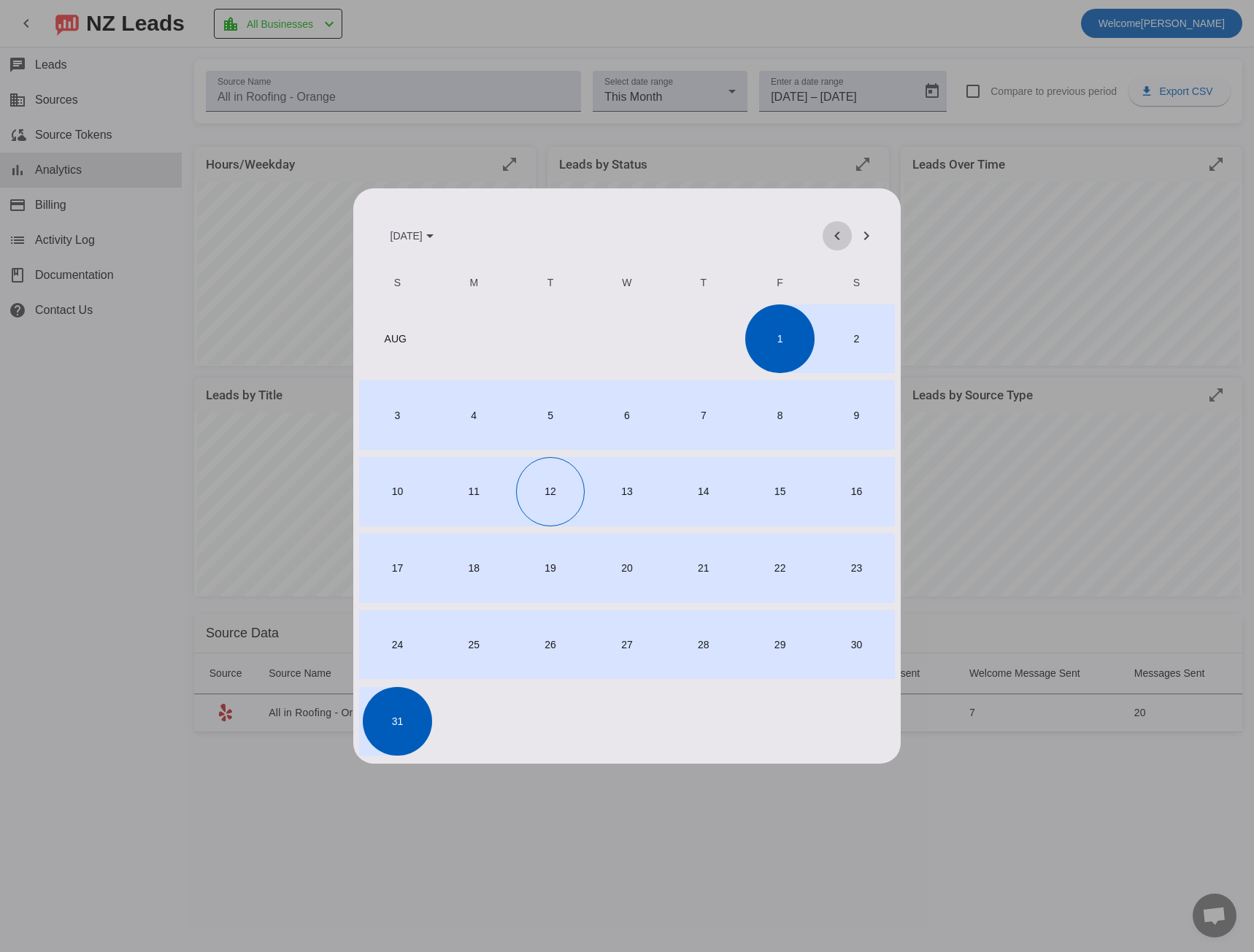
click at [828, 239] on span "Previous month" at bounding box center [837, 235] width 35 height 35
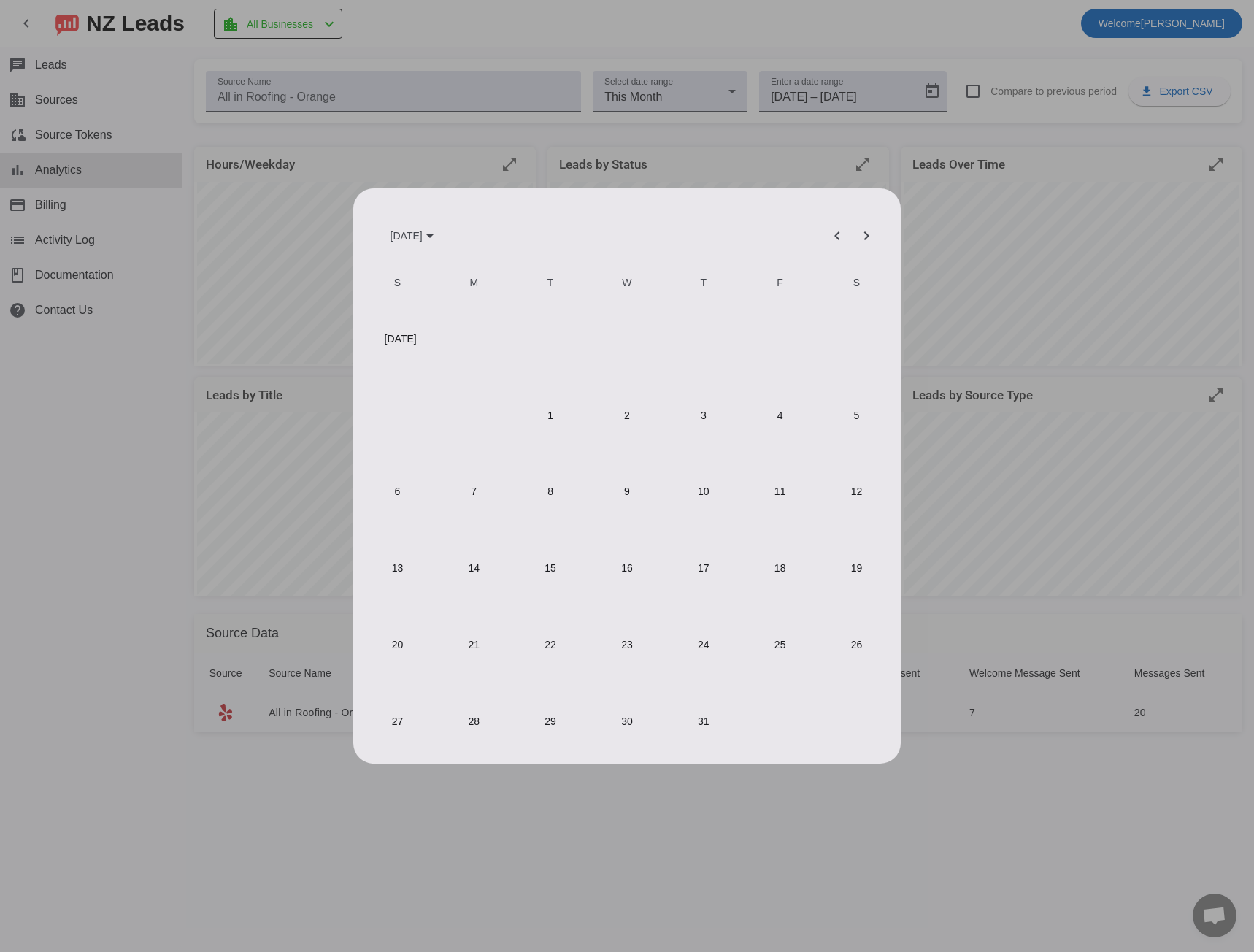
click at [537, 416] on span "1" at bounding box center [550, 415] width 69 height 69
type input "7/1/2025"
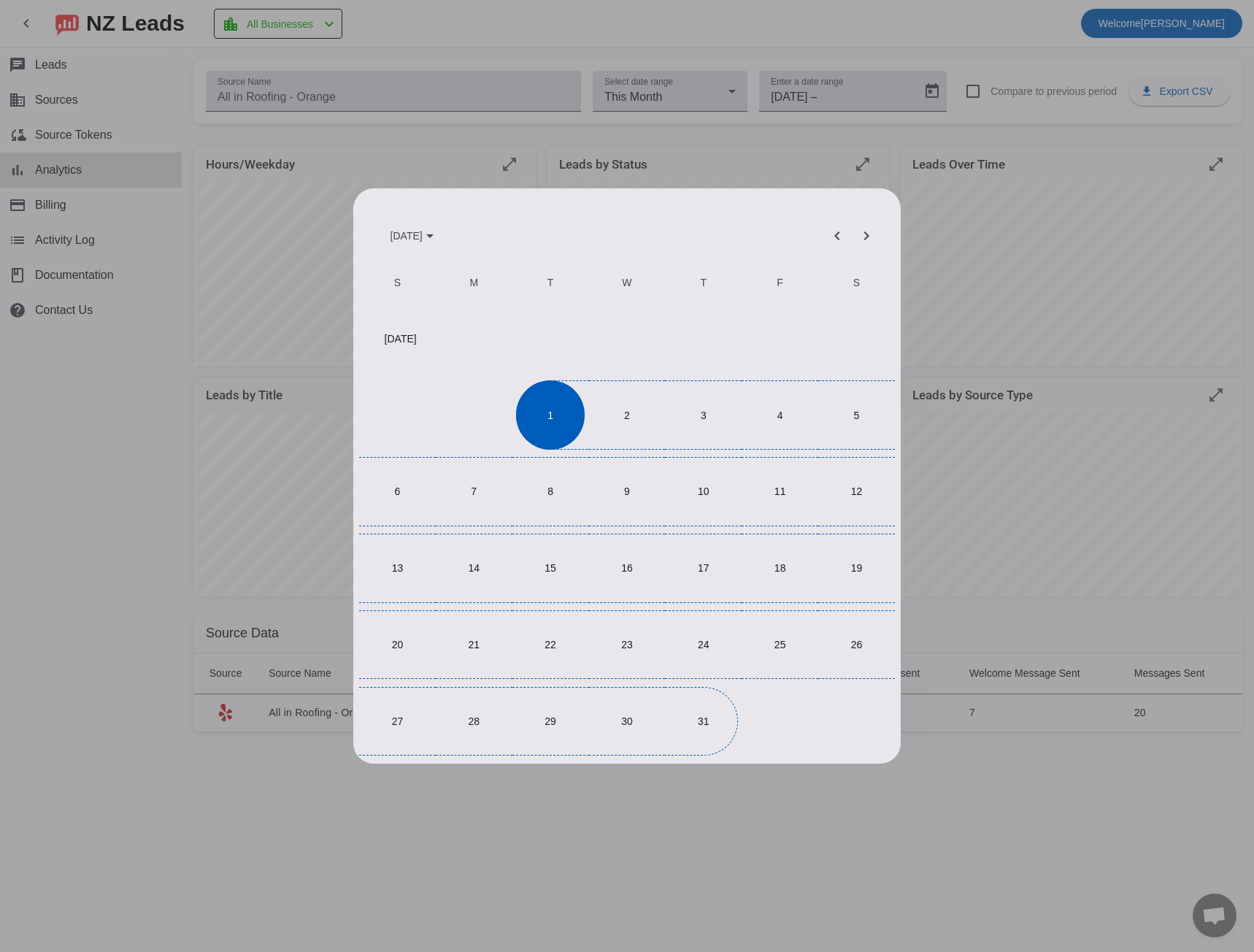
click at [707, 725] on span "31" at bounding box center [704, 721] width 69 height 69
type input "7/31/2025"
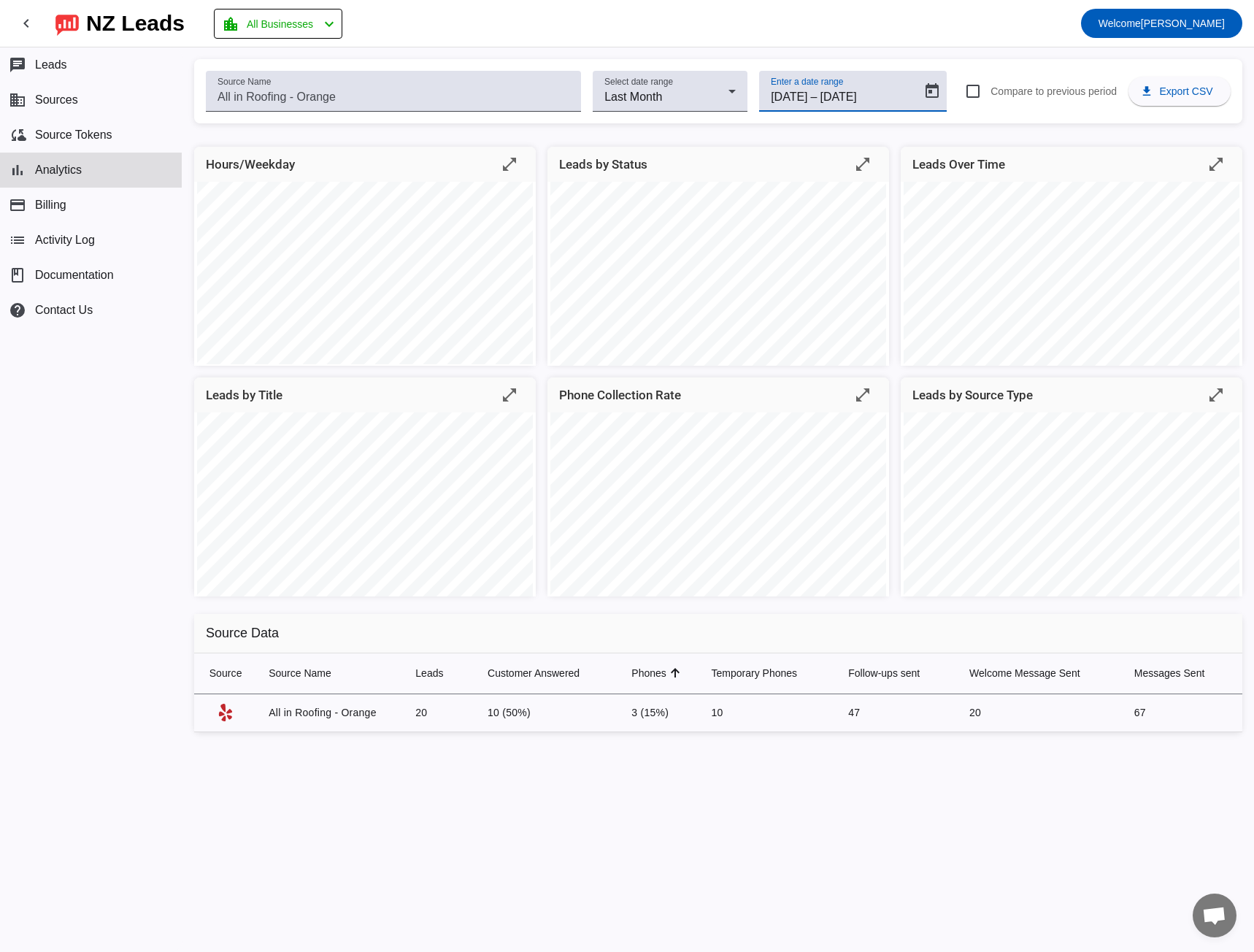
click at [861, 100] on input "7/31/2025" at bounding box center [854, 96] width 69 height 17
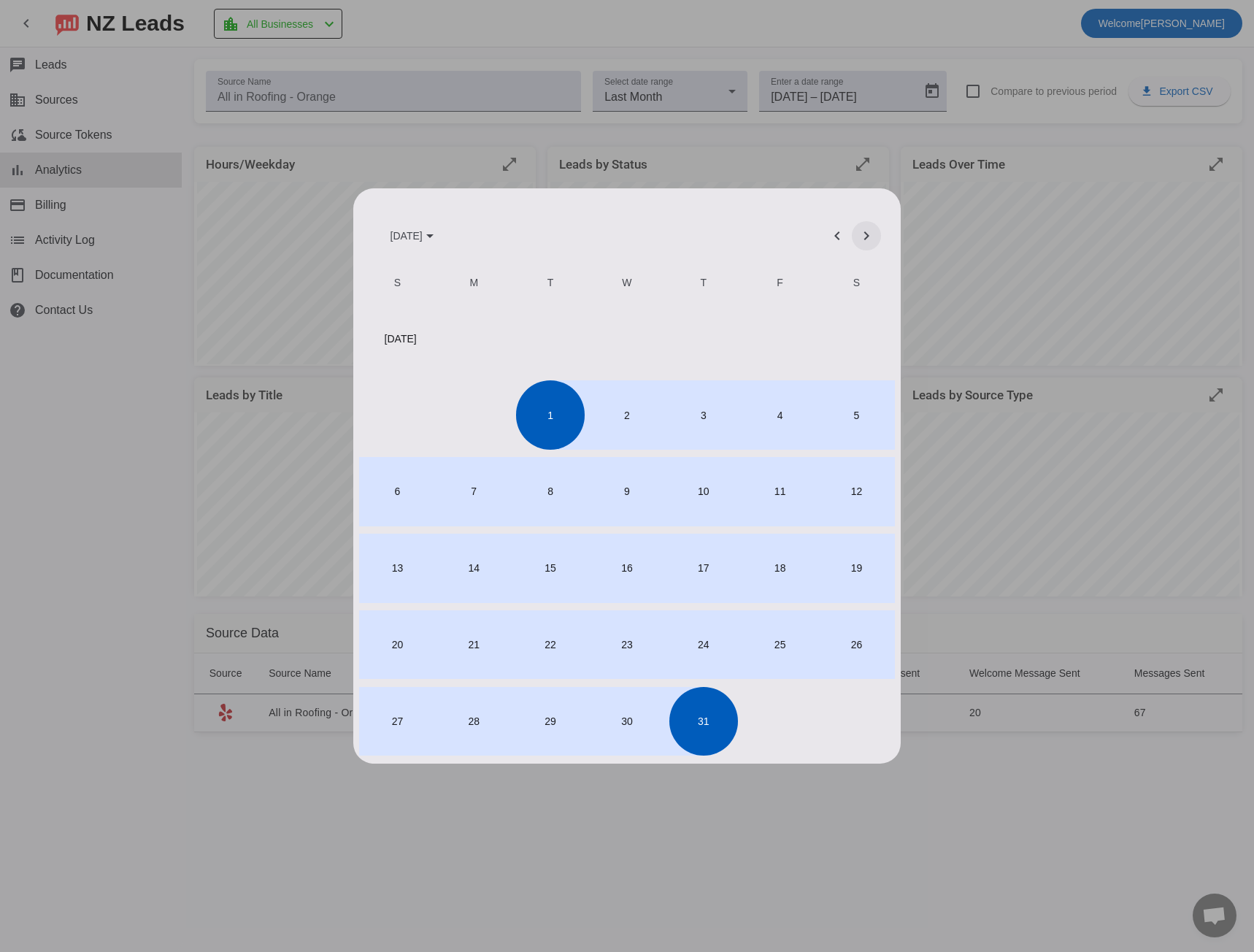
click at [856, 244] on span "Next month" at bounding box center [866, 235] width 35 height 35
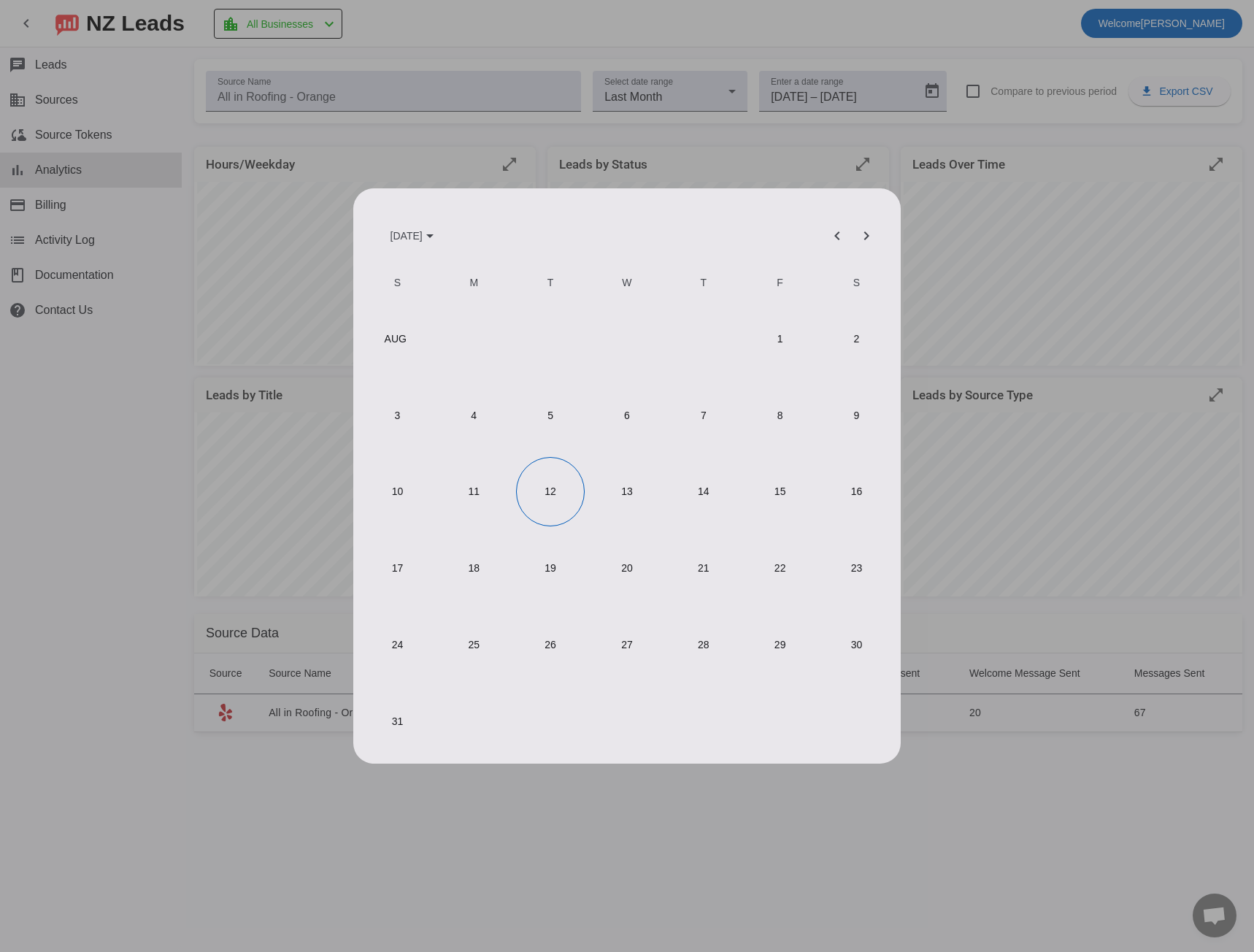
click at [773, 349] on span "1" at bounding box center [780, 339] width 69 height 69
type input "8/1/2025"
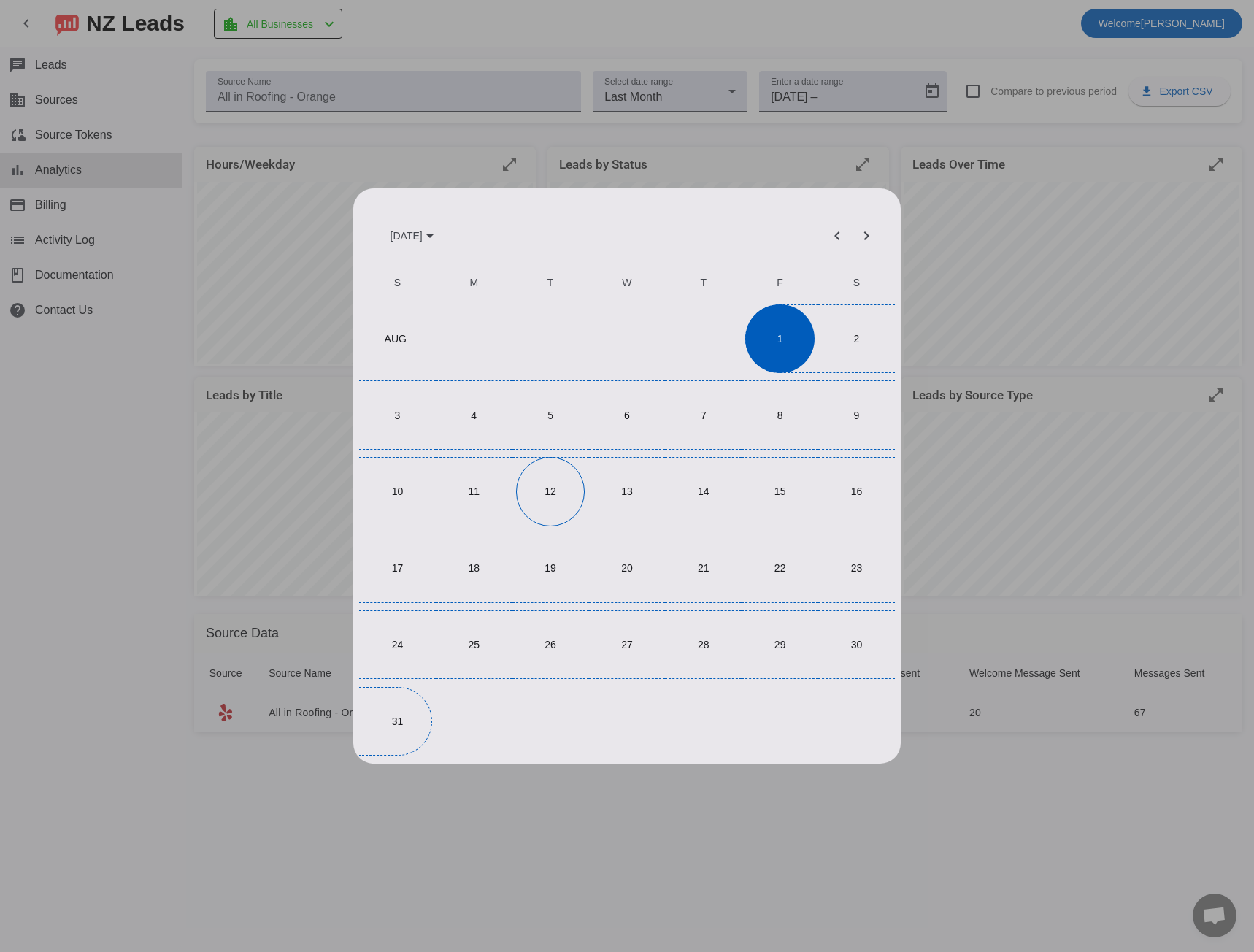
click at [370, 721] on span "31" at bounding box center [397, 721] width 69 height 69
type input "8/31/2025"
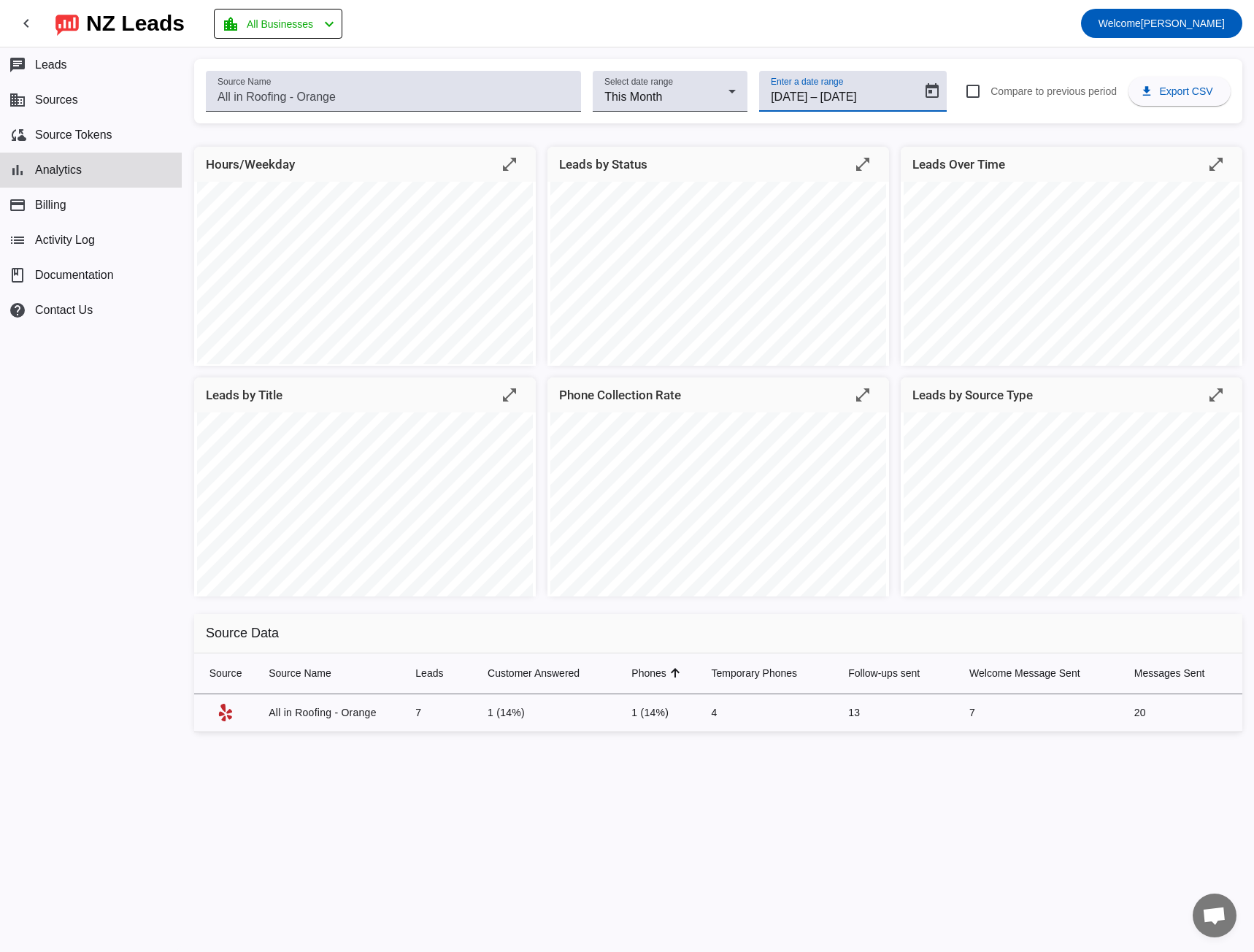
click at [856, 94] on input "8/31/2025" at bounding box center [854, 96] width 69 height 17
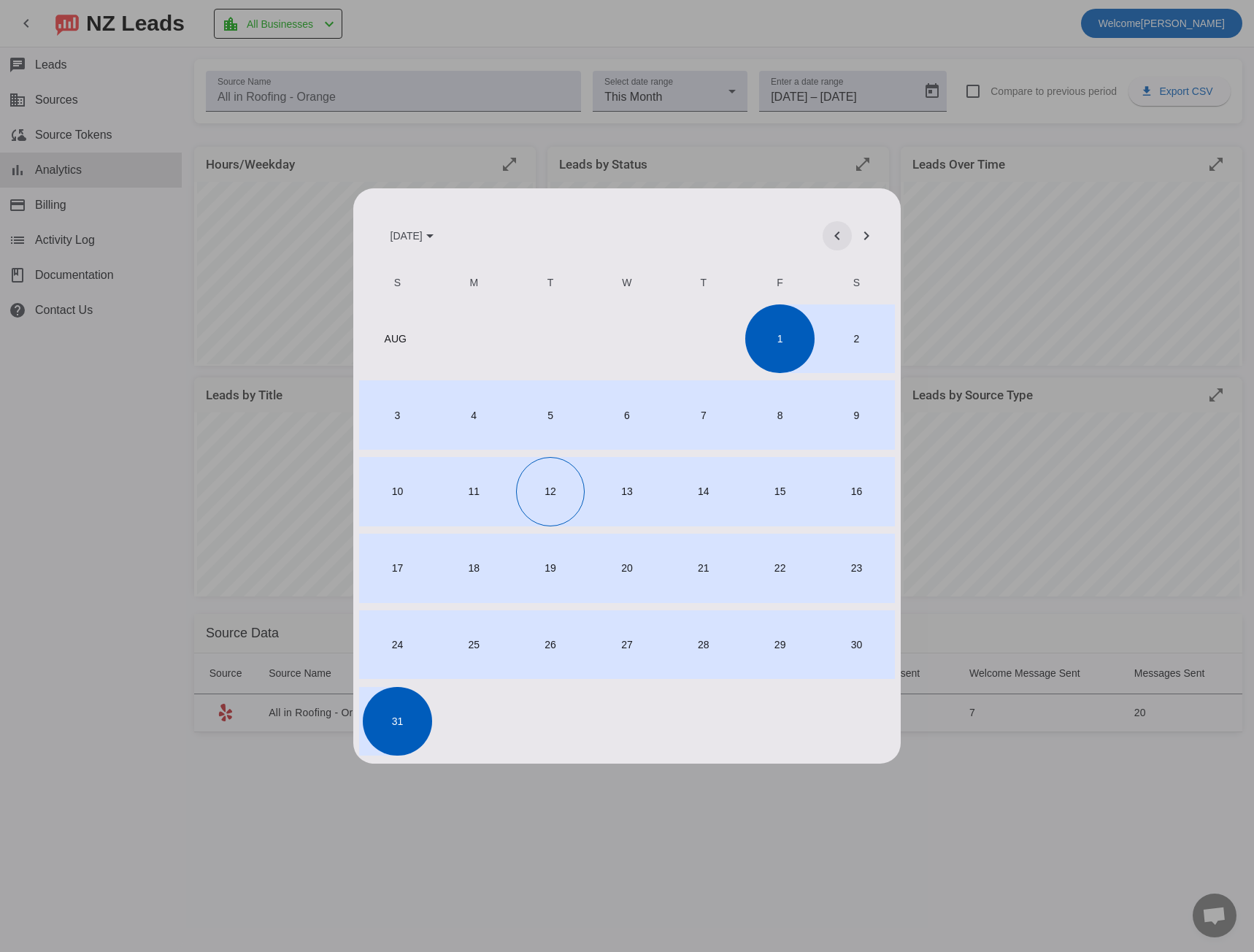
click at [842, 231] on span "Previous month" at bounding box center [837, 235] width 35 height 35
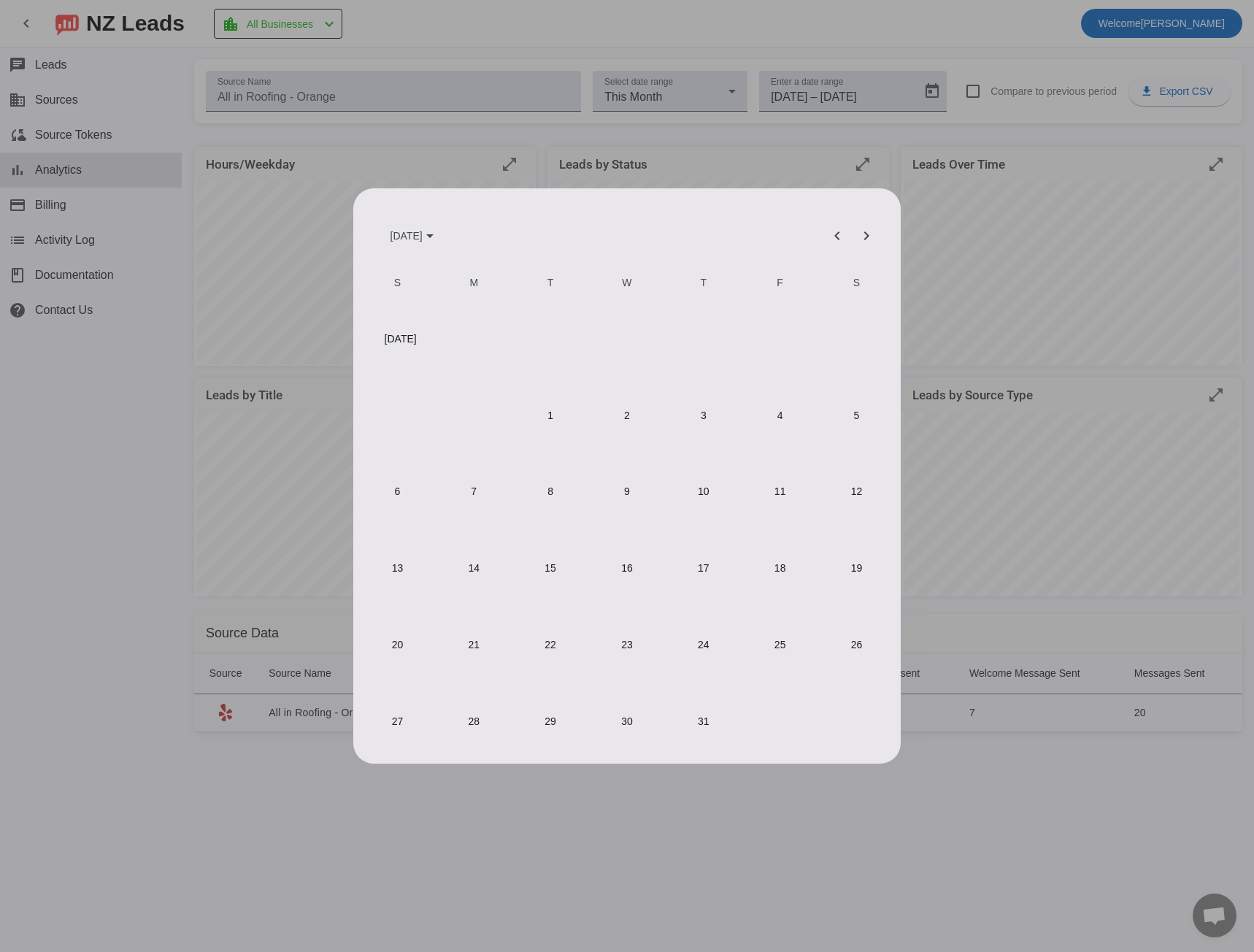
drag, startPoint x: 540, startPoint y: 405, endPoint x: 558, endPoint y: 428, distance: 29.2
click at [541, 405] on span "1" at bounding box center [550, 415] width 69 height 69
type input "7/1/2025"
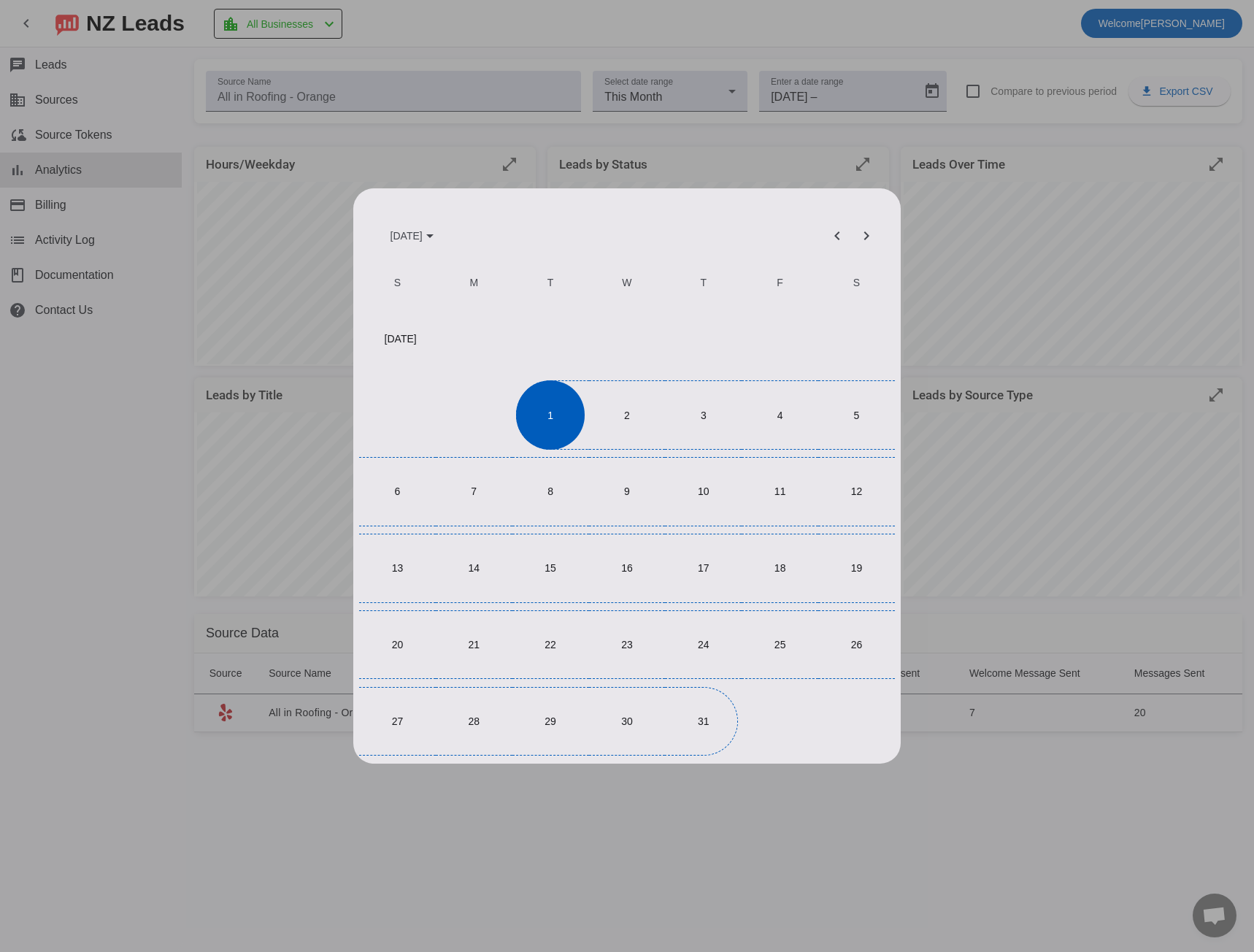
click at [720, 714] on span "31" at bounding box center [704, 721] width 69 height 69
type input "7/31/2025"
